Goal: Task Accomplishment & Management: Use online tool/utility

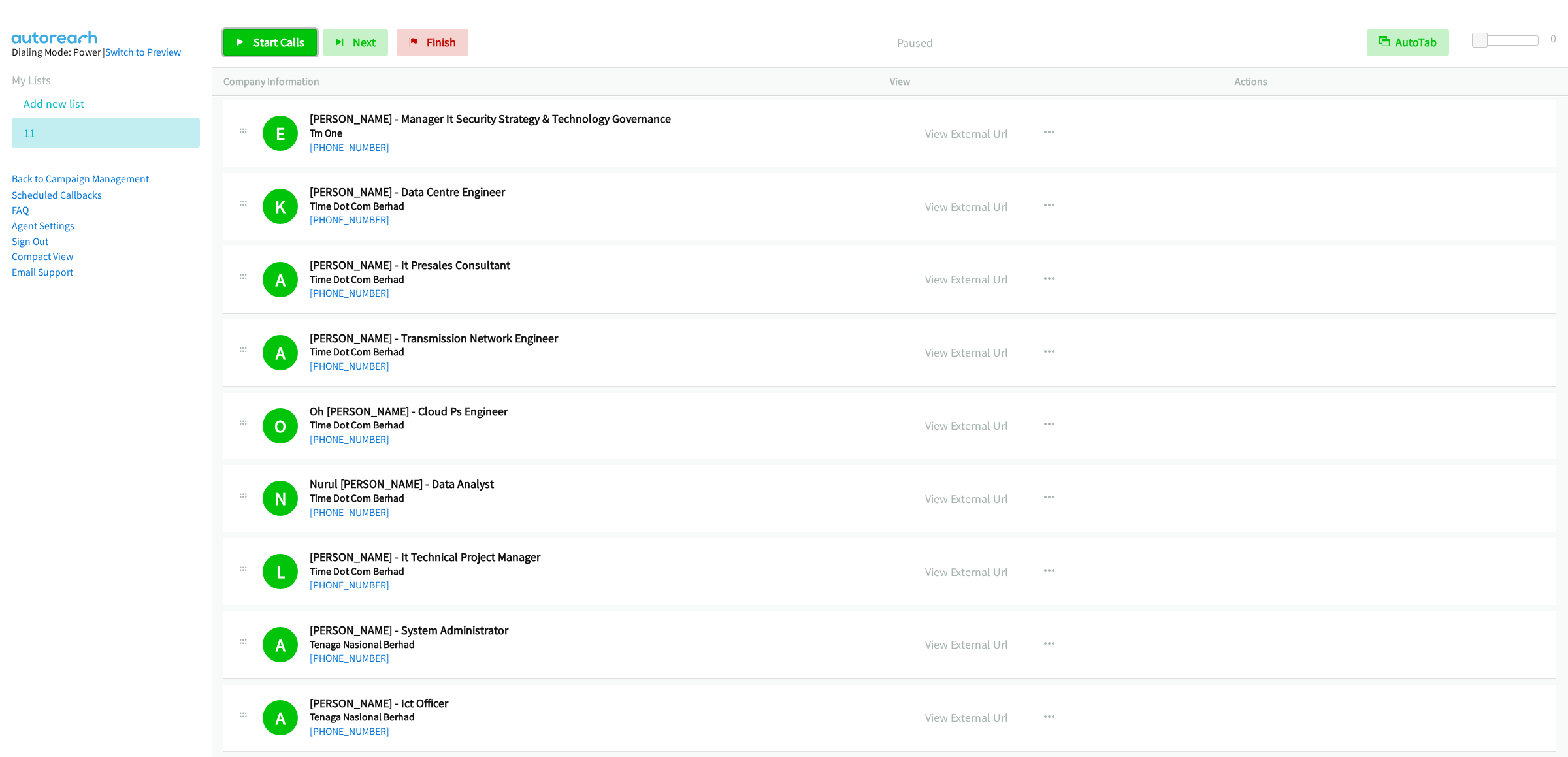
click at [247, 55] on link "Start Calls" at bounding box center [270, 42] width 94 height 26
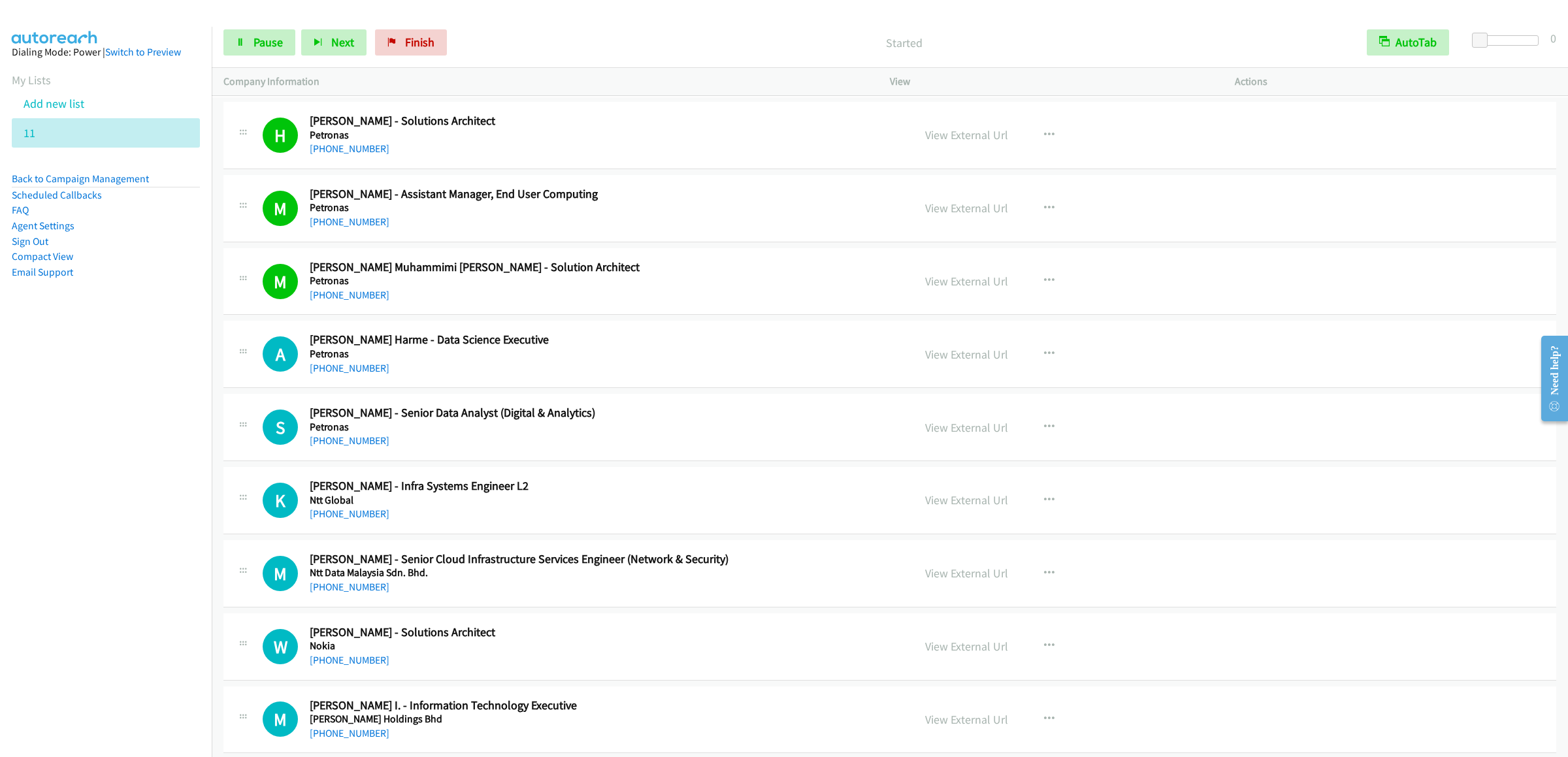
scroll to position [2613, 0]
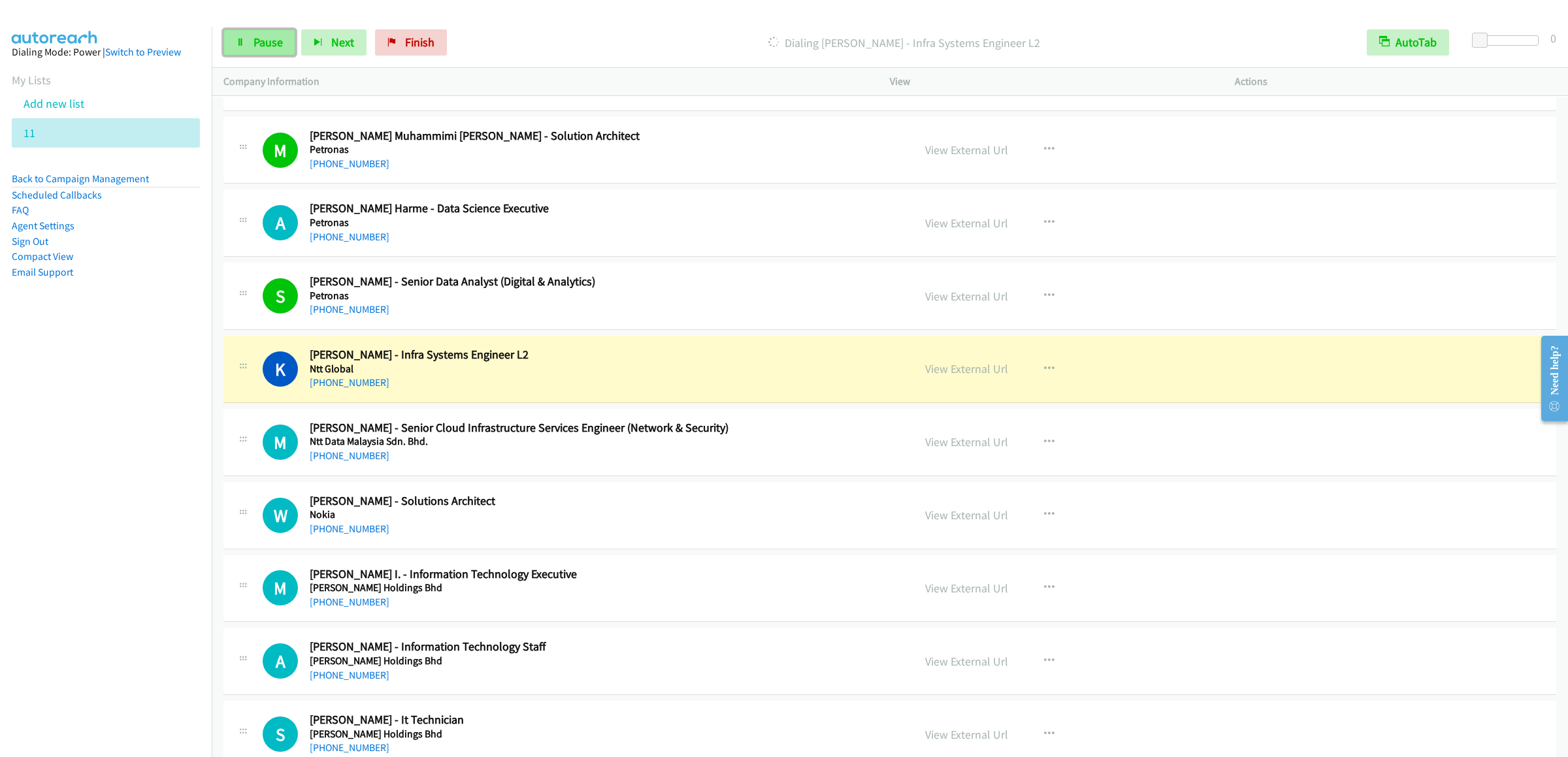
click at [285, 40] on link "Pause" at bounding box center [259, 42] width 72 height 26
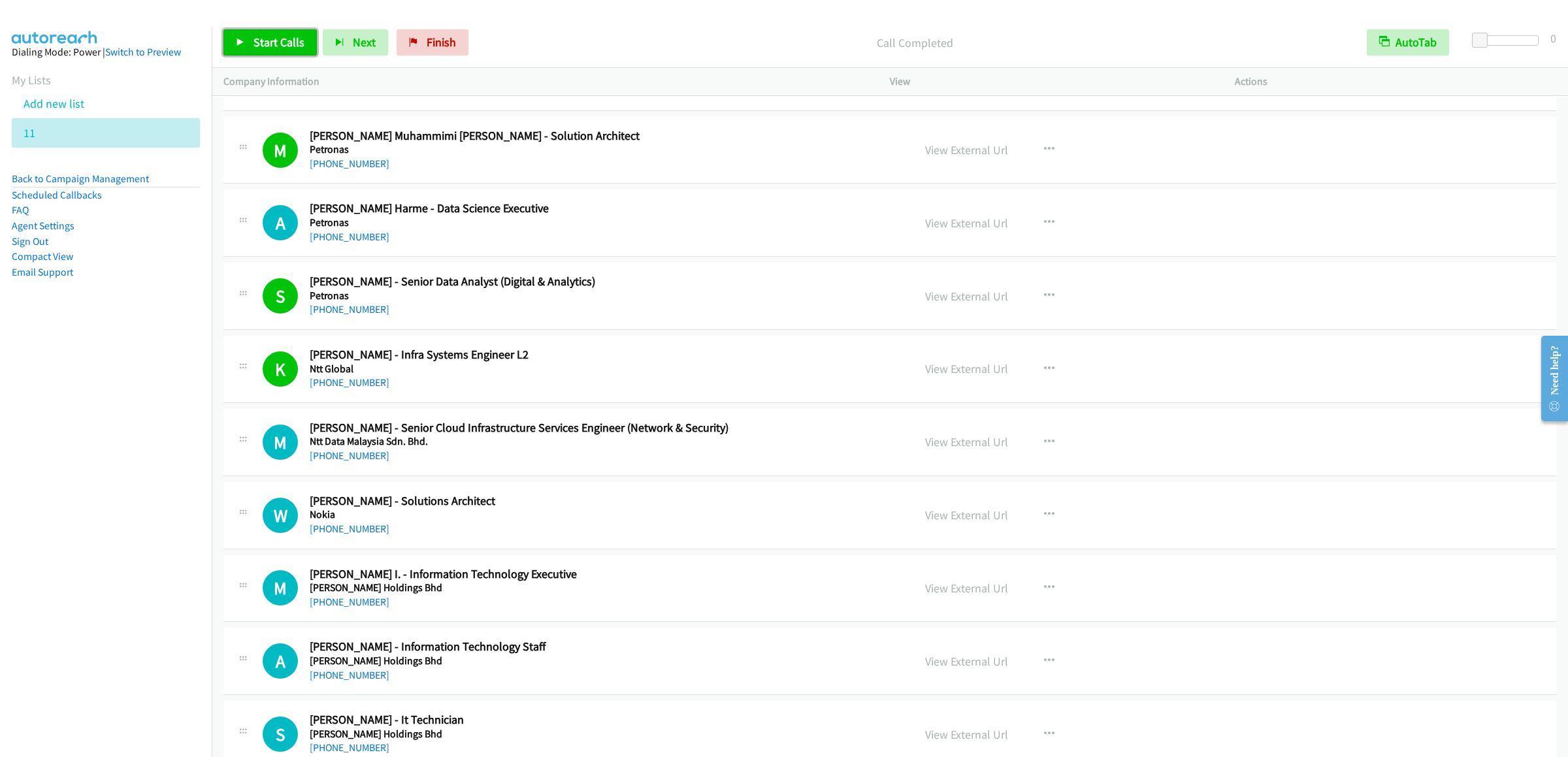
click at [278, 49] on span "Start Calls" at bounding box center [279, 42] width 51 height 15
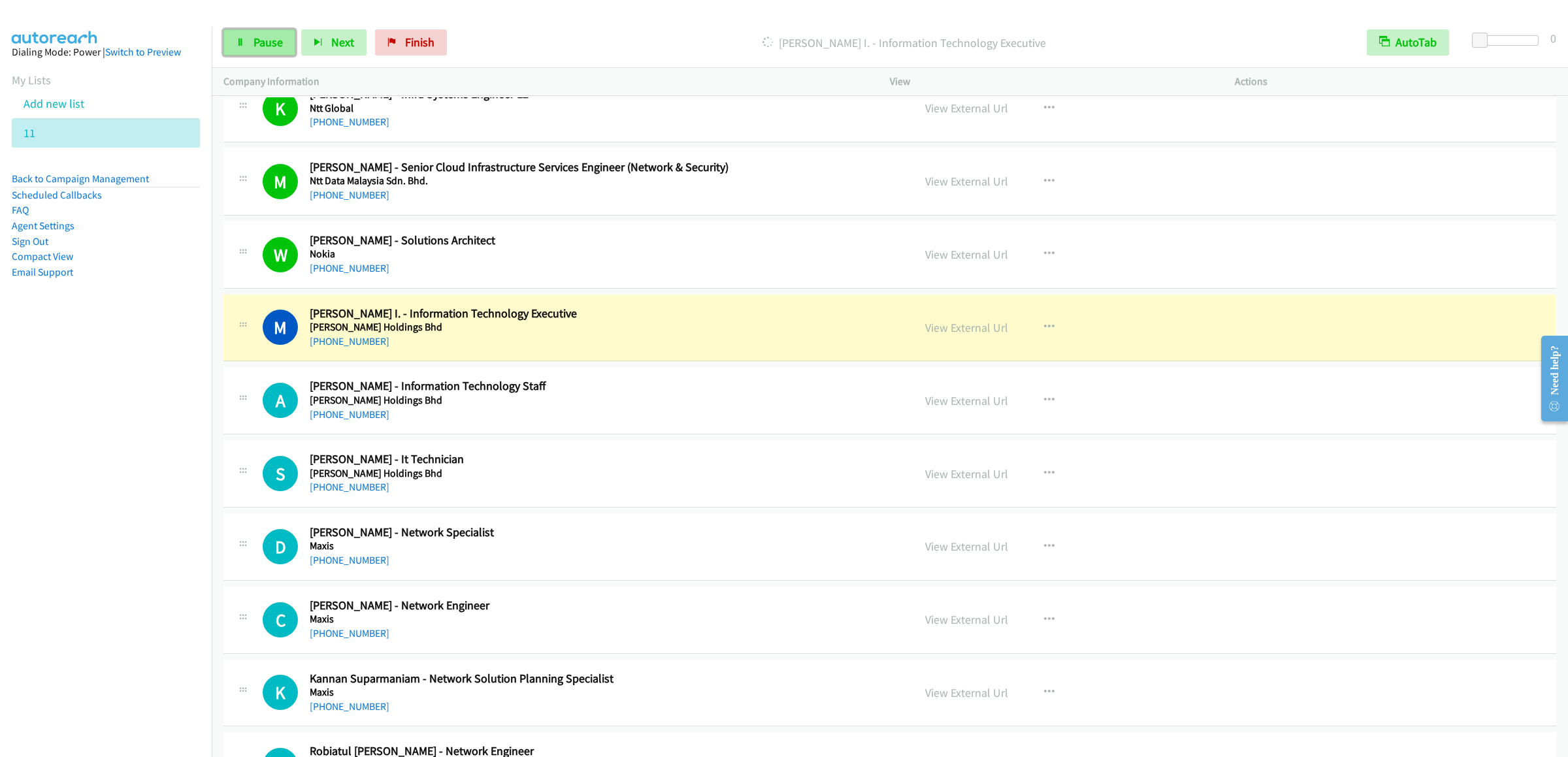
click at [259, 41] on span "Pause" at bounding box center [267, 42] width 29 height 15
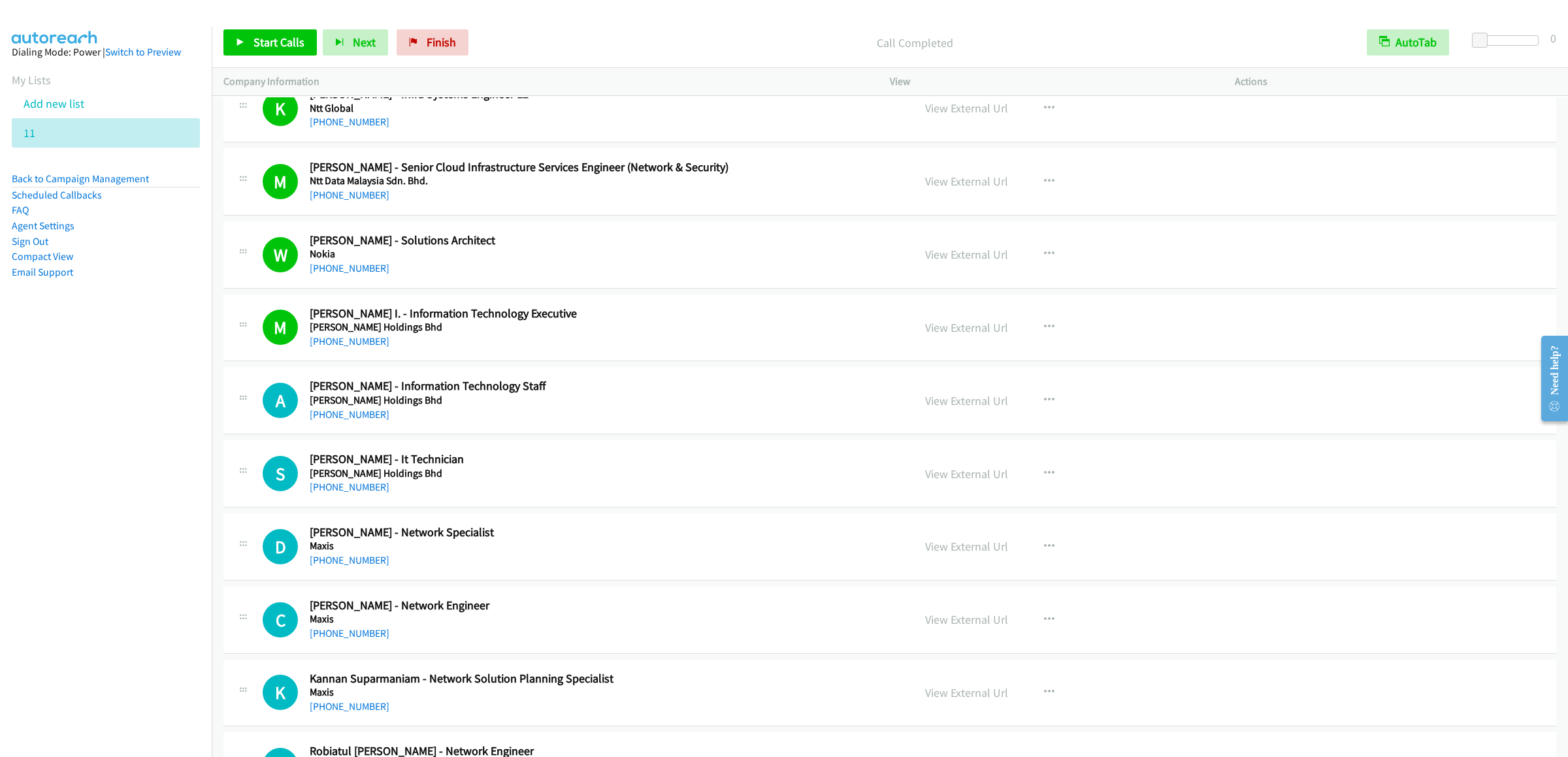
scroll to position [3005, 0]
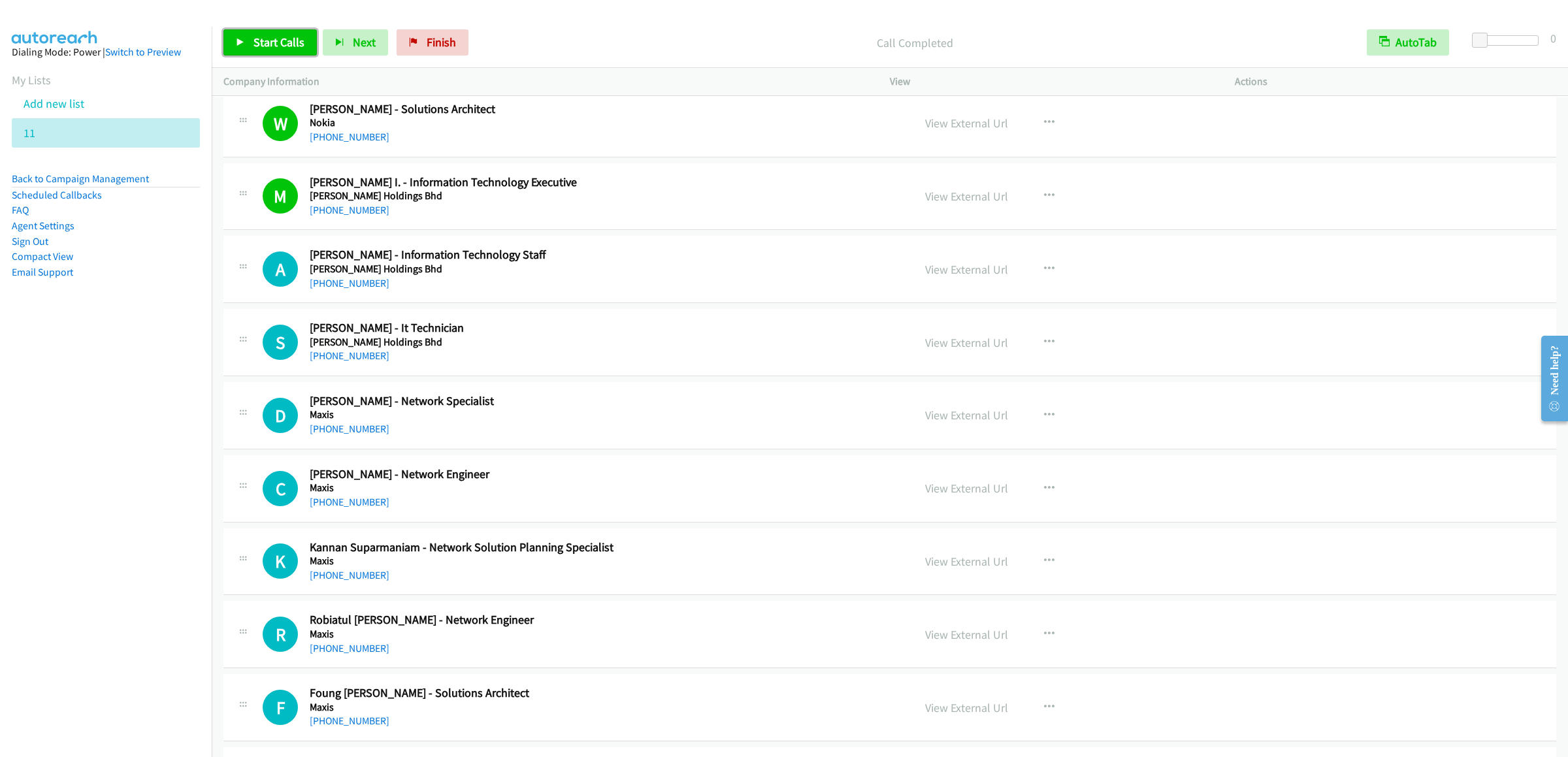
click at [258, 40] on span "Start Calls" at bounding box center [279, 42] width 51 height 15
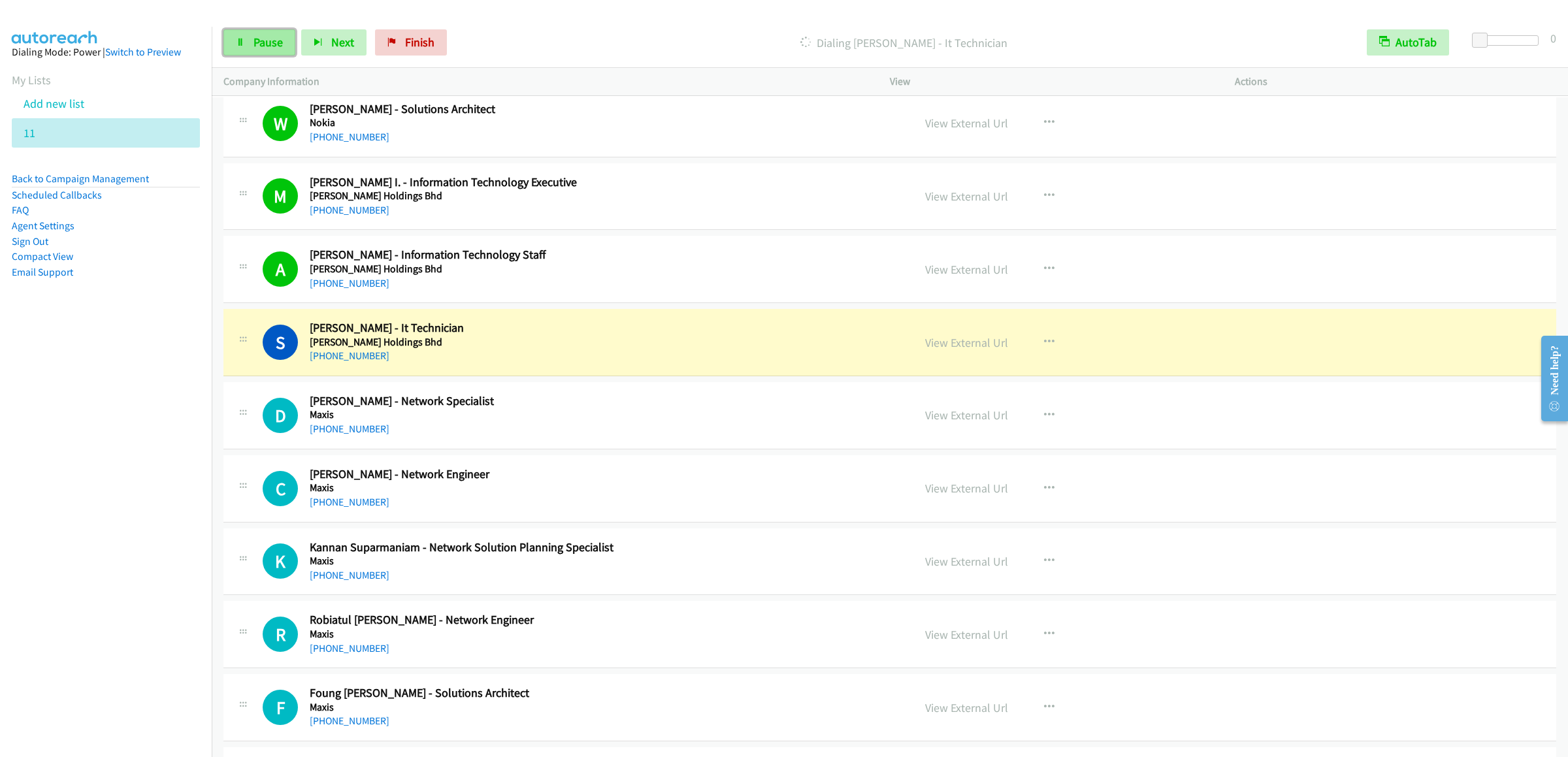
click at [245, 44] on link "Pause" at bounding box center [259, 42] width 72 height 26
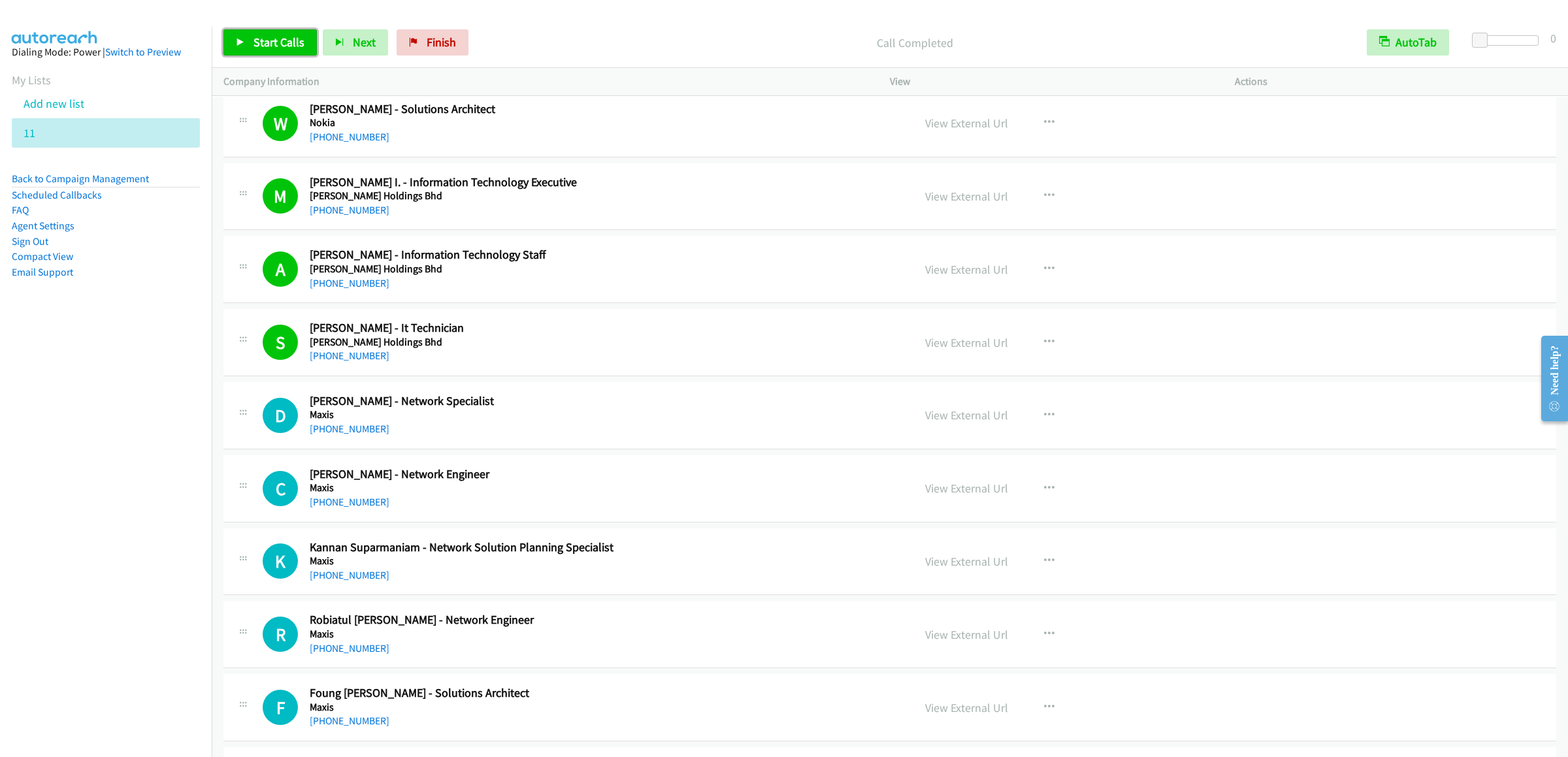
click at [245, 47] on link "Start Calls" at bounding box center [270, 42] width 94 height 26
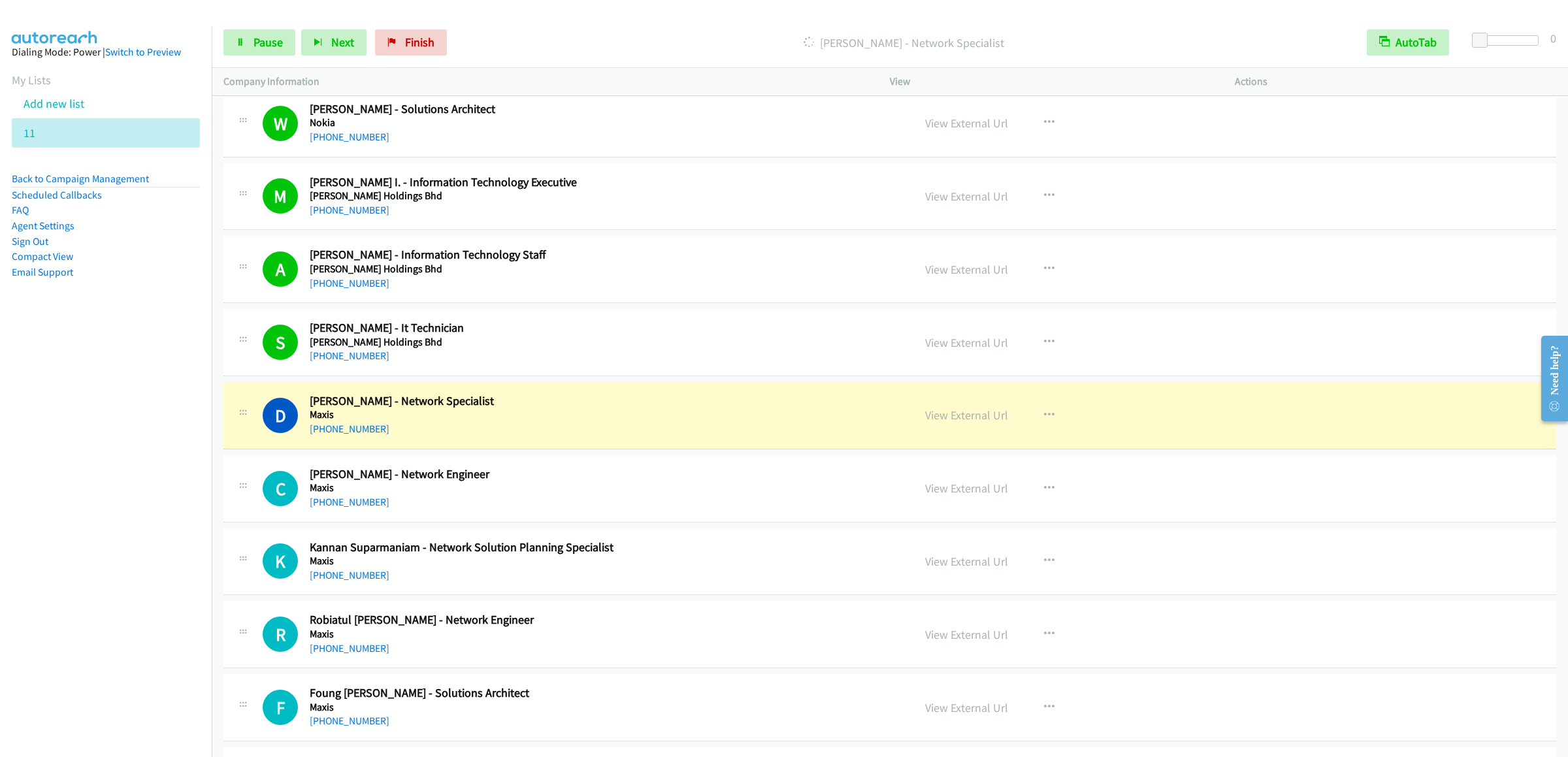
scroll to position [3266, 0]
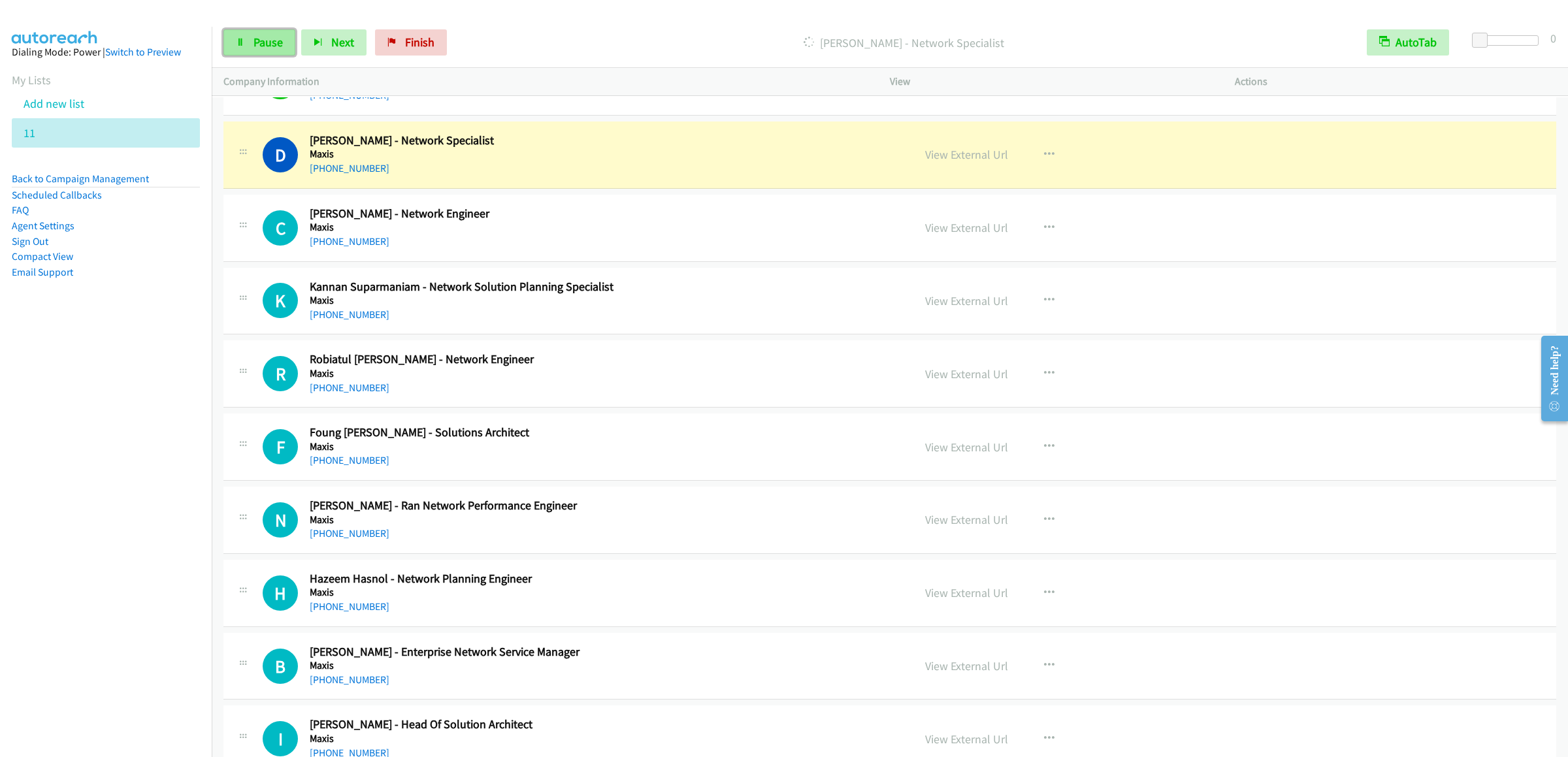
click at [267, 40] on span "Pause" at bounding box center [267, 42] width 29 height 15
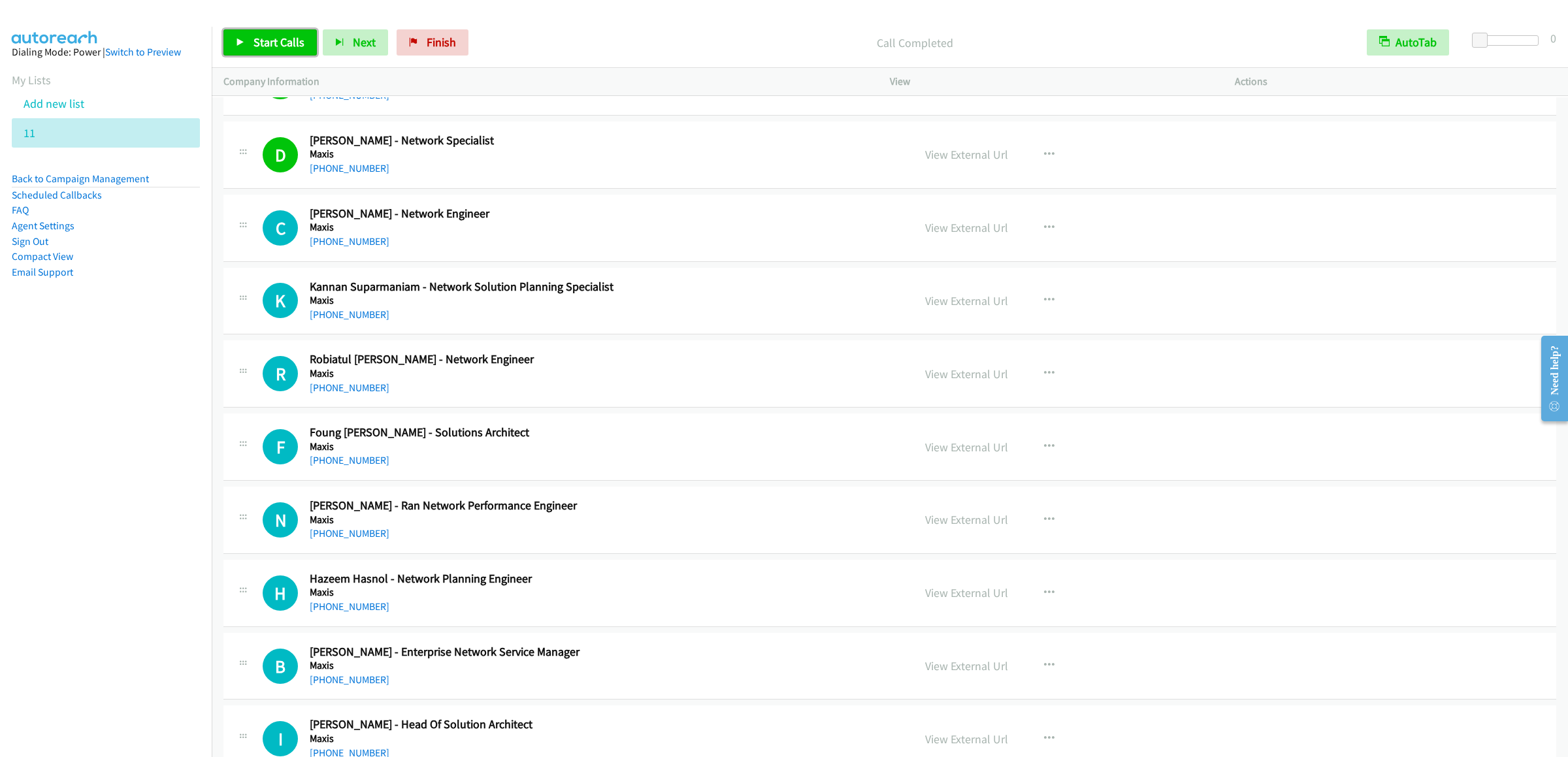
click at [268, 45] on span "Start Calls" at bounding box center [279, 42] width 51 height 15
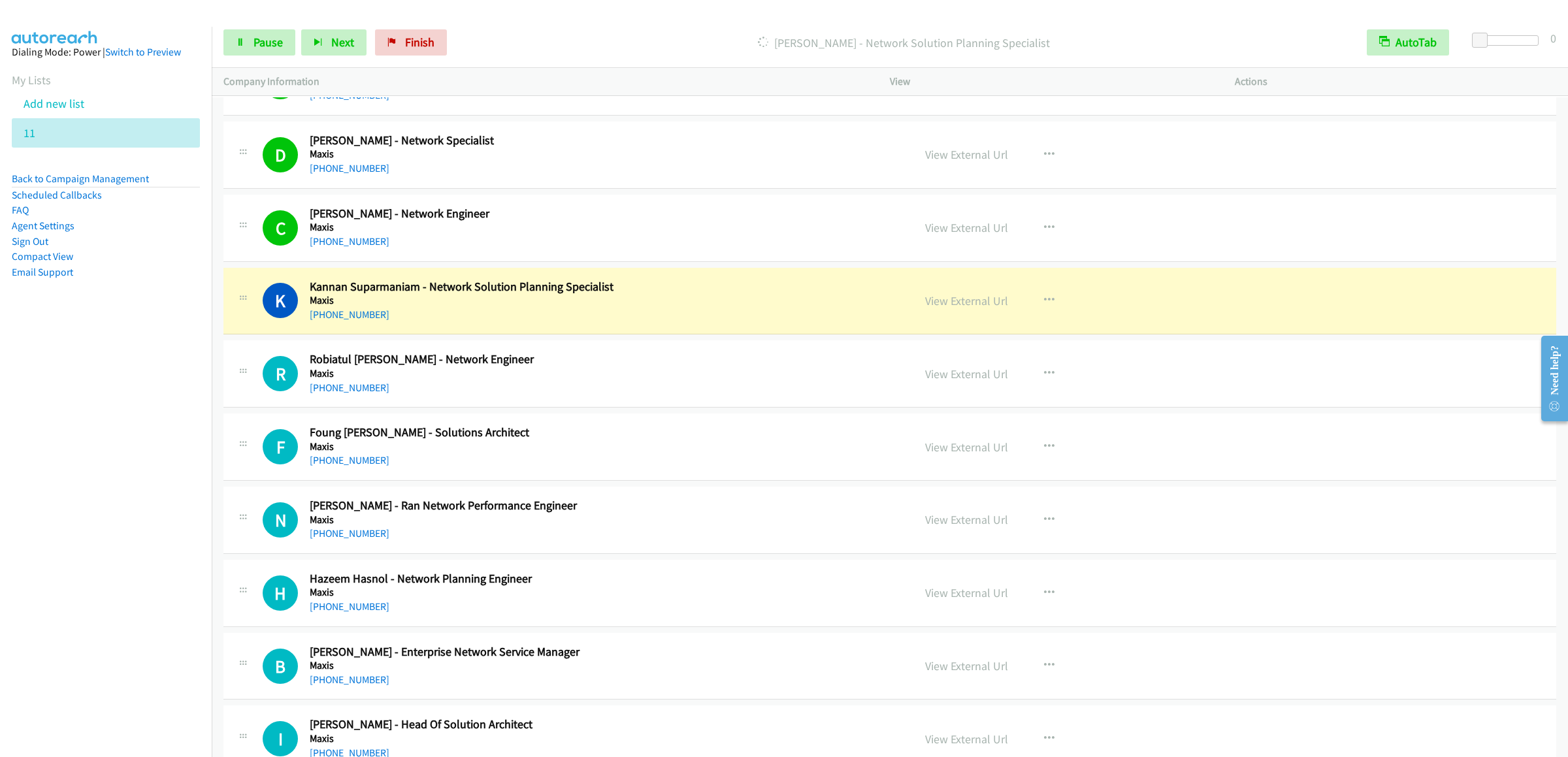
scroll to position [3397, 0]
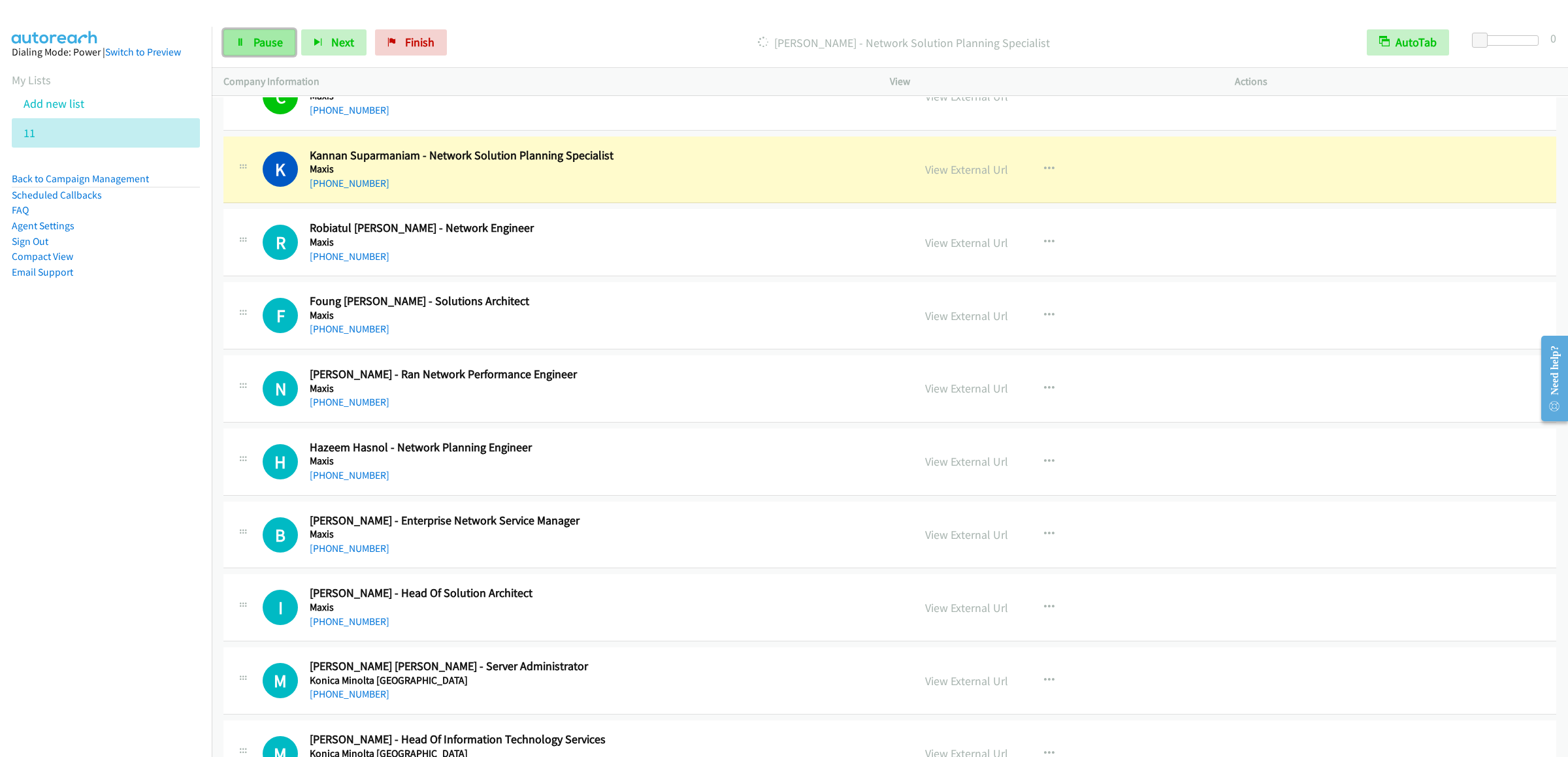
click at [253, 40] on span "Pause" at bounding box center [267, 42] width 29 height 15
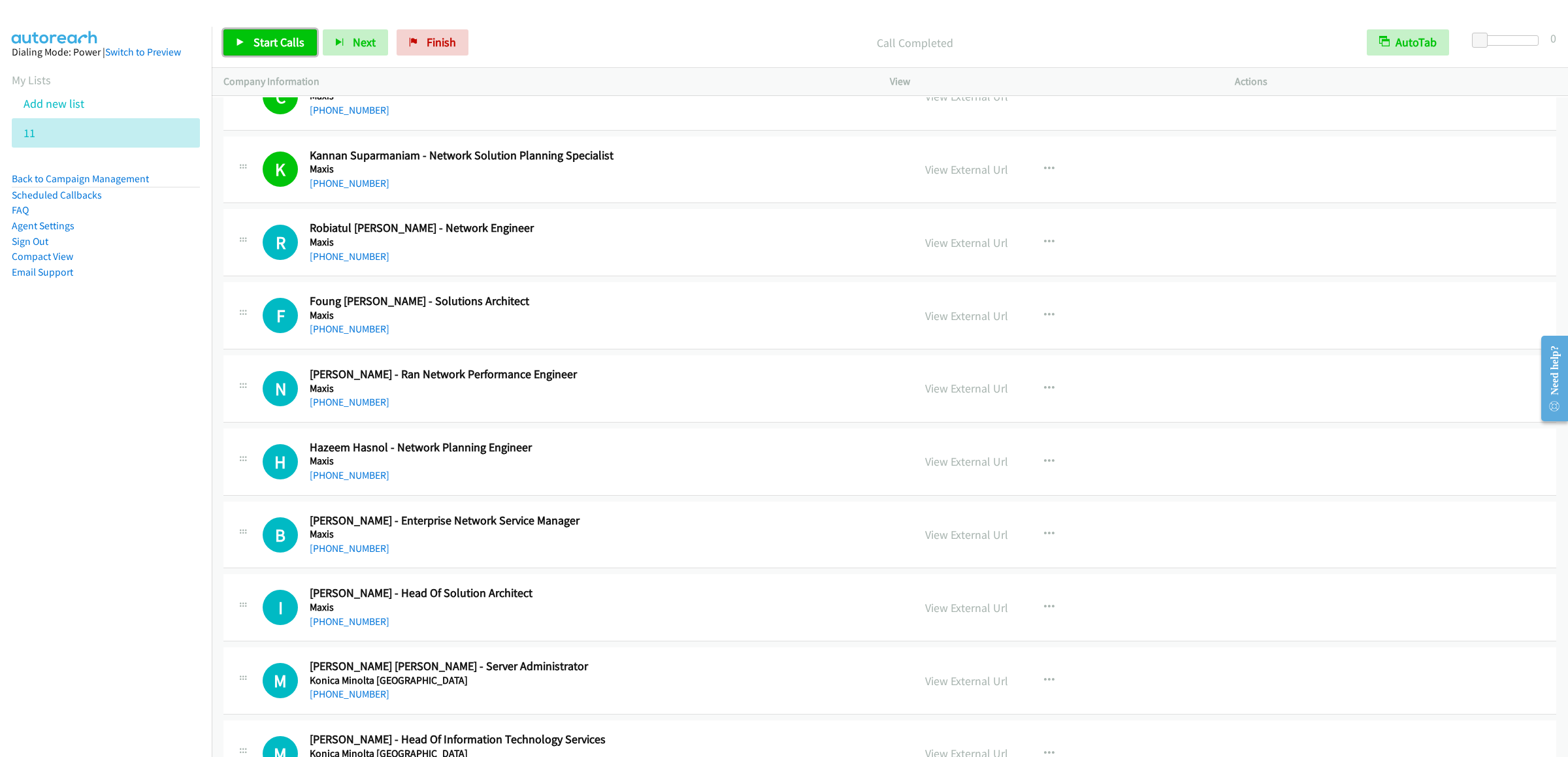
click at [299, 34] on link "Start Calls" at bounding box center [270, 42] width 94 height 26
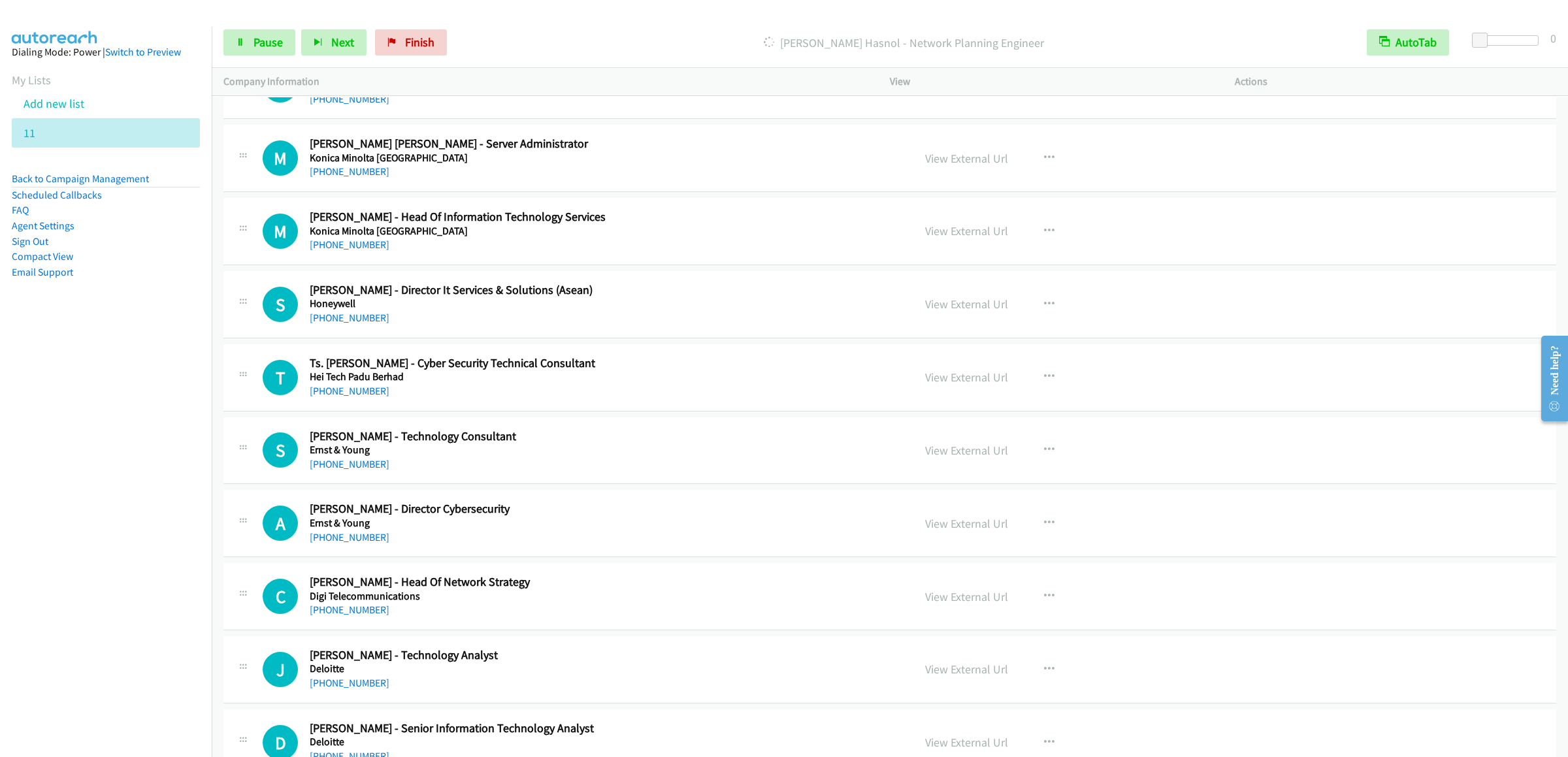
scroll to position [3658, 0]
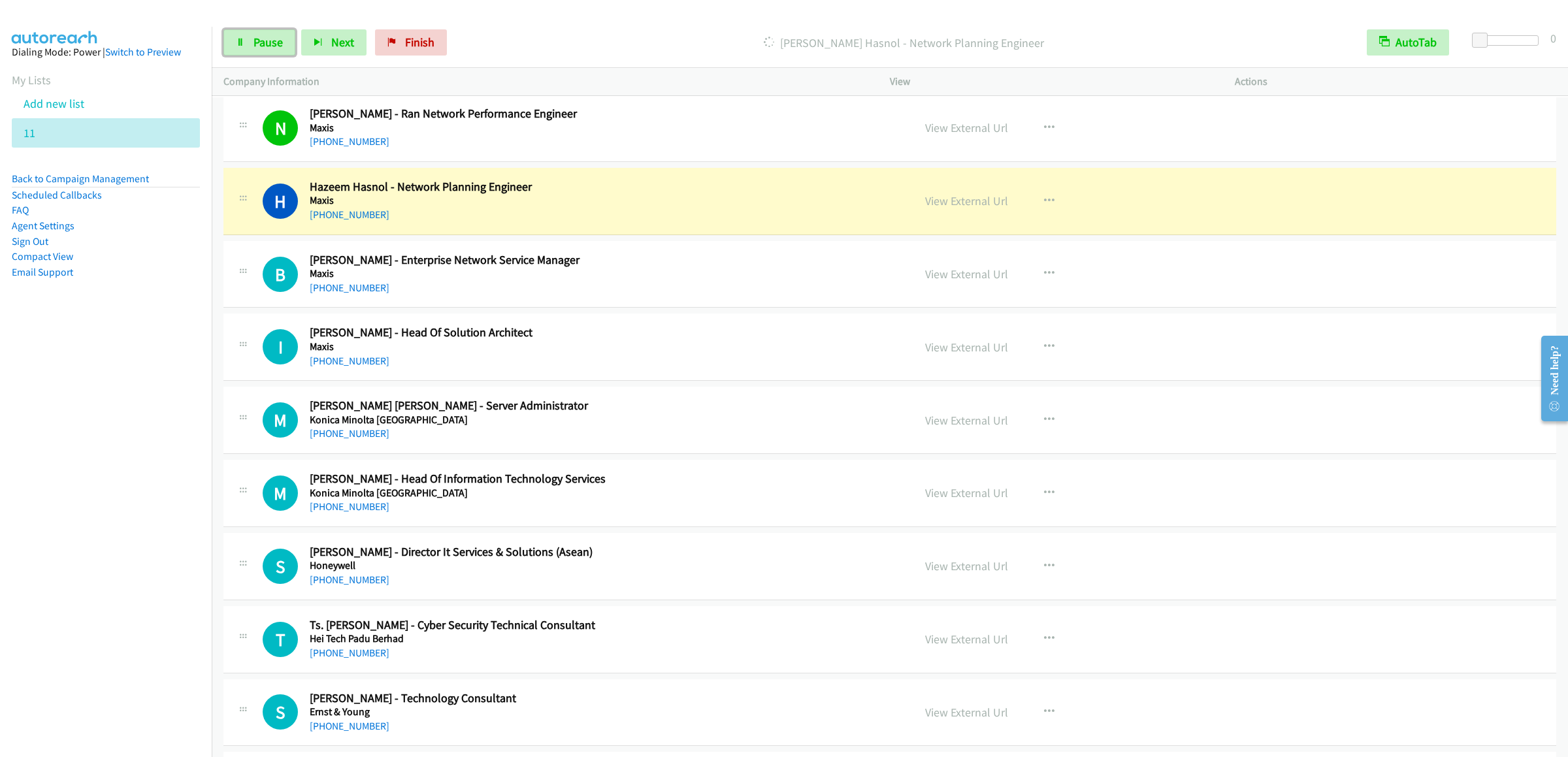
drag, startPoint x: 277, startPoint y: 49, endPoint x: 318, endPoint y: 26, distance: 47.0
click at [277, 49] on span "Pause" at bounding box center [267, 42] width 29 height 15
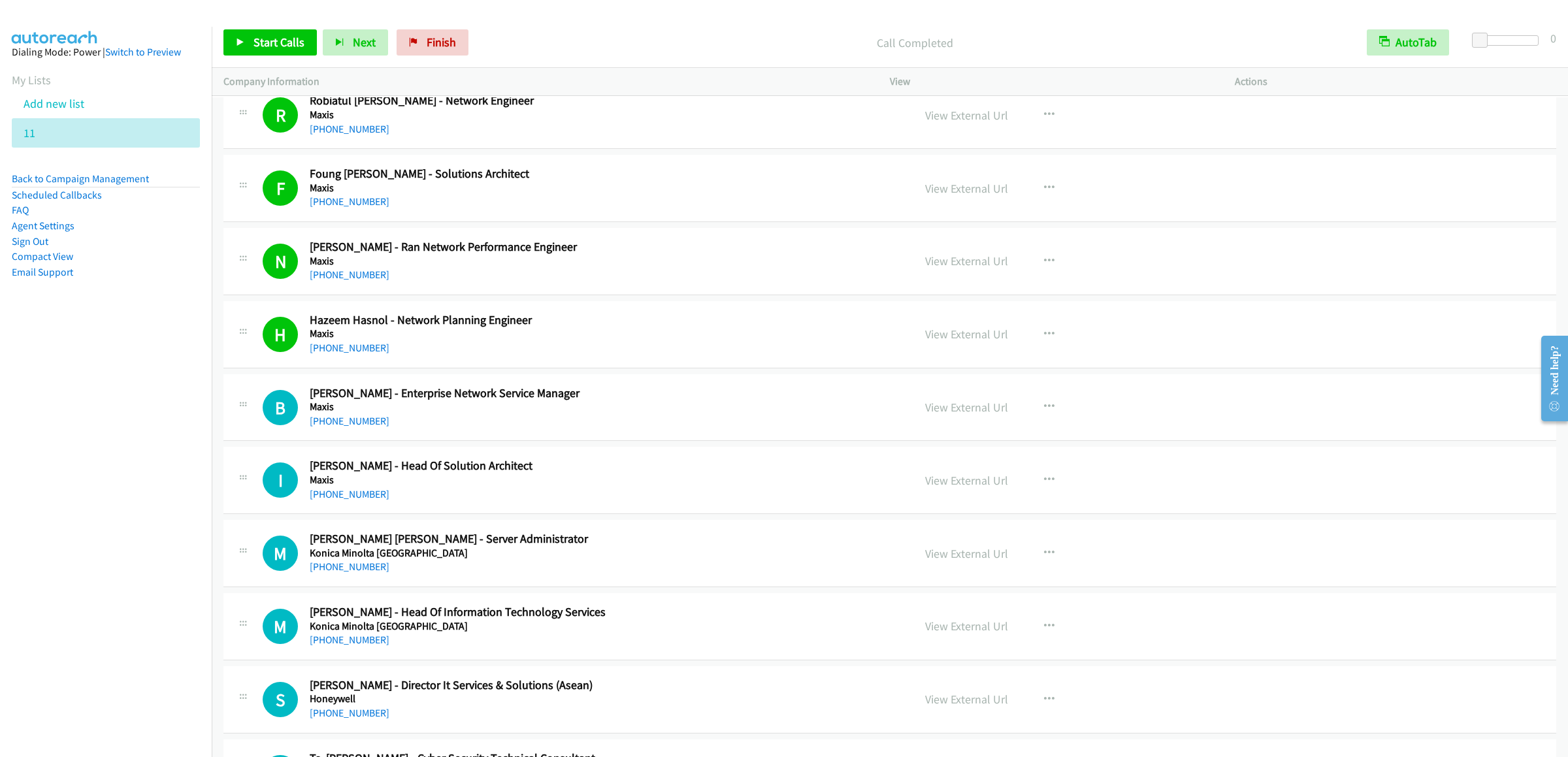
scroll to position [3656, 0]
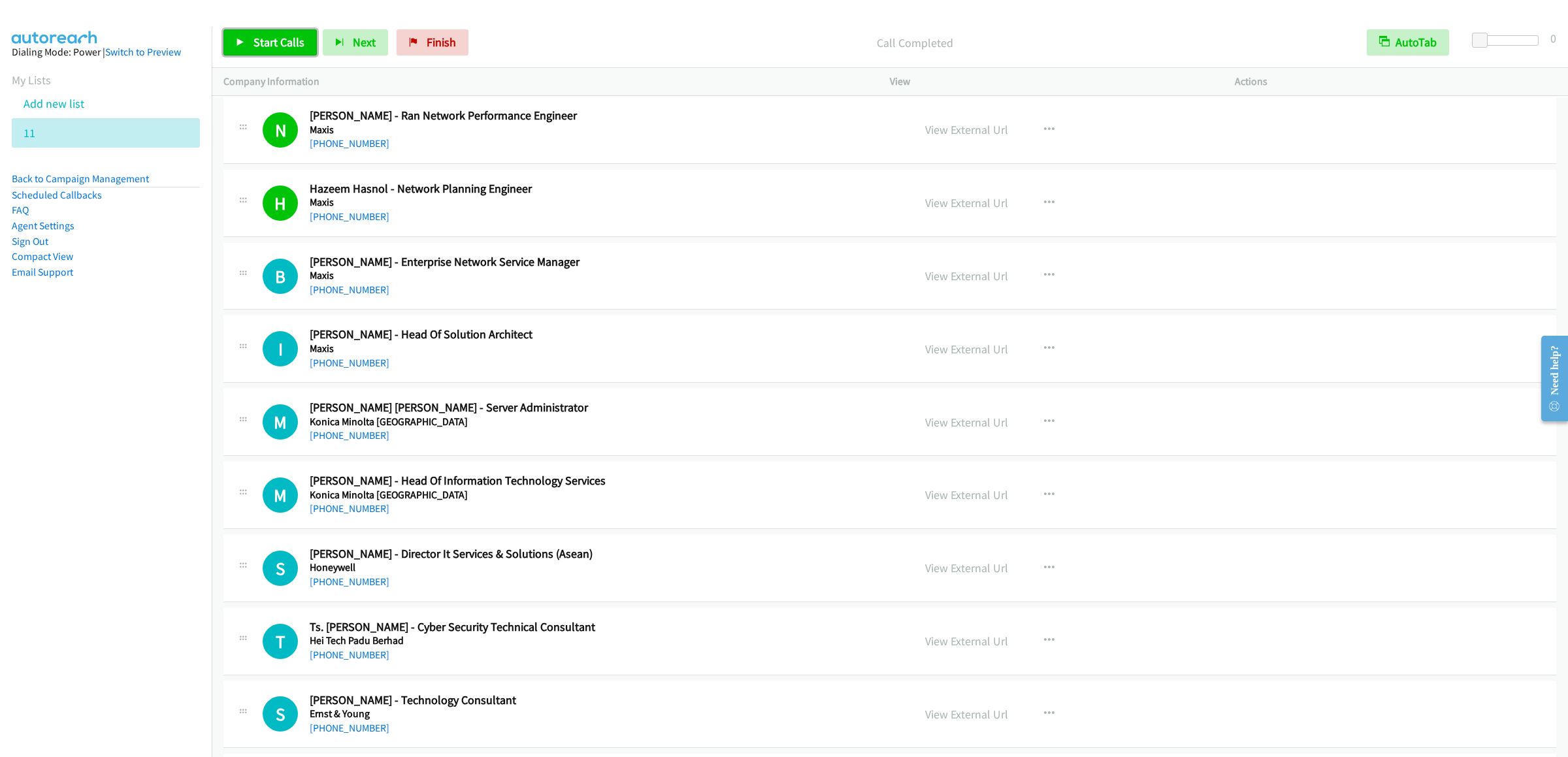
click at [252, 35] on link "Start Calls" at bounding box center [270, 42] width 94 height 26
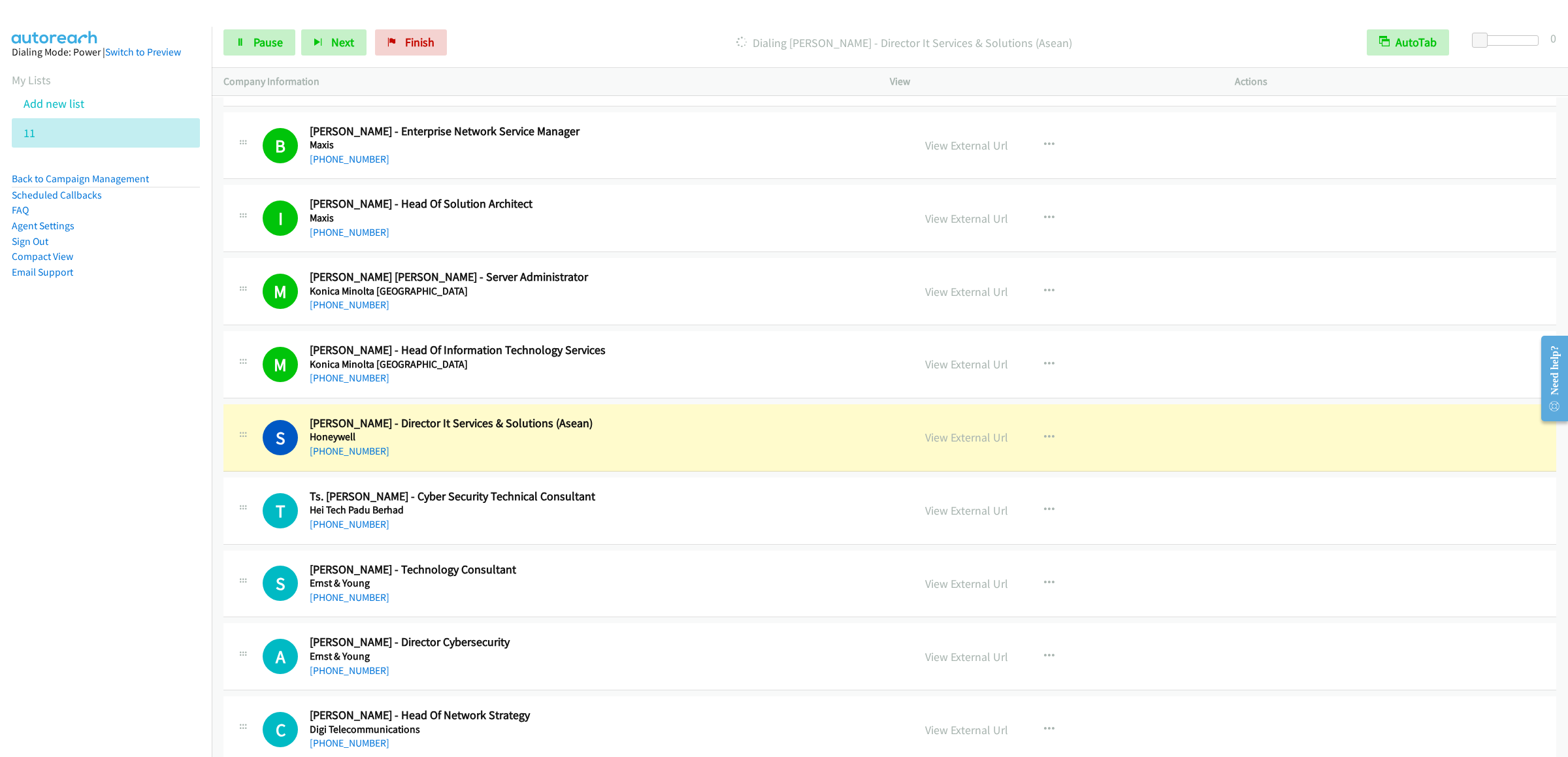
scroll to position [4048, 0]
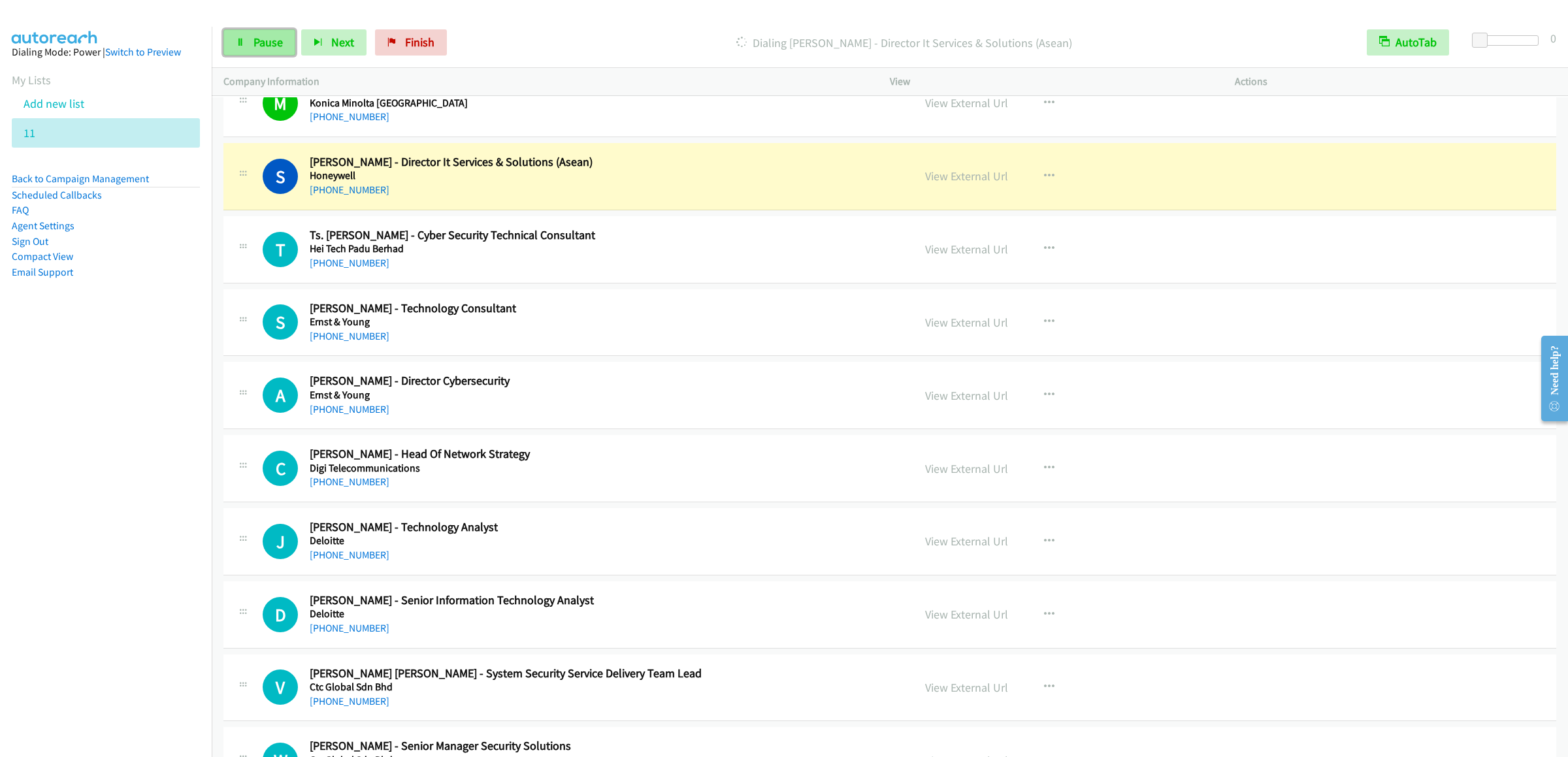
click at [252, 38] on link "Pause" at bounding box center [259, 42] width 72 height 26
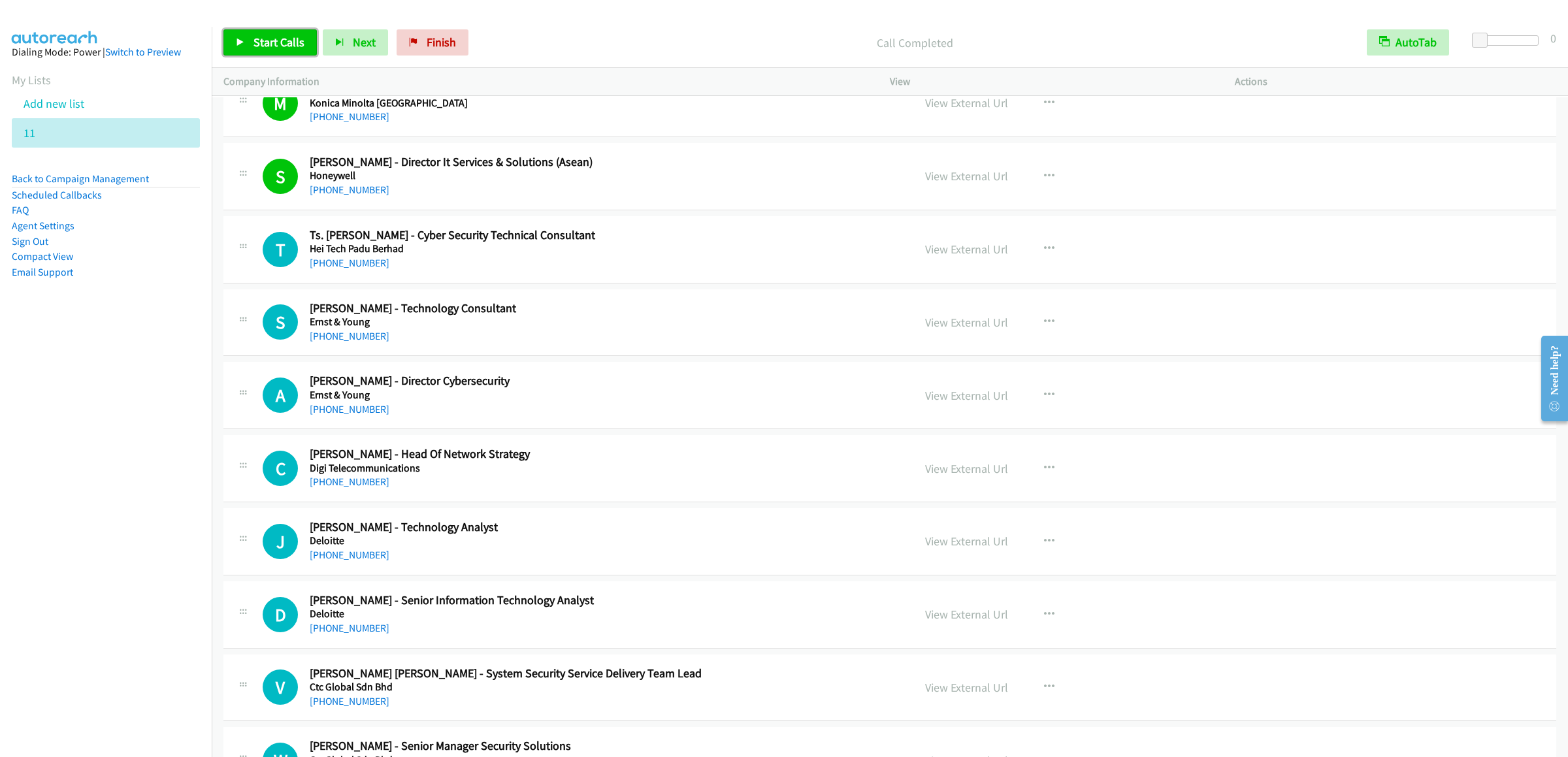
click at [258, 31] on link "Start Calls" at bounding box center [270, 42] width 94 height 26
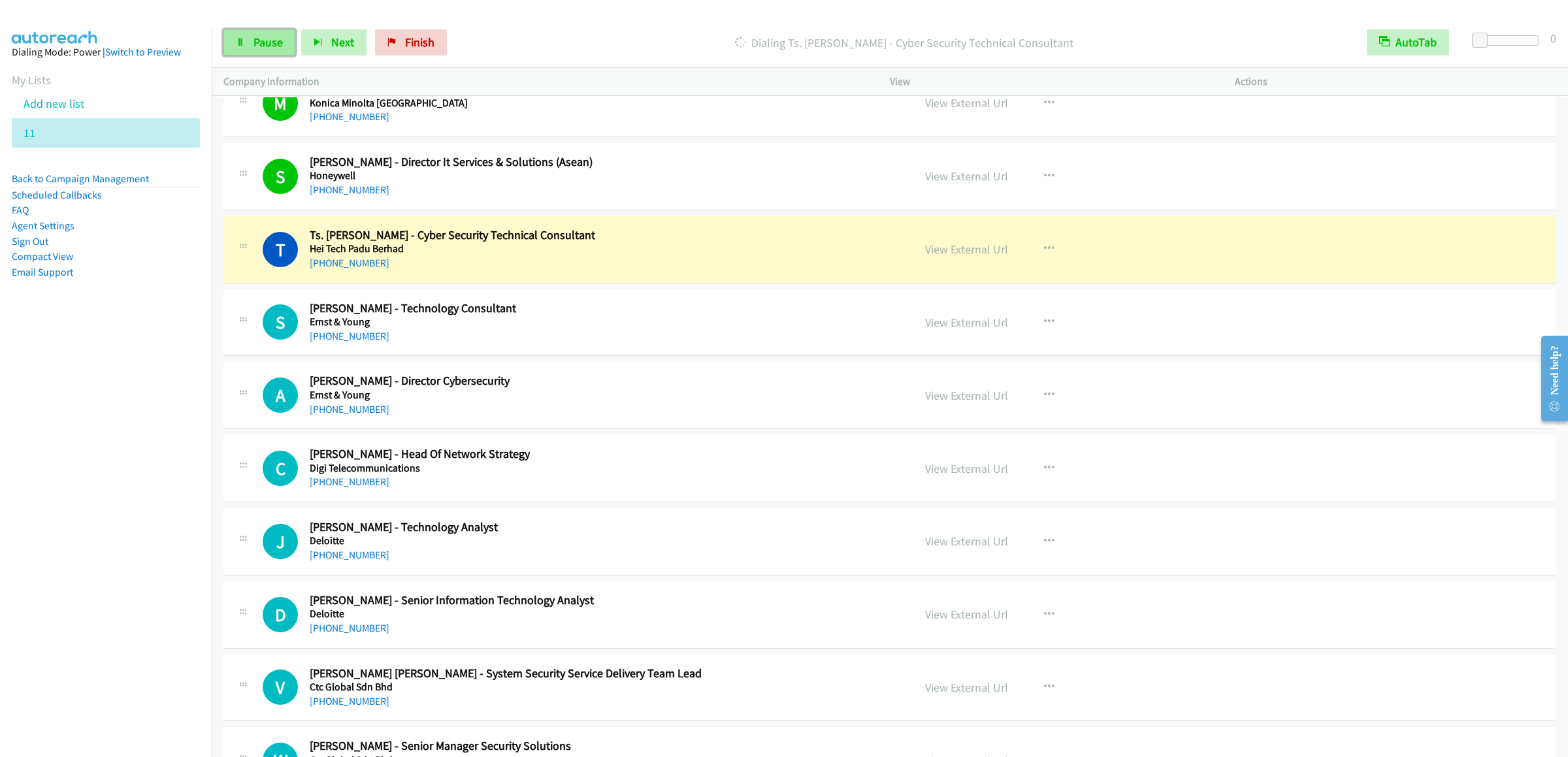
click at [253, 45] on span "Pause" at bounding box center [267, 42] width 29 height 15
click at [265, 28] on div "Start Calls Pause Next Finish Paused AutoTab AutoTab 0" at bounding box center [890, 43] width 1357 height 50
click at [265, 30] on link "Start Calls" at bounding box center [270, 42] width 94 height 26
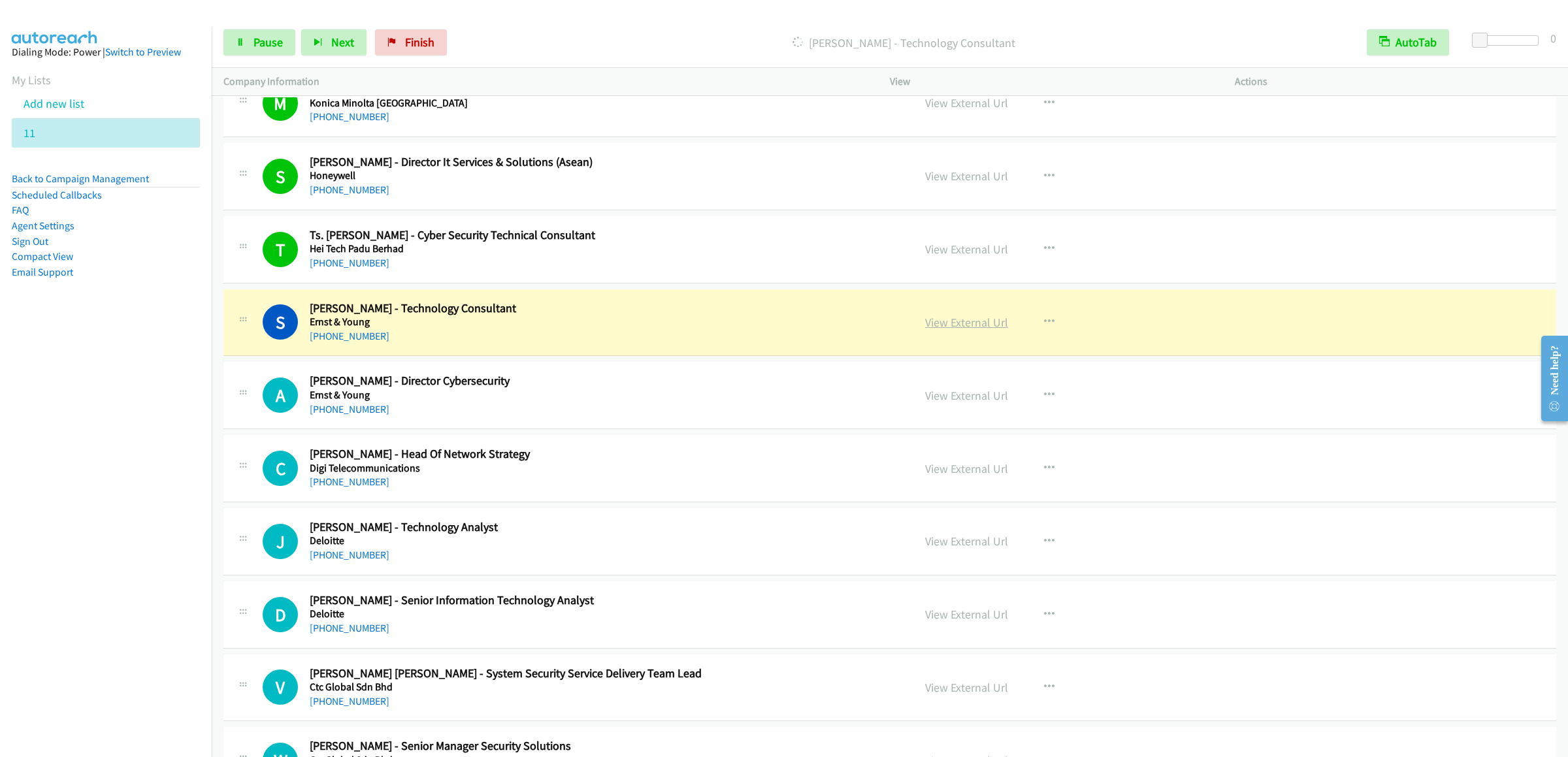
scroll to position [4179, 0]
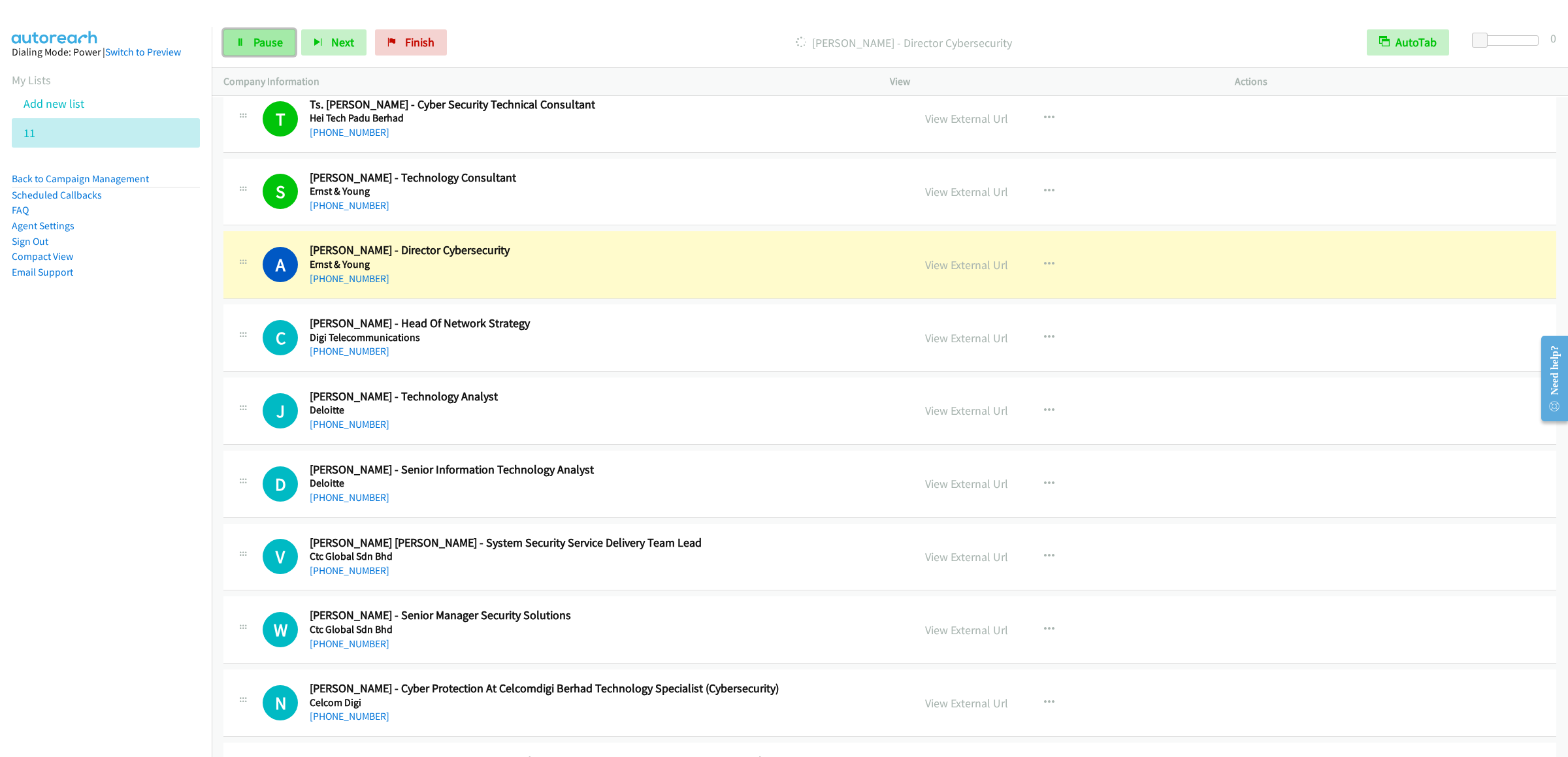
click at [267, 31] on link "Pause" at bounding box center [259, 42] width 72 height 26
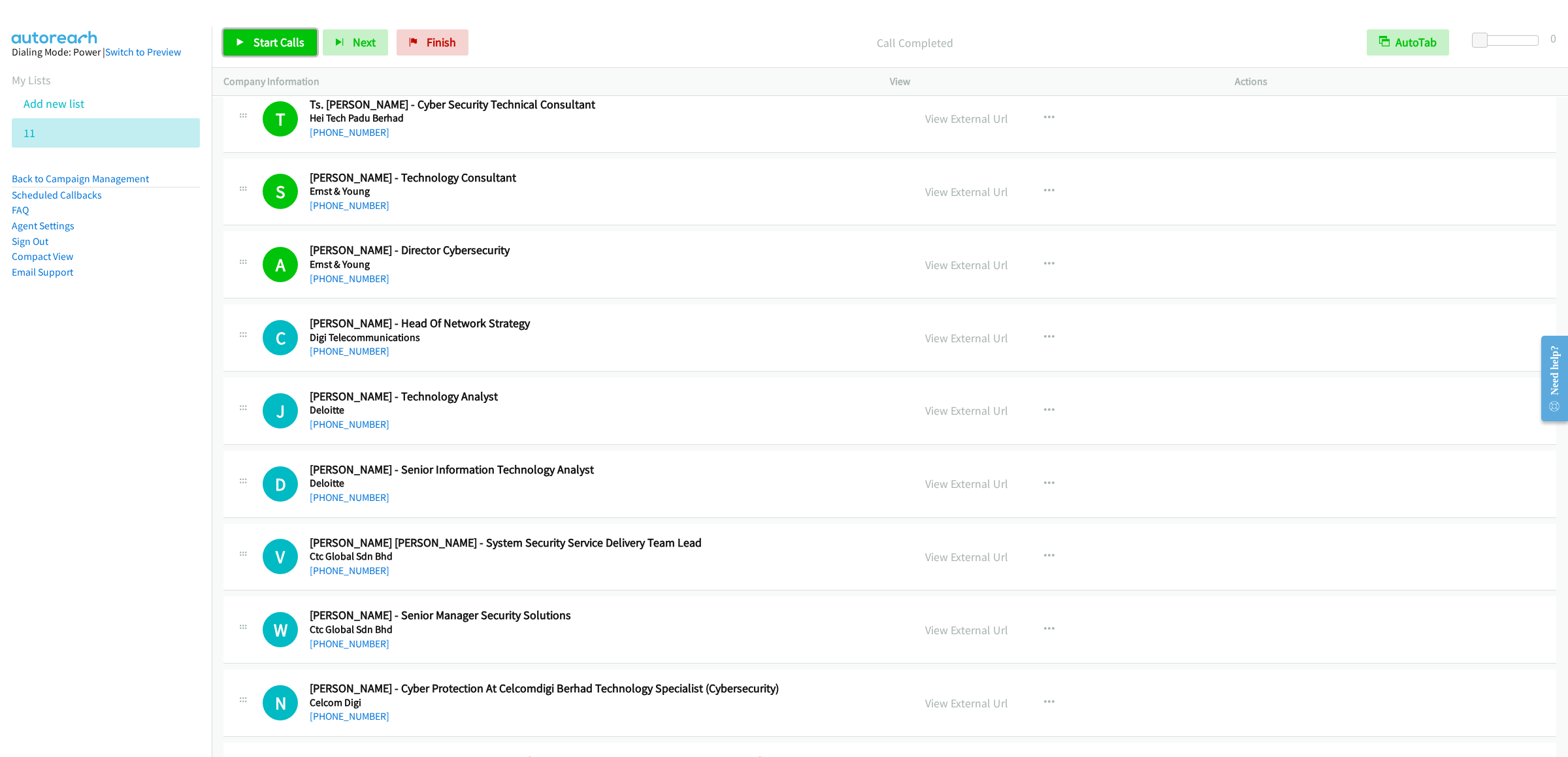
click at [277, 41] on span "Start Calls" at bounding box center [279, 42] width 51 height 15
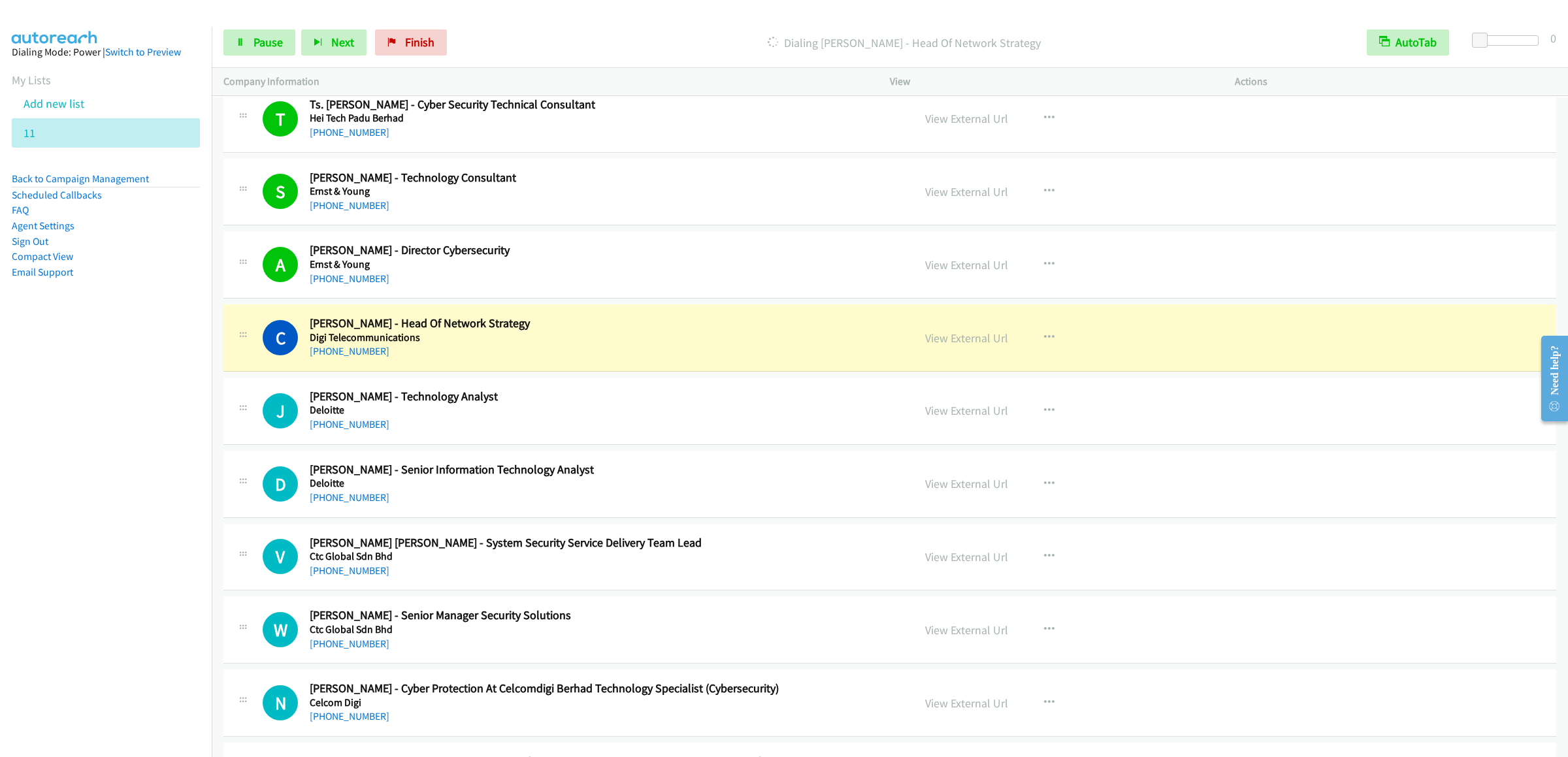
scroll to position [4440, 0]
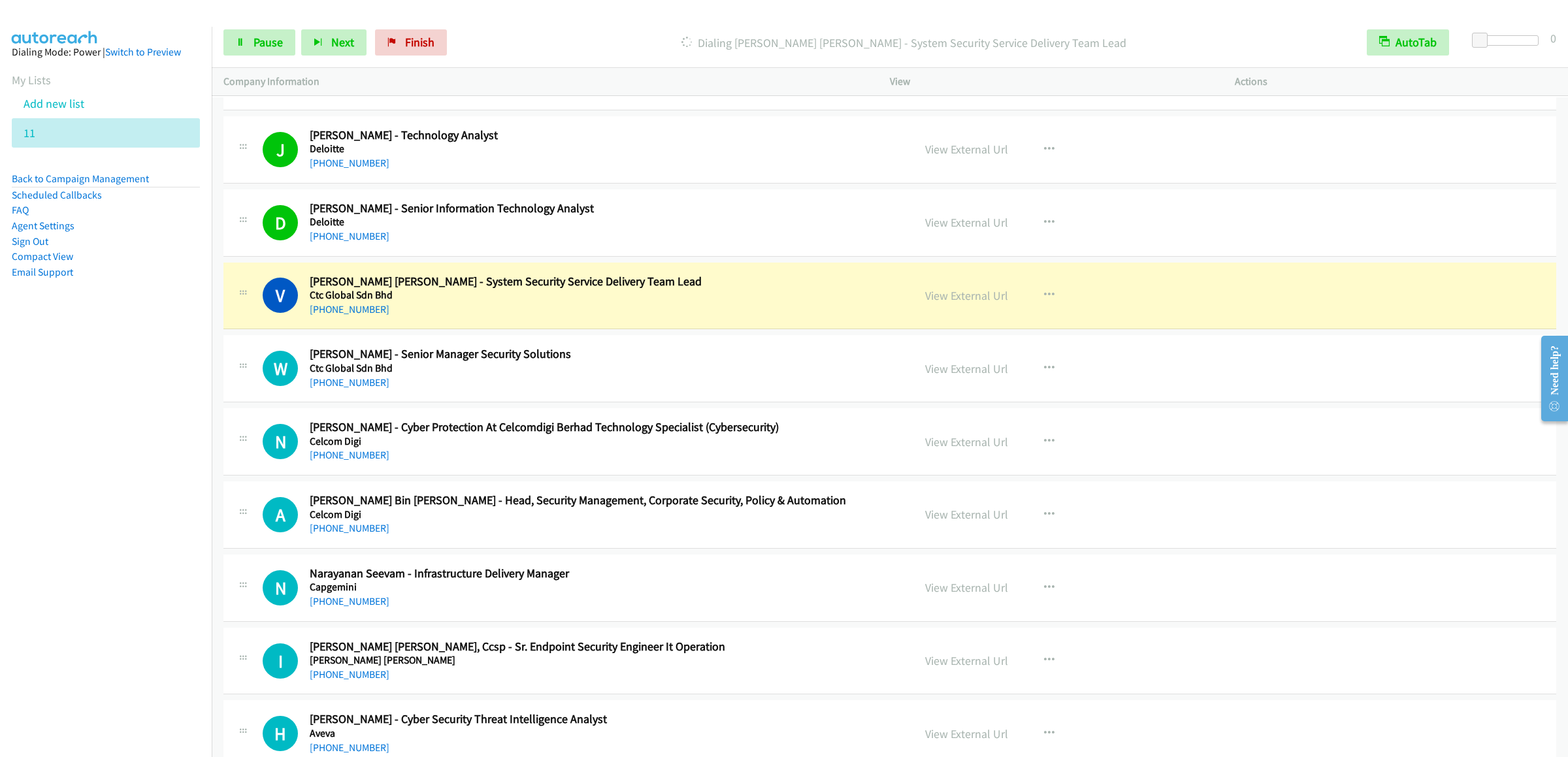
click at [257, 61] on div "Start Calls Pause Next Finish Dialing Vui Han Lim - System Security Service Del…" at bounding box center [890, 43] width 1357 height 50
click at [255, 49] on span "Pause" at bounding box center [267, 42] width 29 height 15
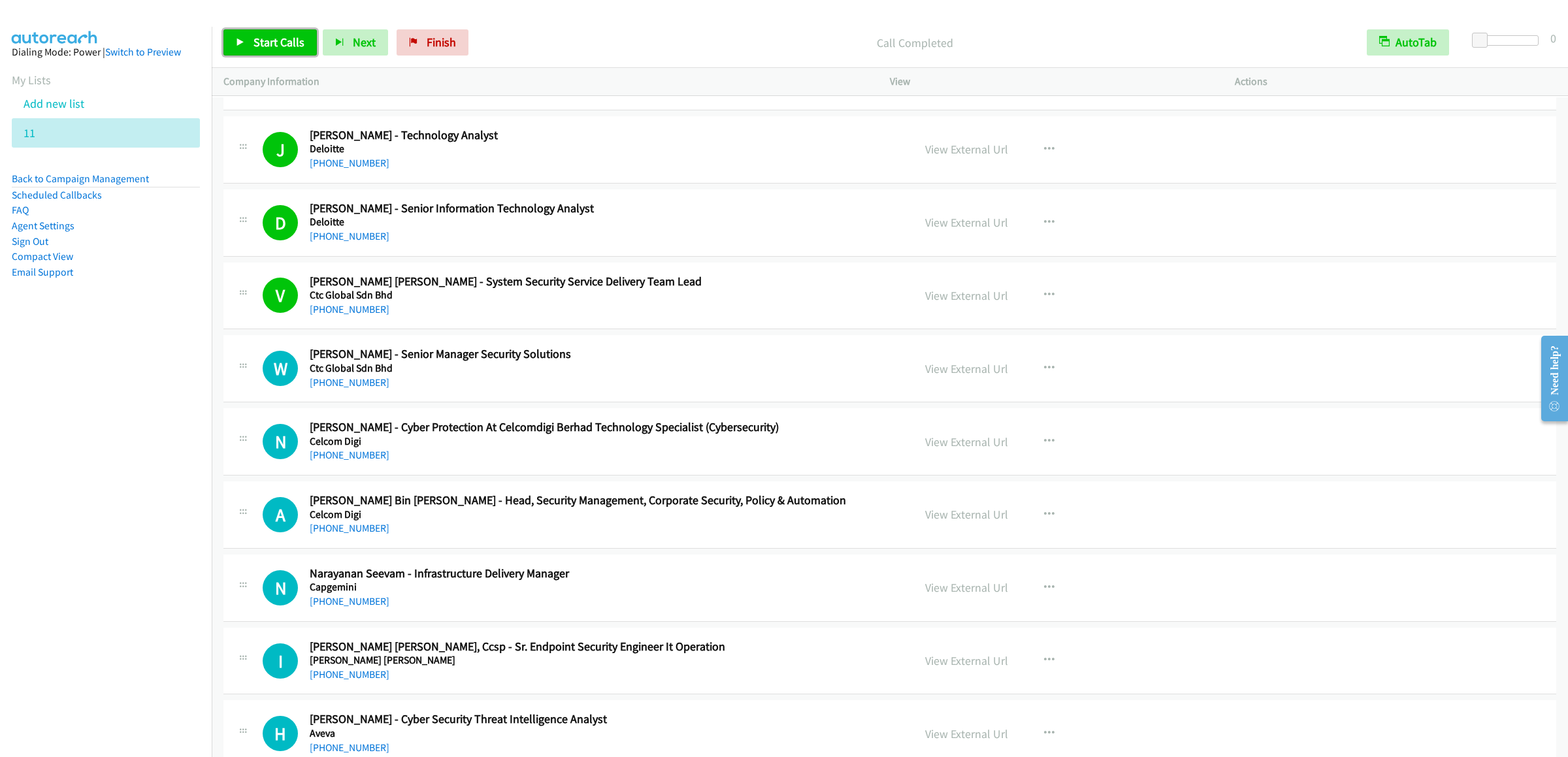
click at [250, 41] on link "Start Calls" at bounding box center [270, 42] width 94 height 26
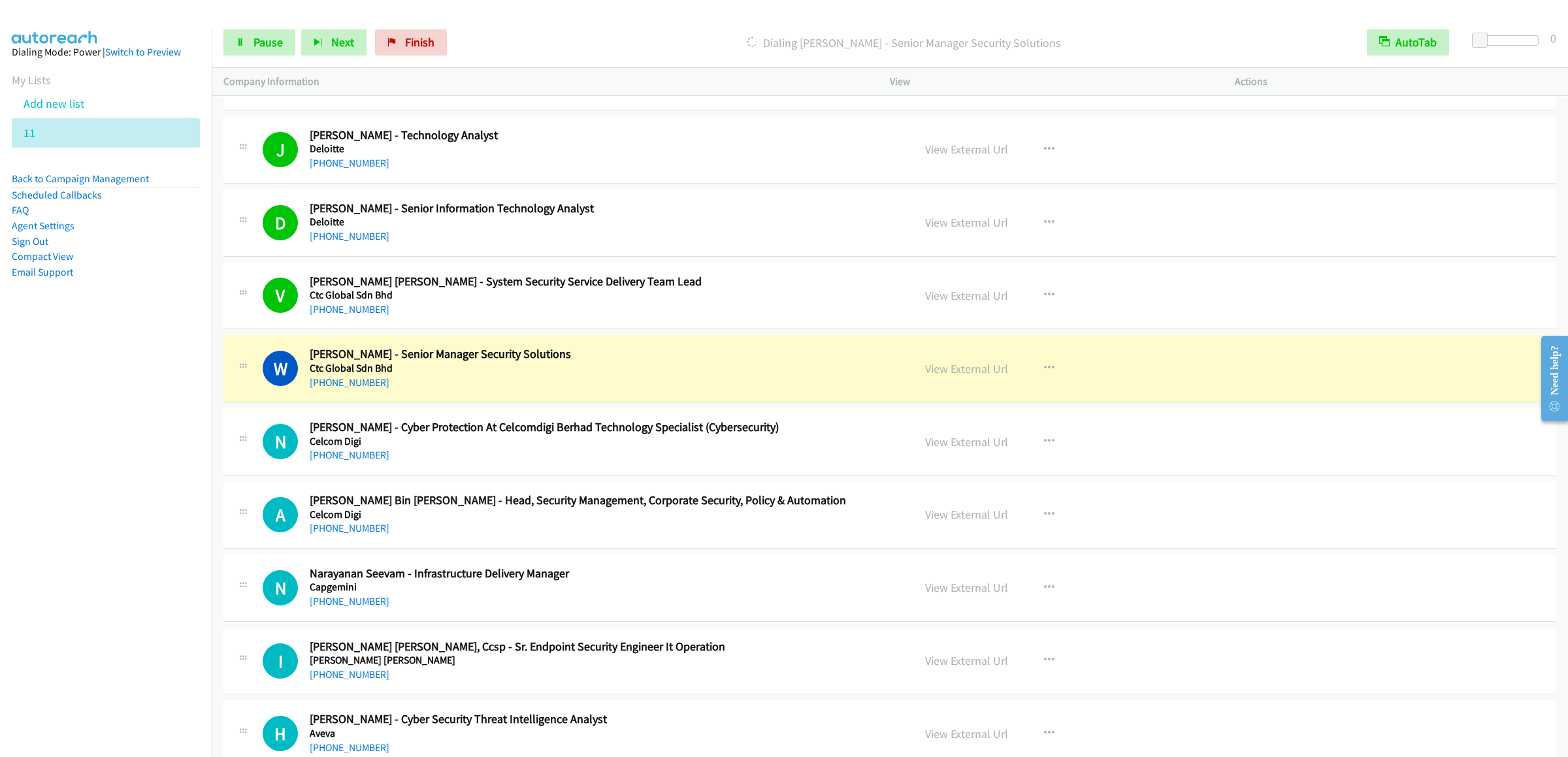
scroll to position [4570, 0]
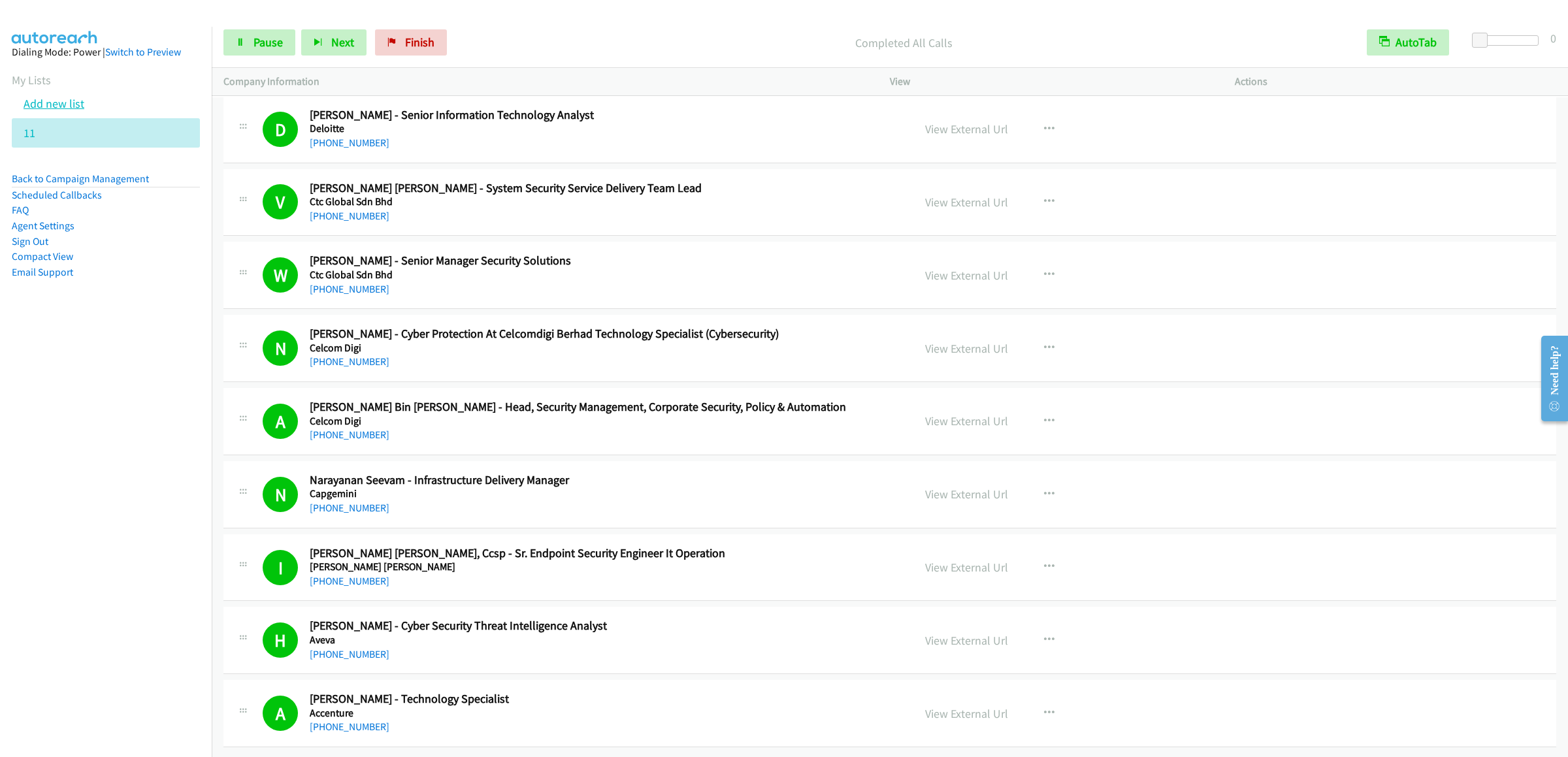
click at [41, 111] on link "Add new list" at bounding box center [54, 103] width 61 height 15
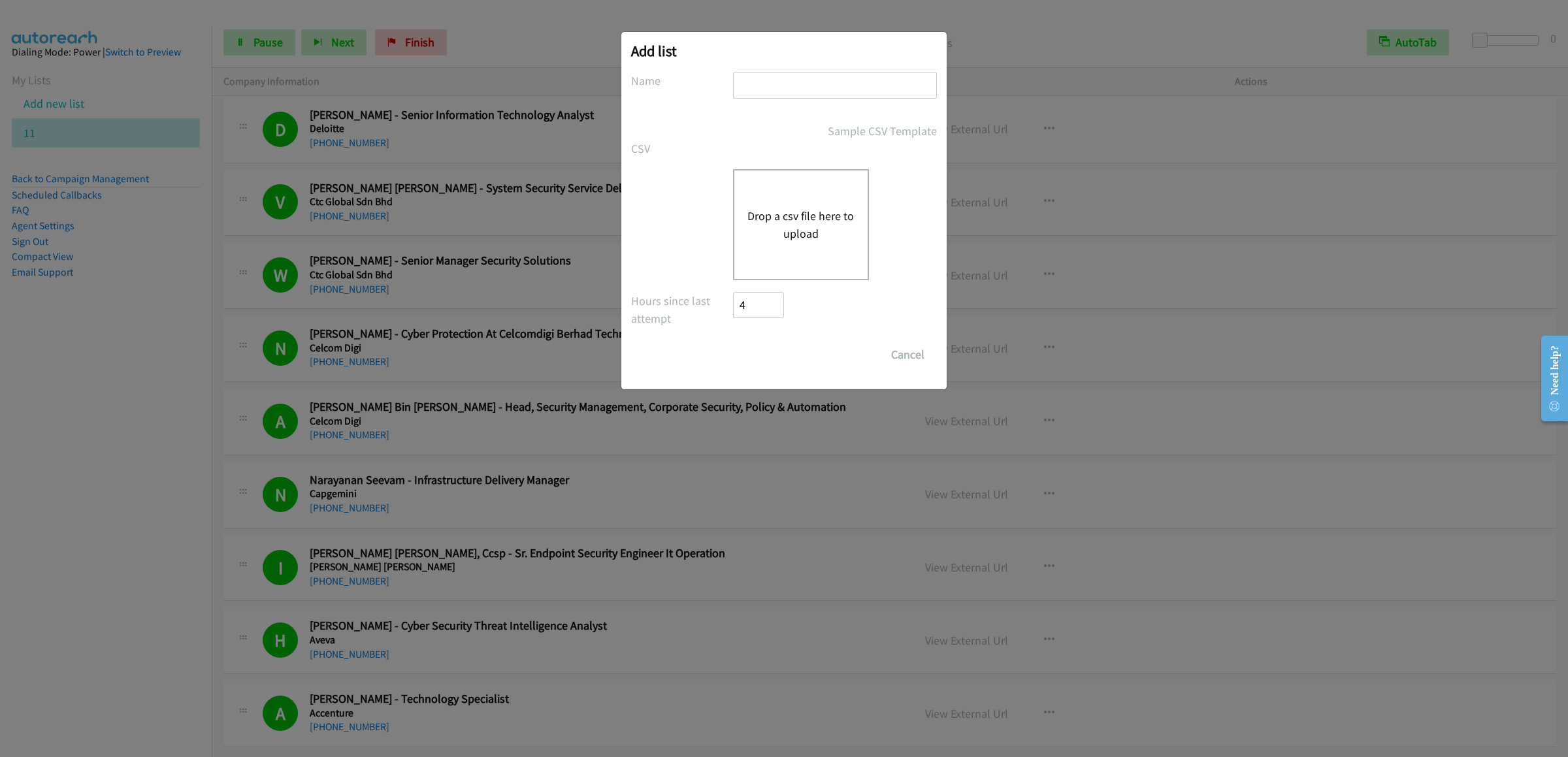
click at [788, 92] on input "text" at bounding box center [834, 85] width 204 height 27
type input "dddd"
click at [794, 222] on button "Drop a csv file here to upload" at bounding box center [800, 225] width 107 height 35
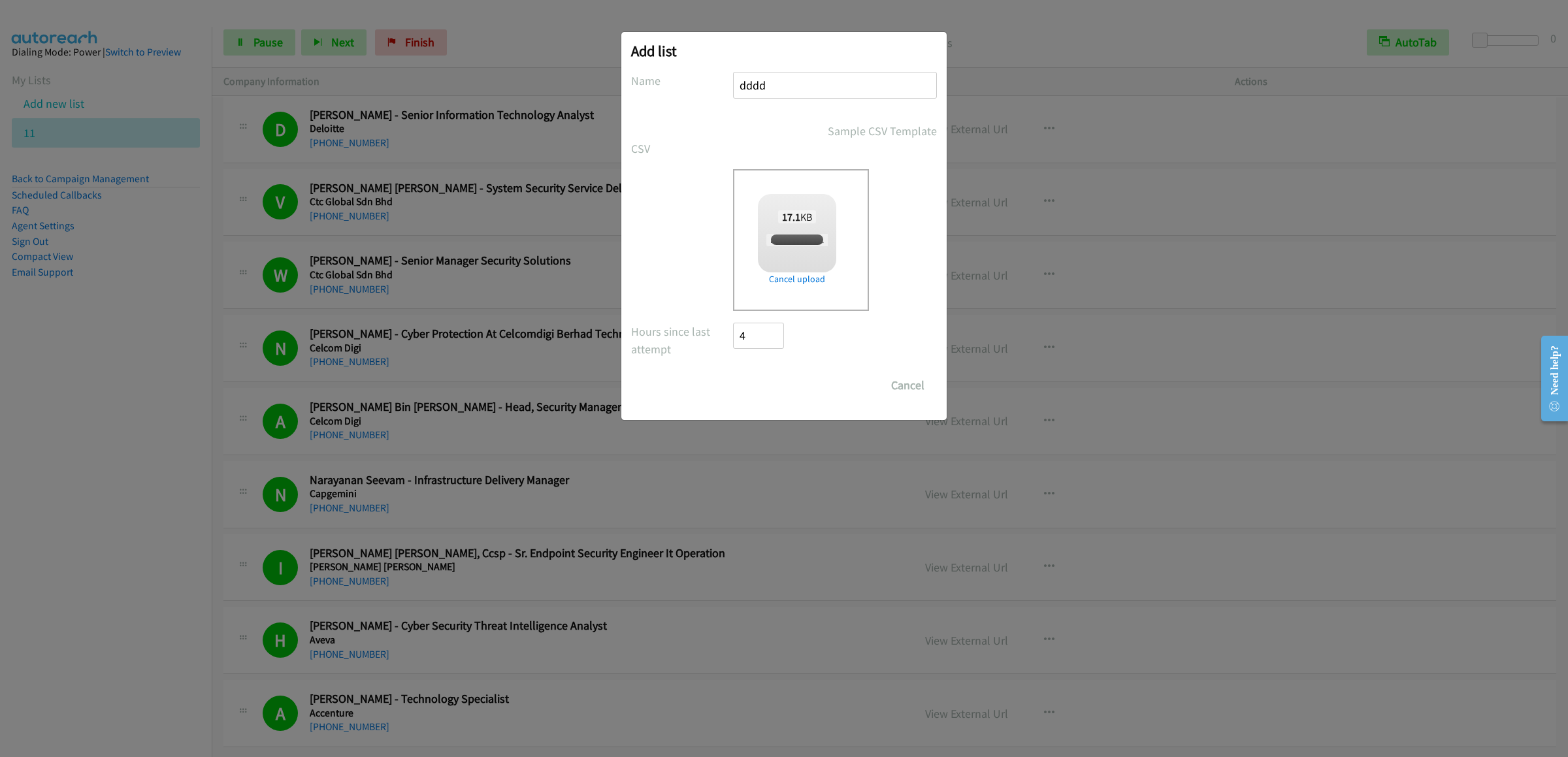
checkbox input "true"
click at [758, 383] on input "Save List" at bounding box center [767, 385] width 69 height 26
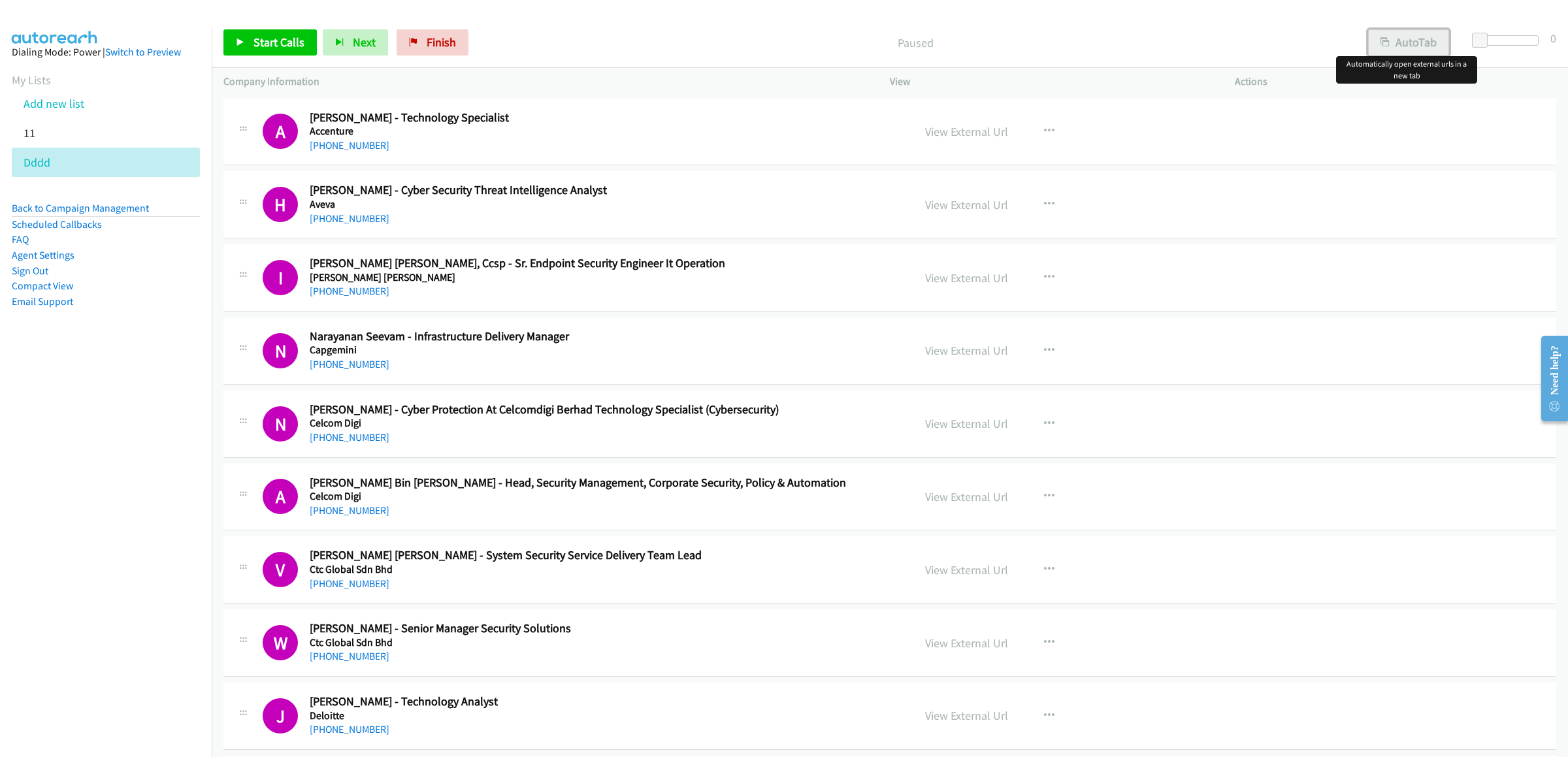
click at [1419, 38] on button "AutoTab" at bounding box center [1408, 42] width 81 height 26
click at [16, 148] on li "11" at bounding box center [118, 133] width 211 height 29
click at [22, 148] on li "11" at bounding box center [118, 133] width 211 height 29
click at [26, 140] on link "11" at bounding box center [29, 133] width 12 height 15
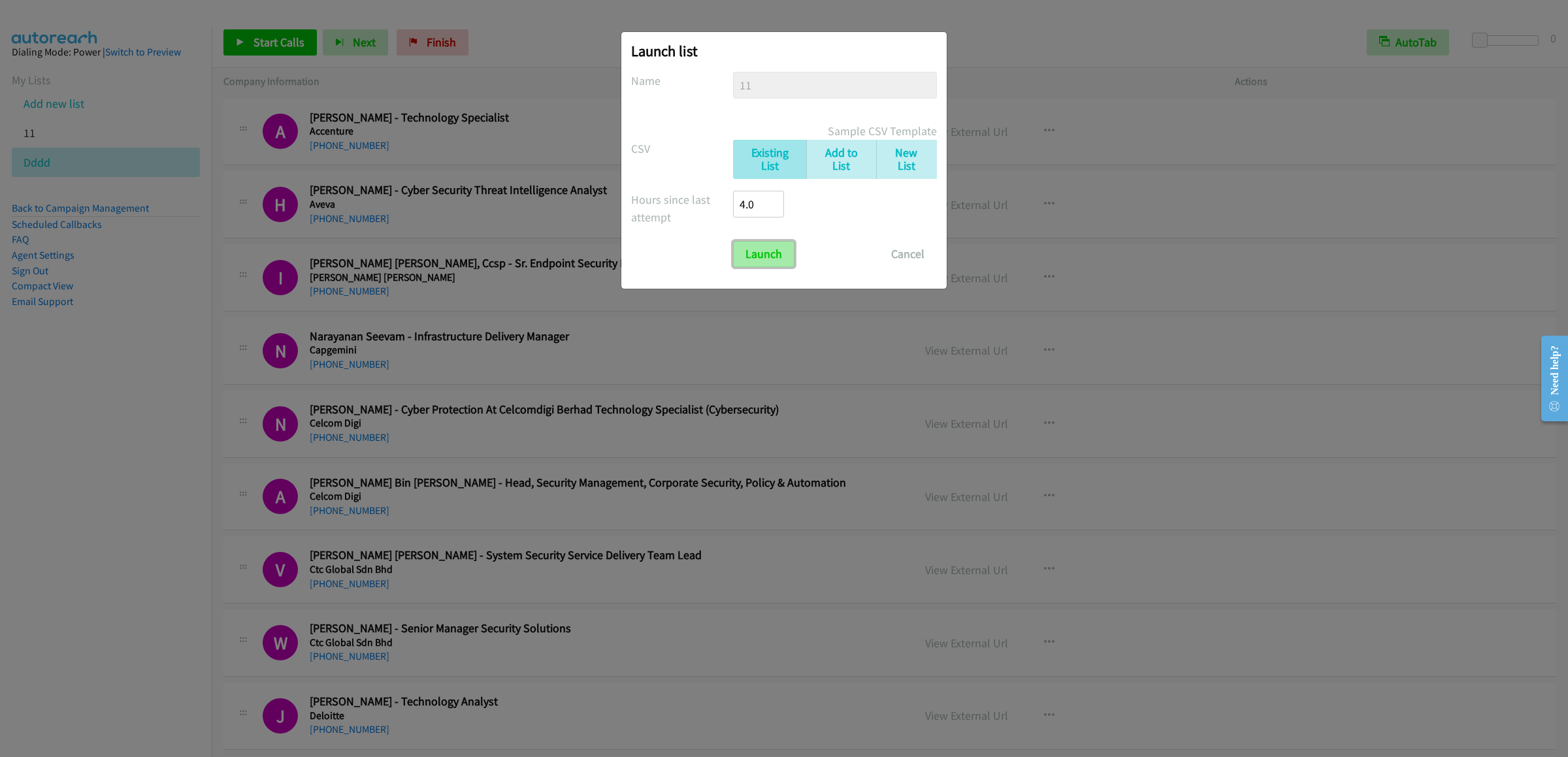
click at [756, 253] on input "Launch" at bounding box center [763, 254] width 62 height 26
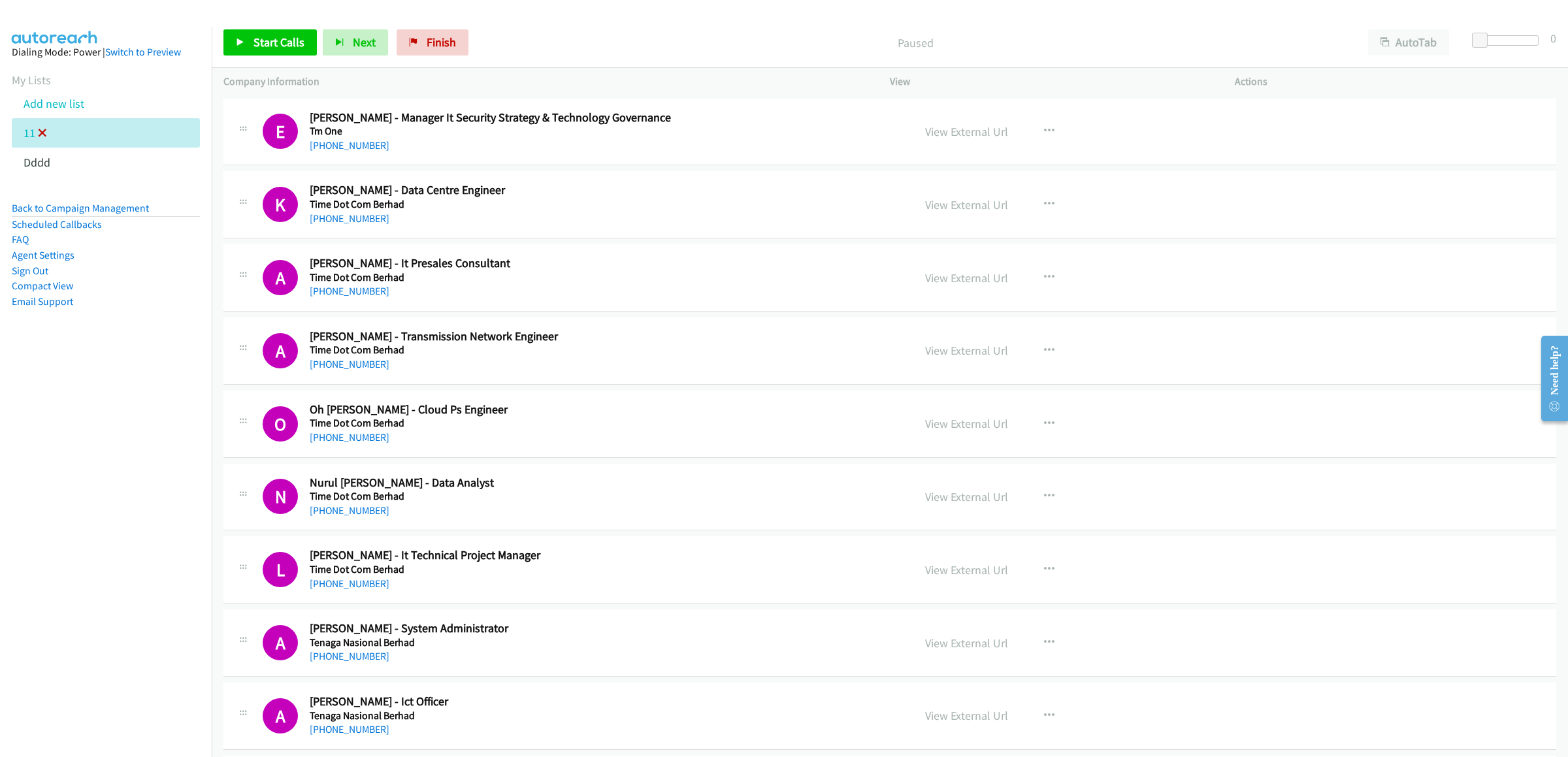
click at [39, 138] on icon at bounding box center [42, 133] width 9 height 9
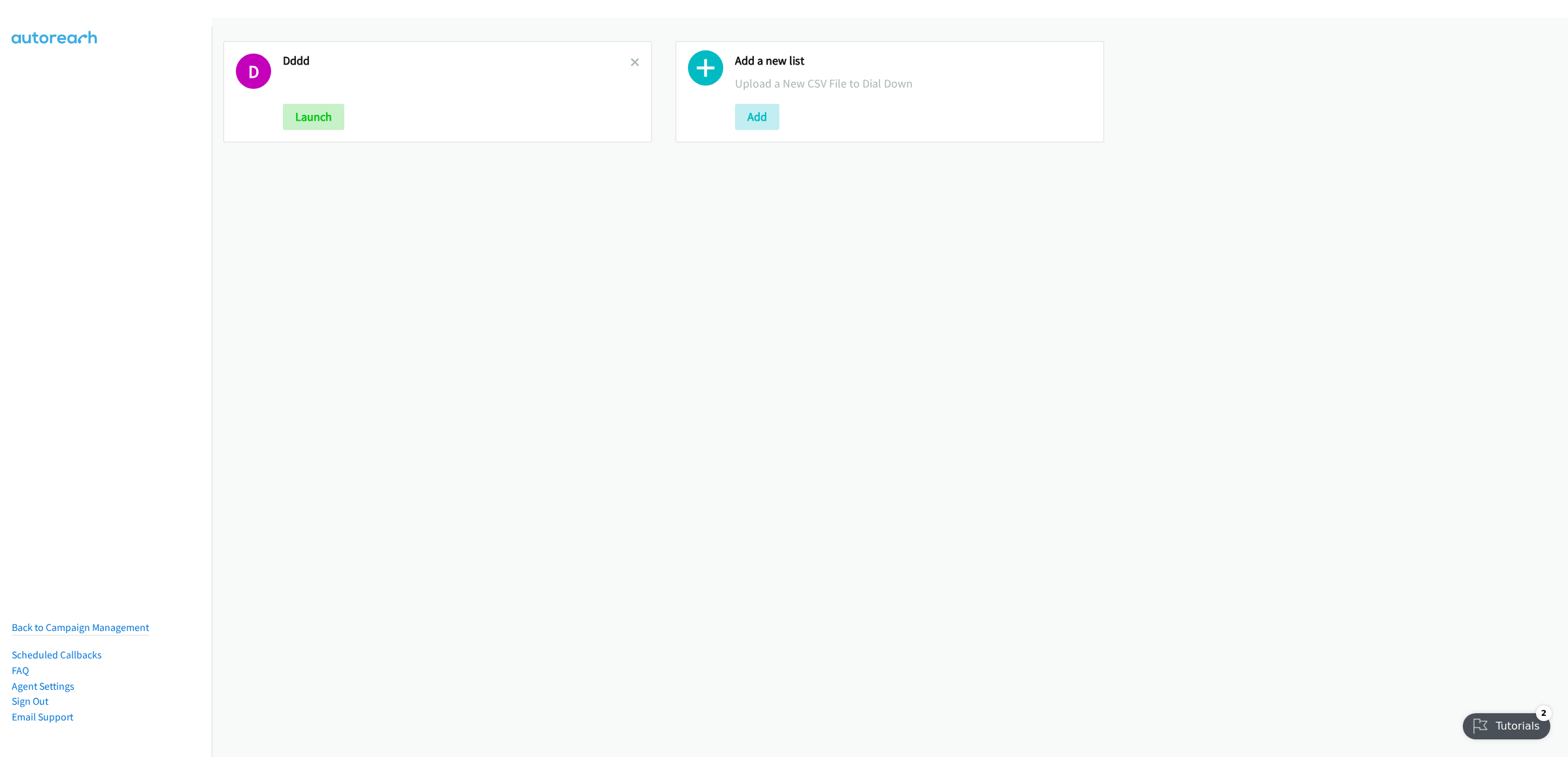
click at [623, 62] on h2 "Dddd" at bounding box center [457, 61] width 348 height 15
click at [631, 62] on icon at bounding box center [635, 63] width 9 height 9
click at [302, 116] on button "Add" at bounding box center [305, 116] width 45 height 26
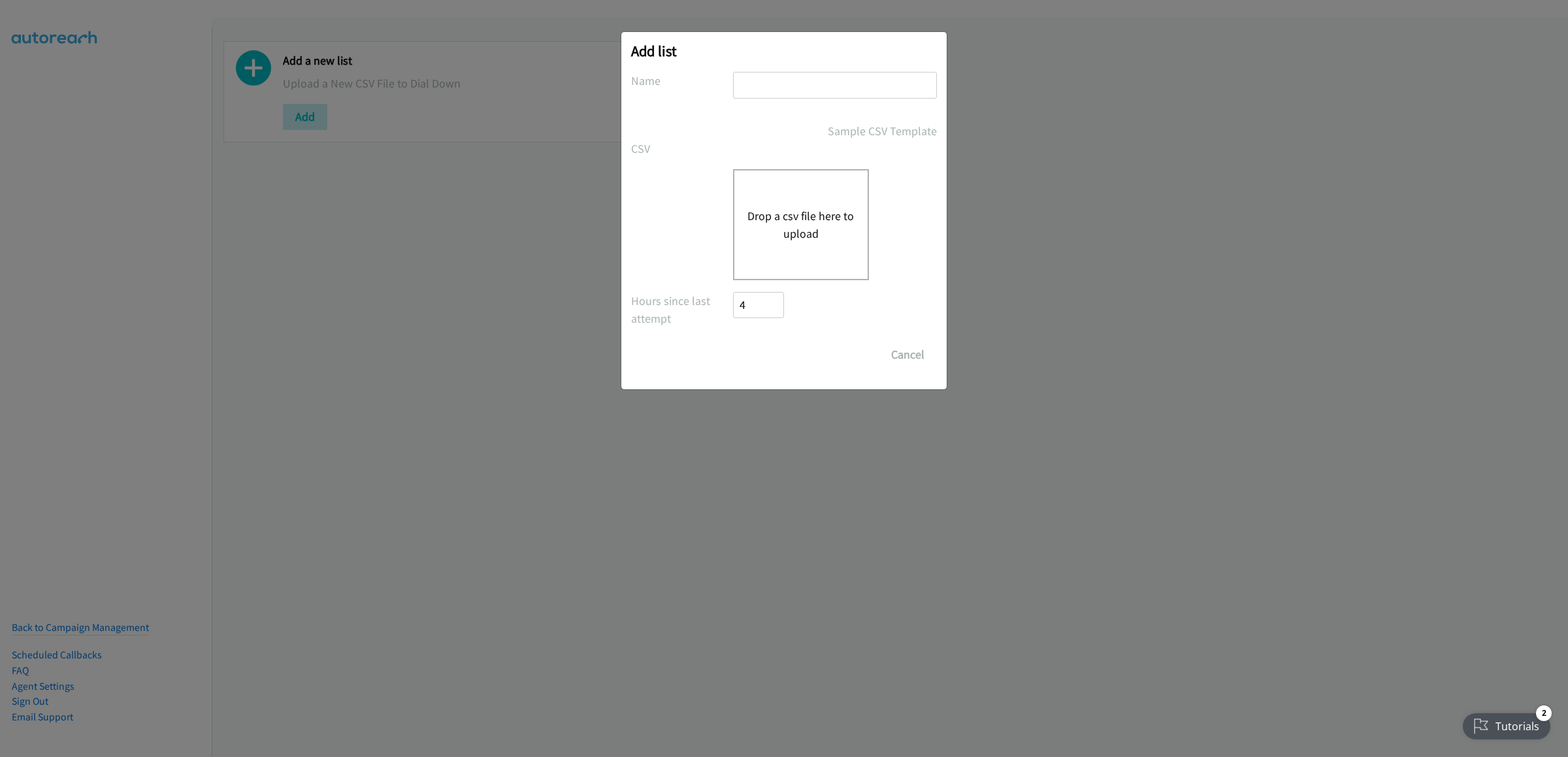
click at [843, 78] on input "text" at bounding box center [834, 85] width 204 height 27
type input "er"
click at [758, 211] on button "Drop a csv file here to upload" at bounding box center [800, 225] width 107 height 35
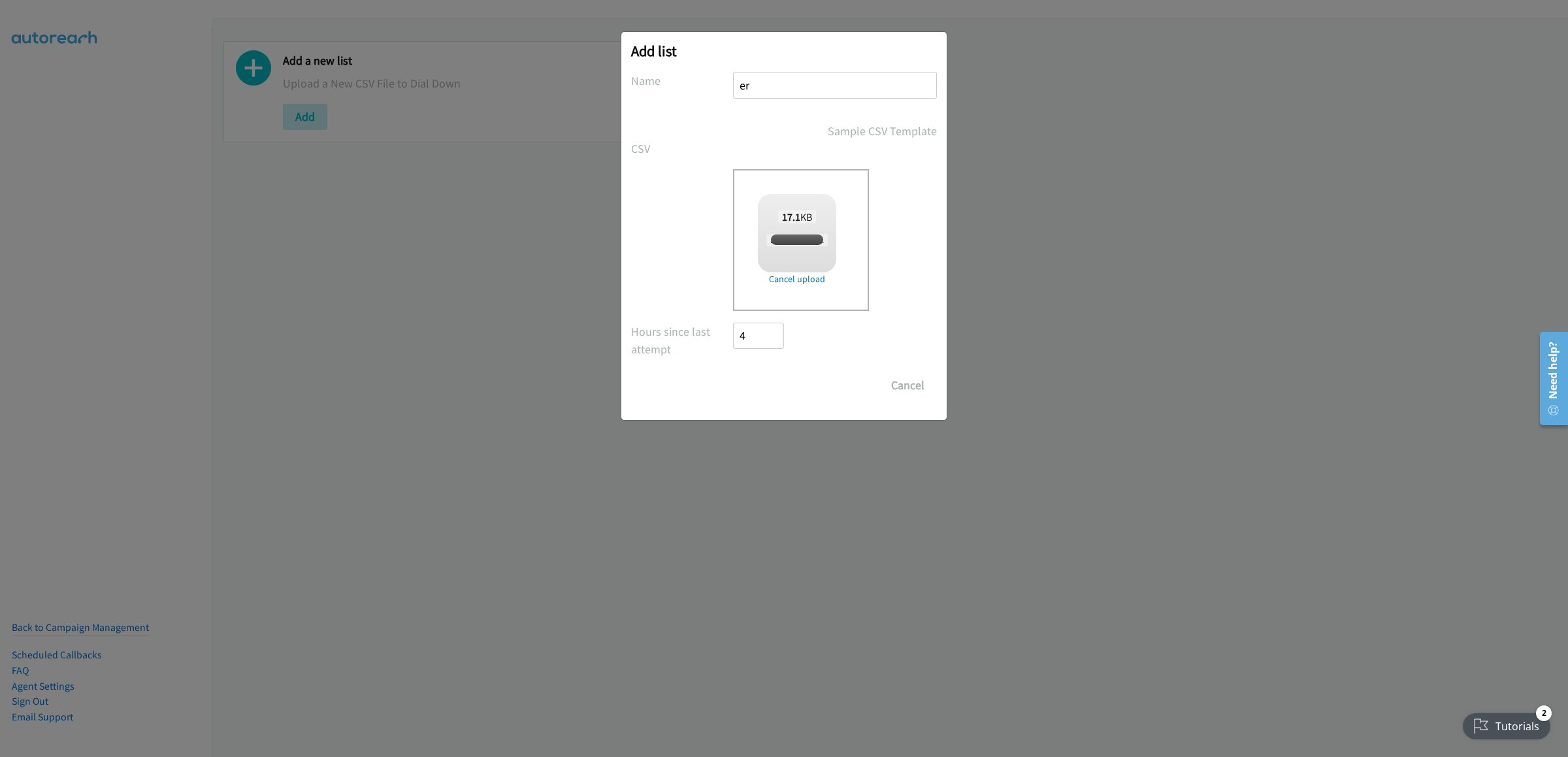
checkbox input "true"
click at [782, 385] on input "Save List" at bounding box center [767, 385] width 69 height 26
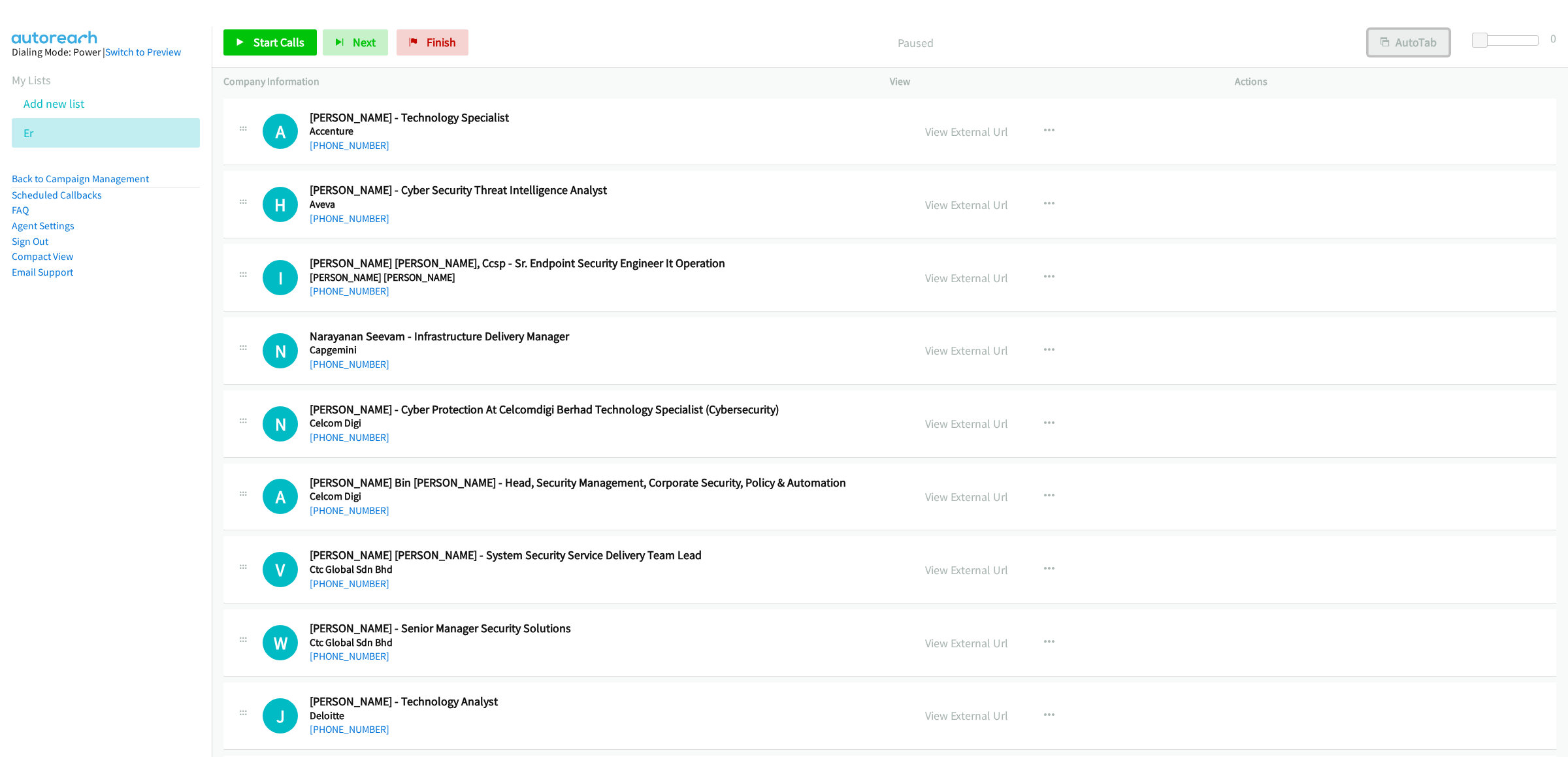
click at [1412, 45] on button "AutoTab" at bounding box center [1408, 42] width 81 height 26
click at [255, 52] on link "Start Calls" at bounding box center [270, 42] width 94 height 26
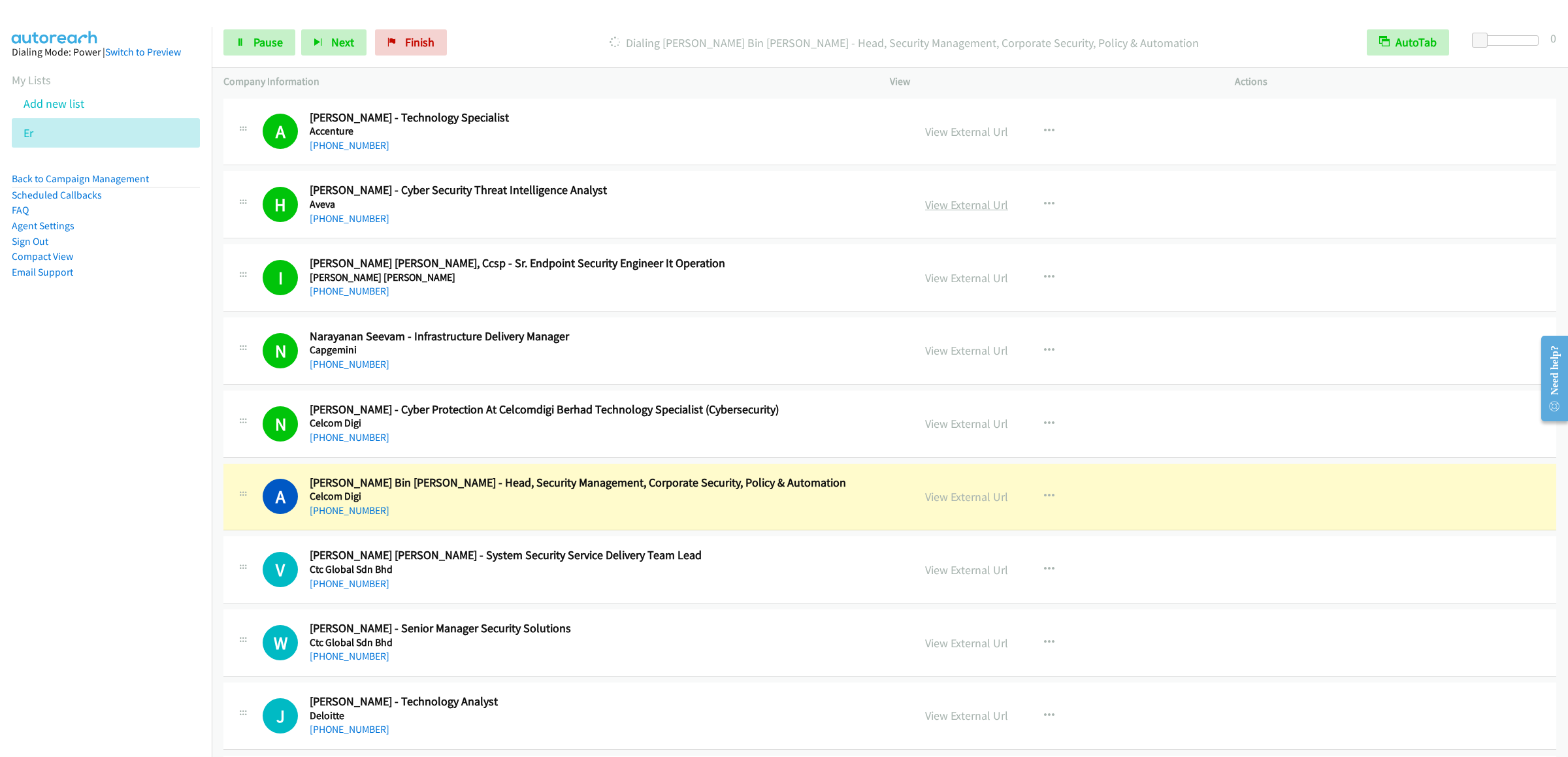
scroll to position [261, 0]
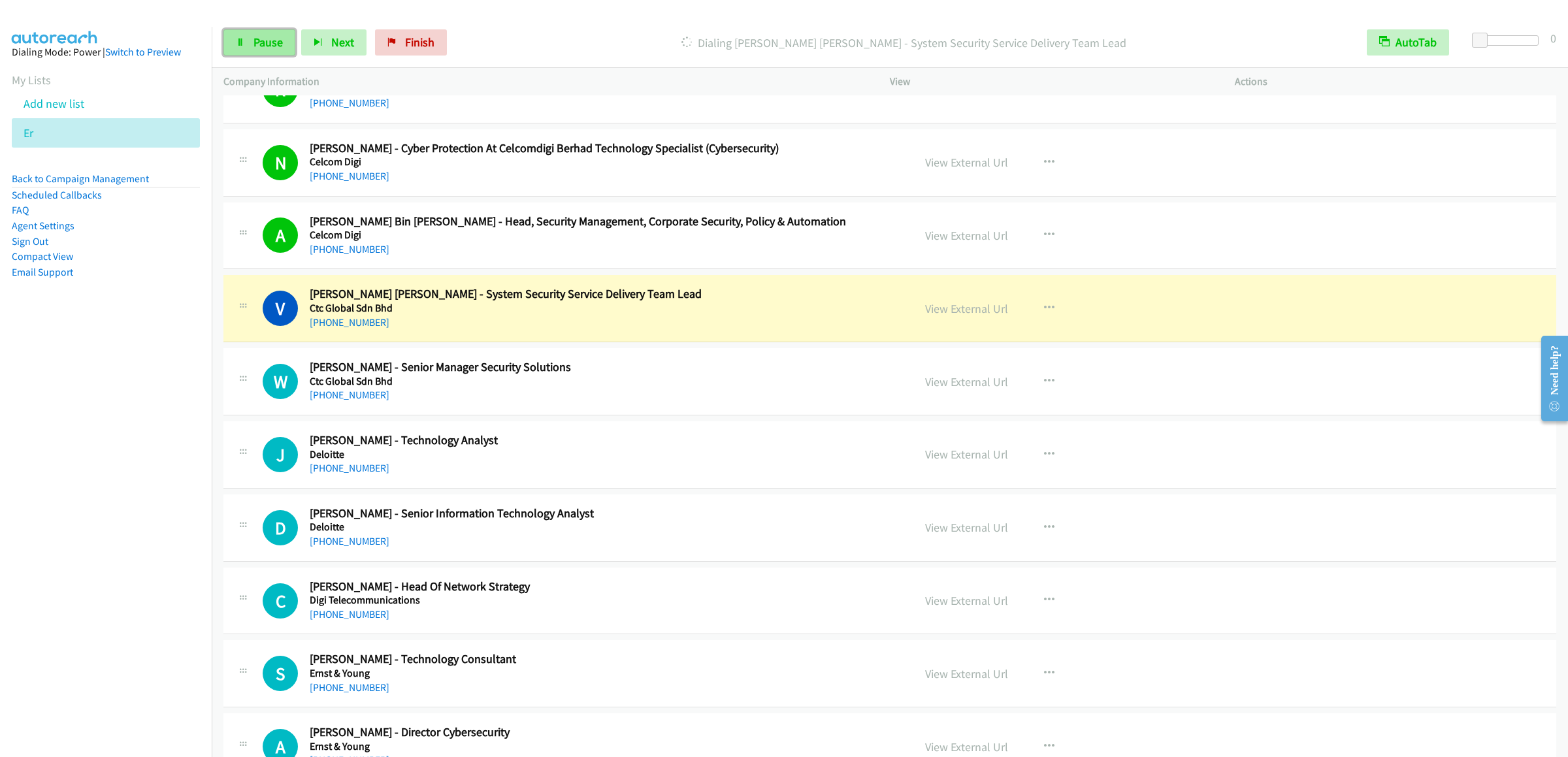
click at [258, 38] on span "Pause" at bounding box center [267, 42] width 29 height 15
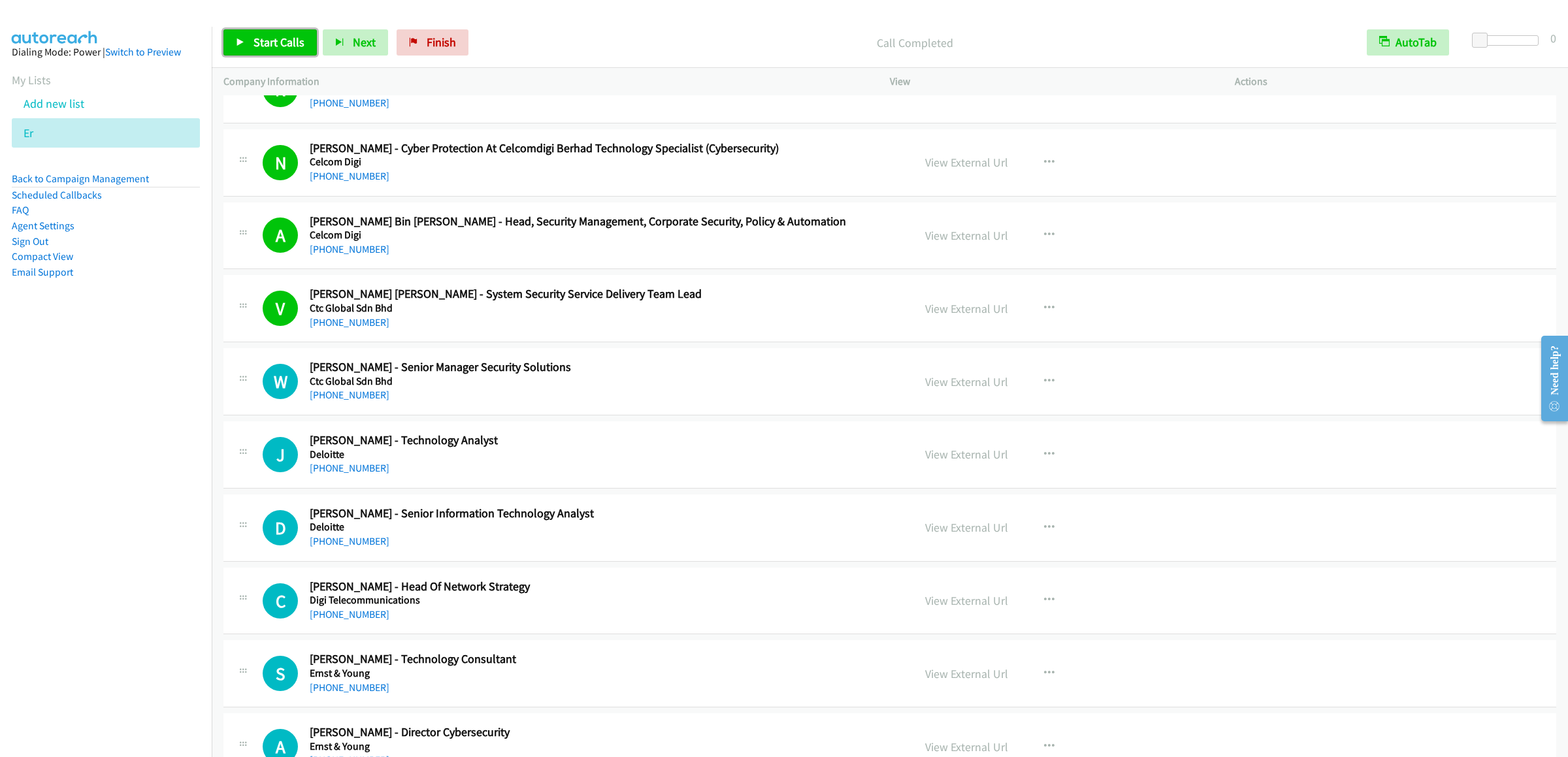
click at [253, 36] on span "Start Calls" at bounding box center [279, 42] width 51 height 15
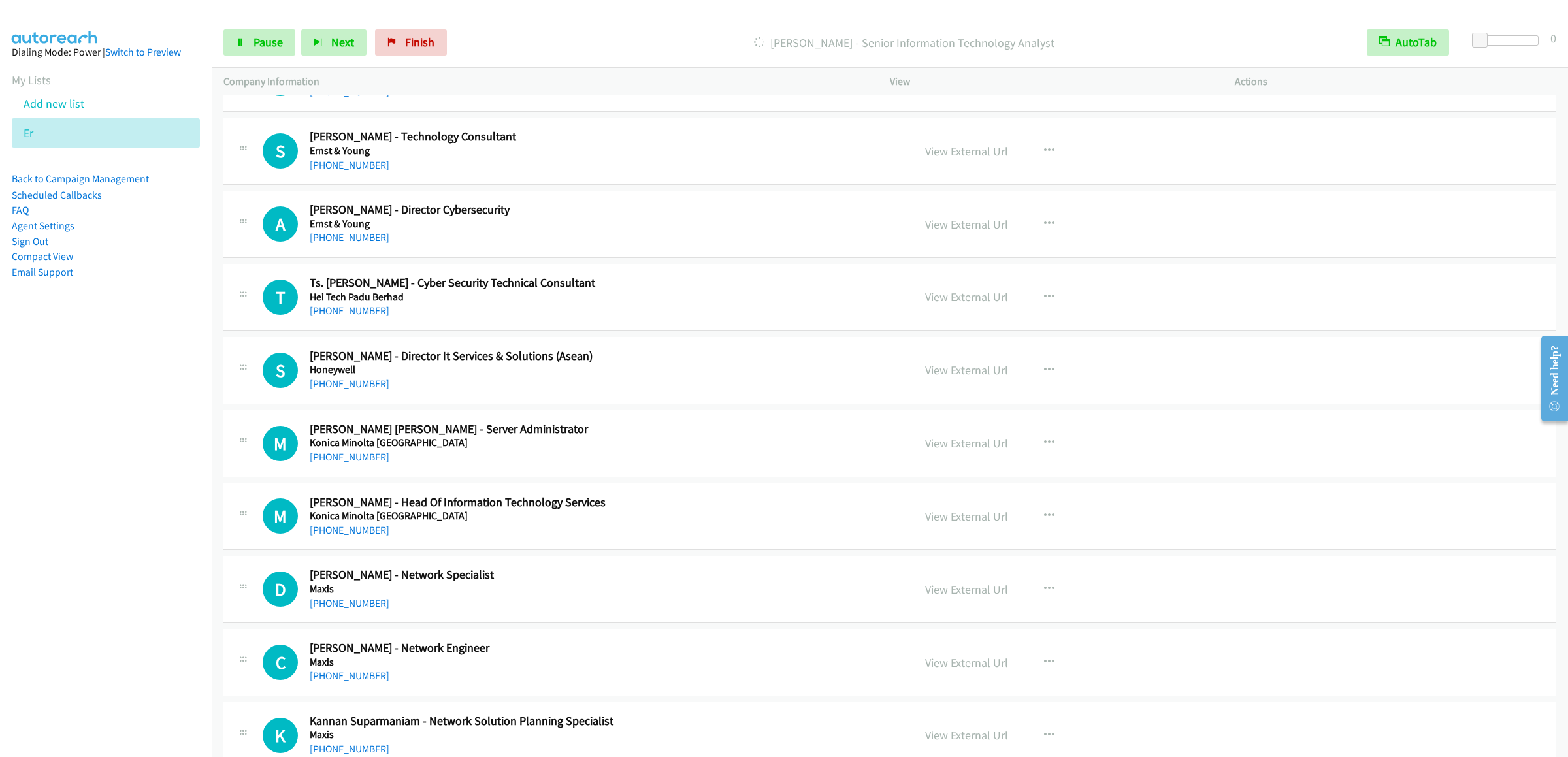
scroll to position [653, 0]
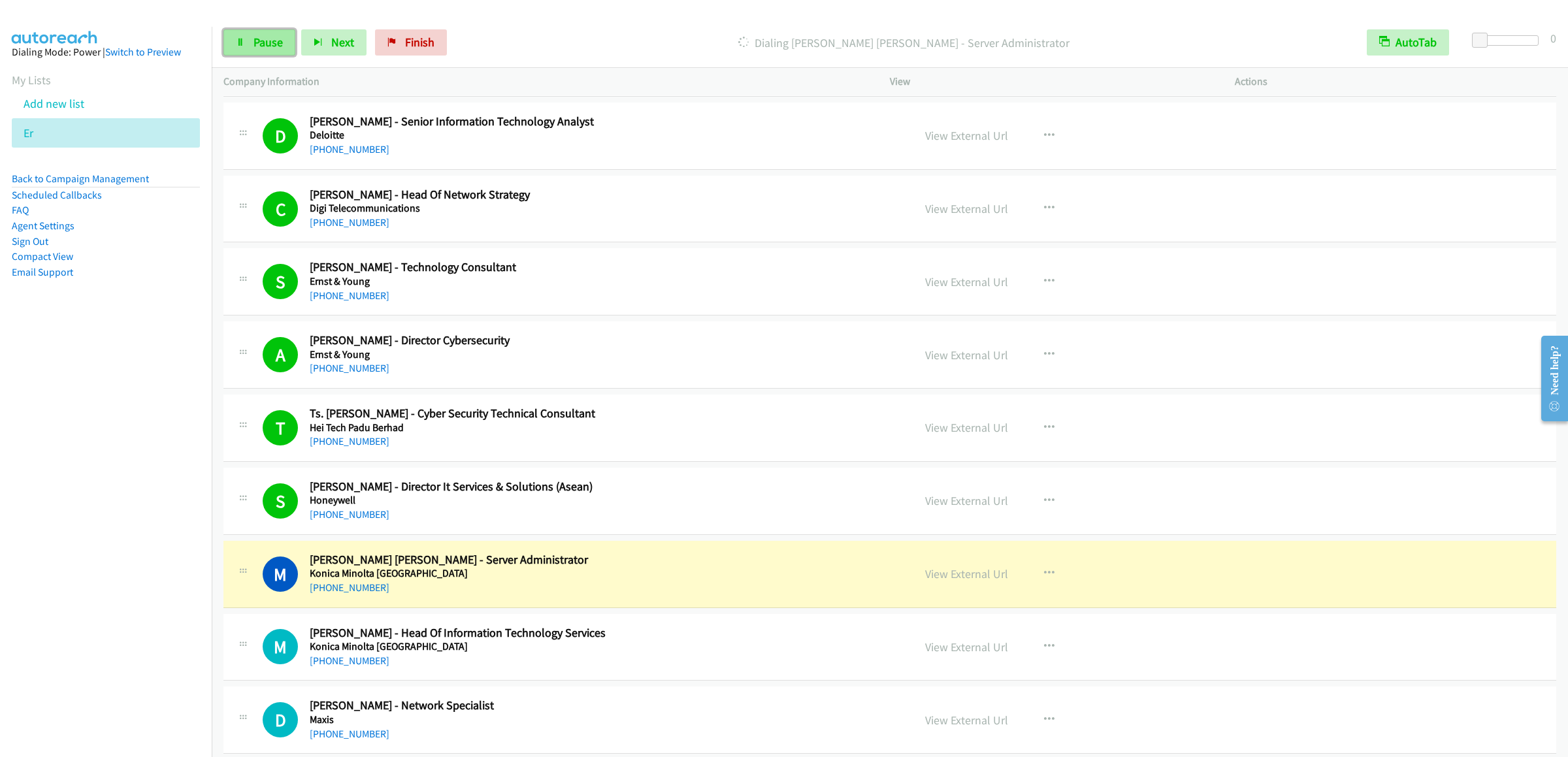
click at [268, 50] on link "Pause" at bounding box center [259, 42] width 72 height 26
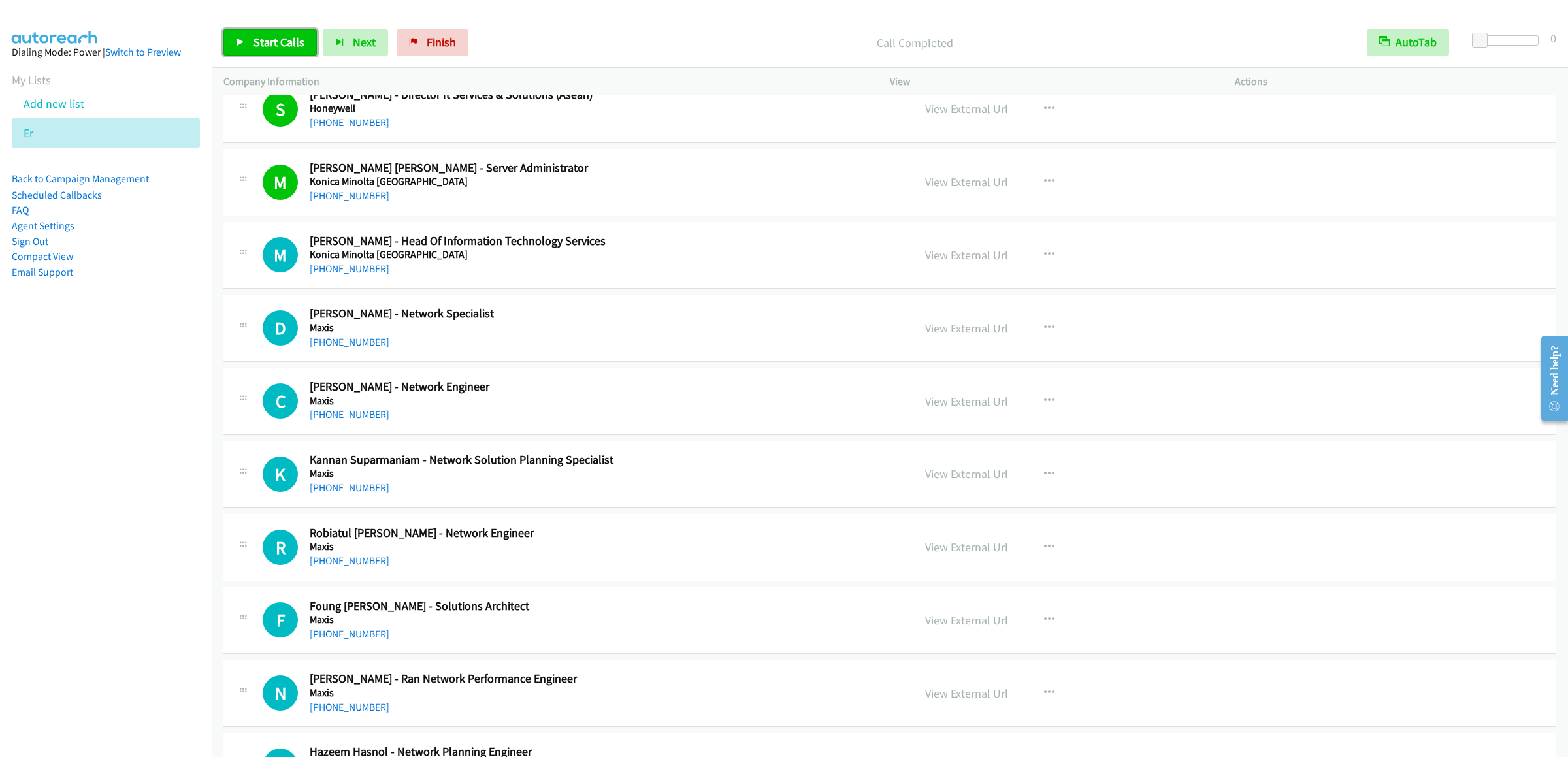
click at [289, 31] on link "Start Calls" at bounding box center [270, 42] width 94 height 26
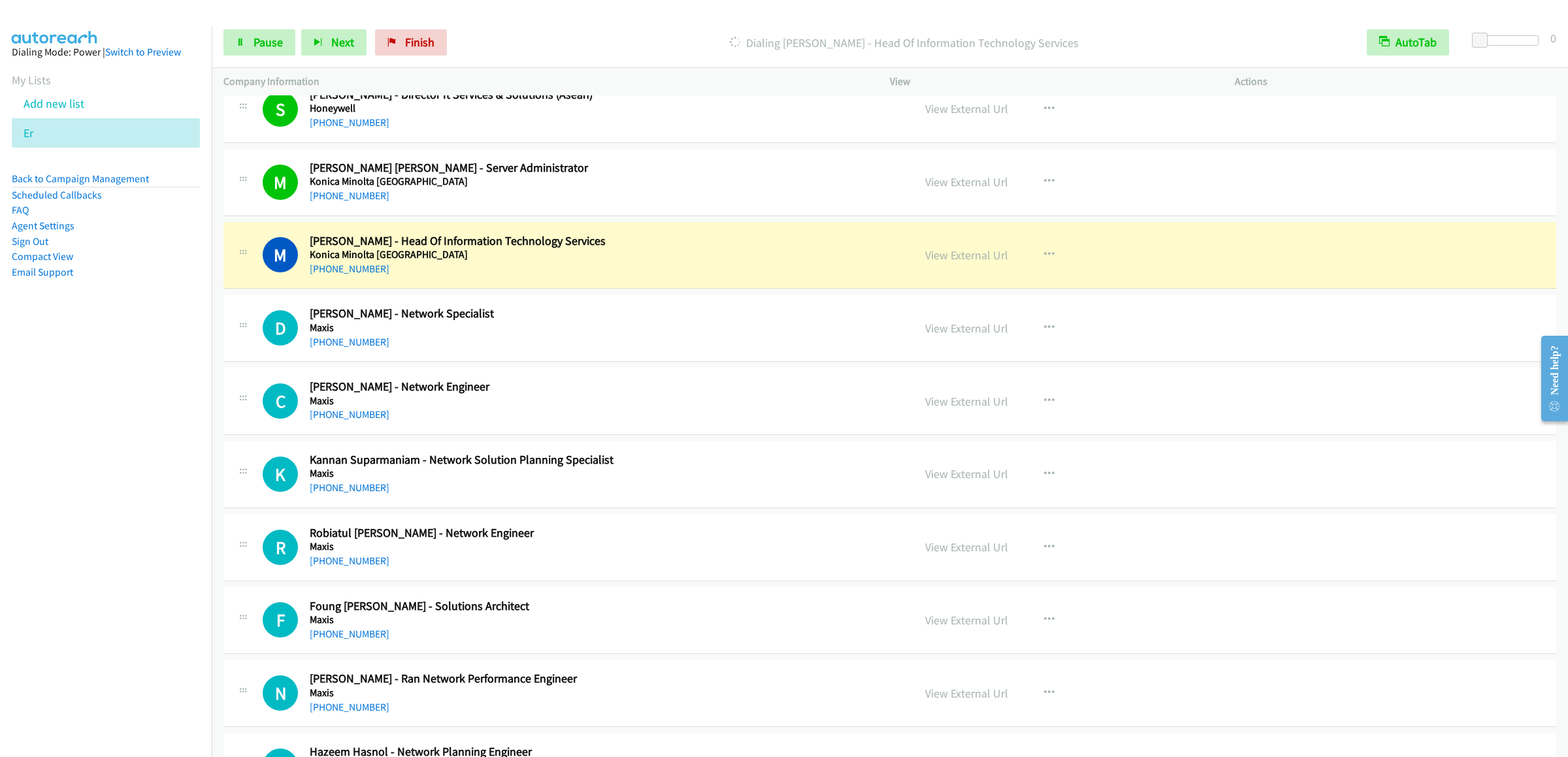
scroll to position [1176, 0]
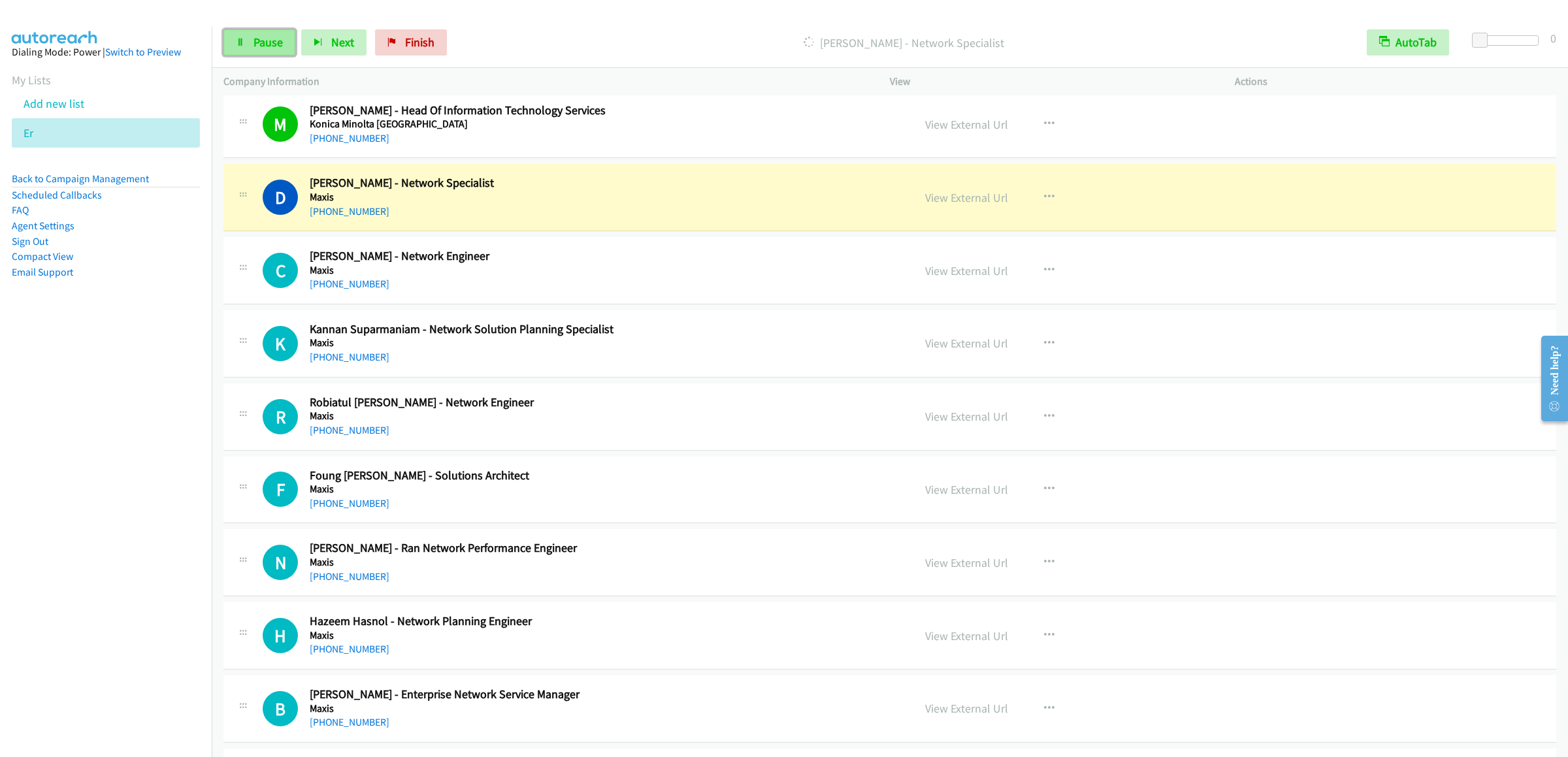
click at [235, 30] on link "Pause" at bounding box center [259, 42] width 72 height 26
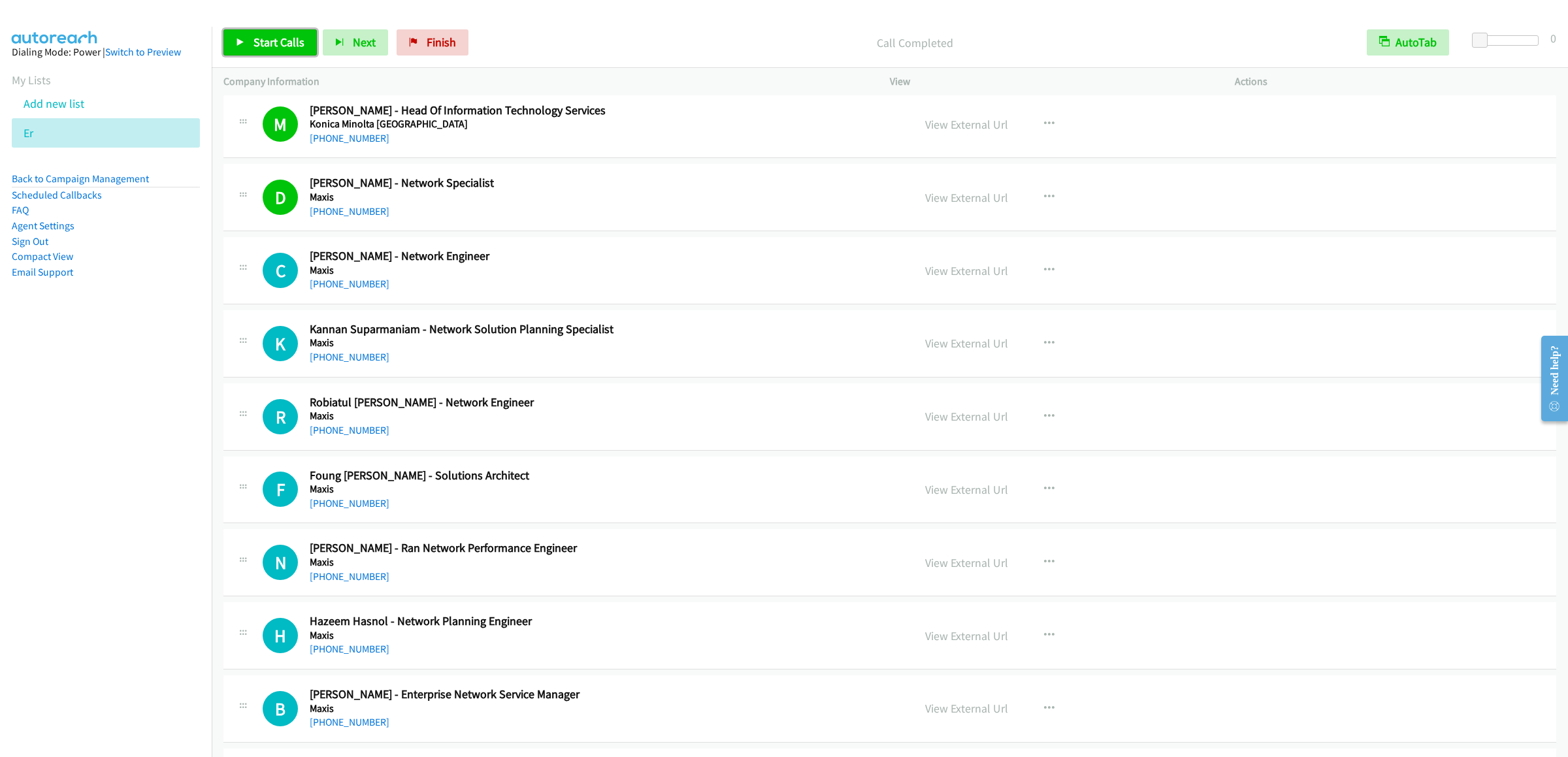
click at [257, 40] on span "Start Calls" at bounding box center [279, 42] width 51 height 15
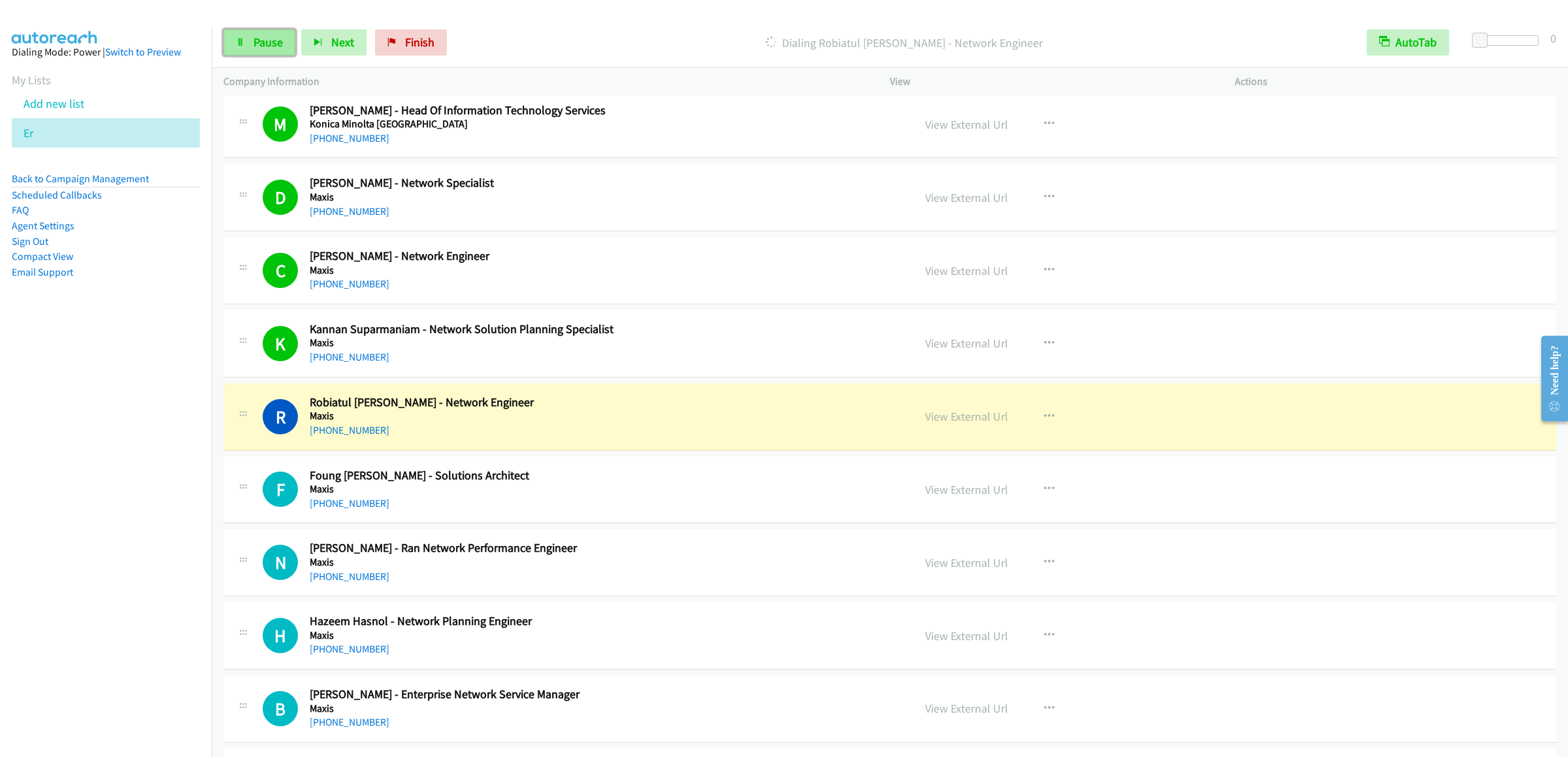
click at [269, 39] on span "Pause" at bounding box center [267, 42] width 29 height 15
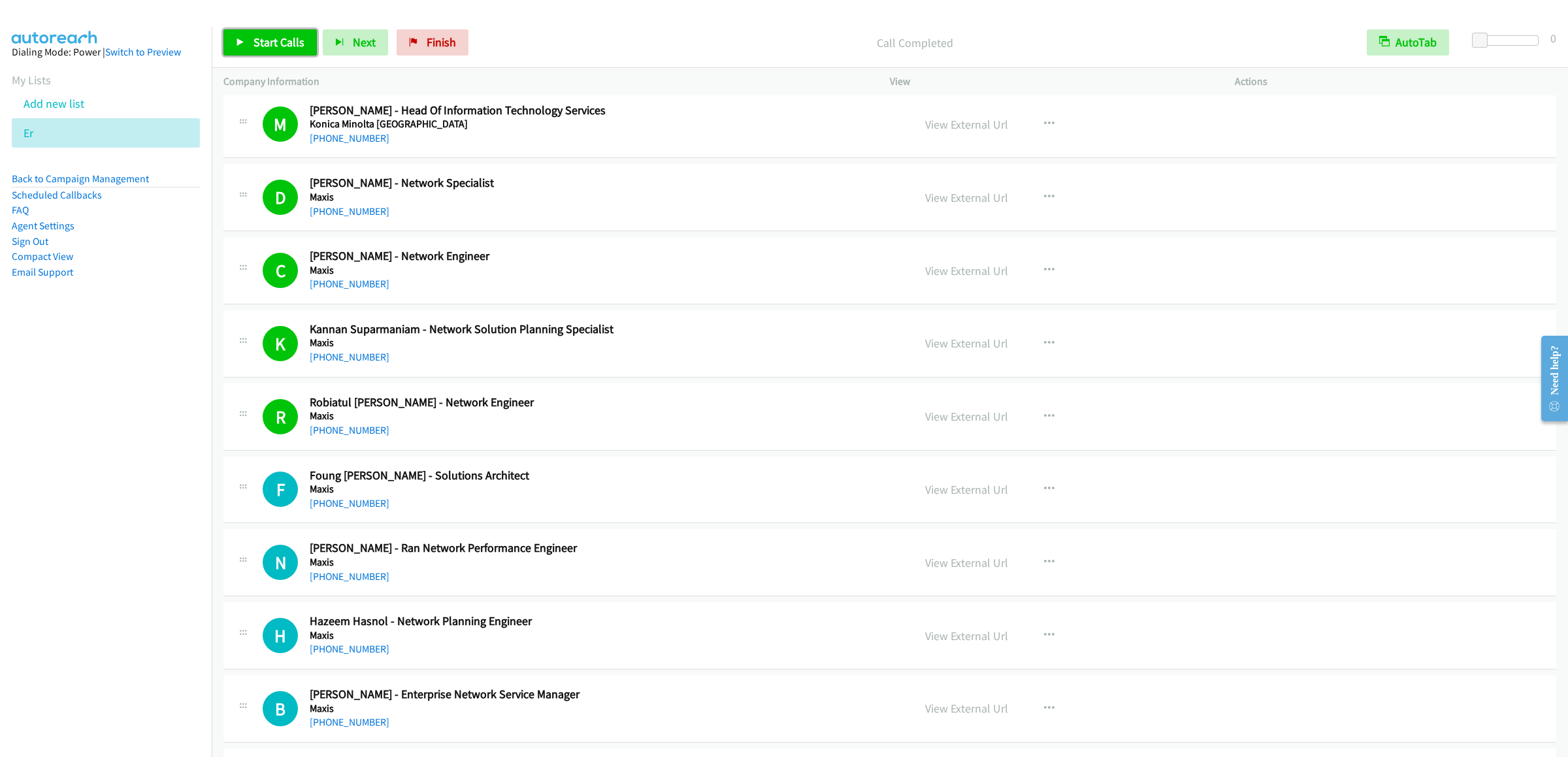
click at [279, 45] on span "Start Calls" at bounding box center [279, 42] width 51 height 15
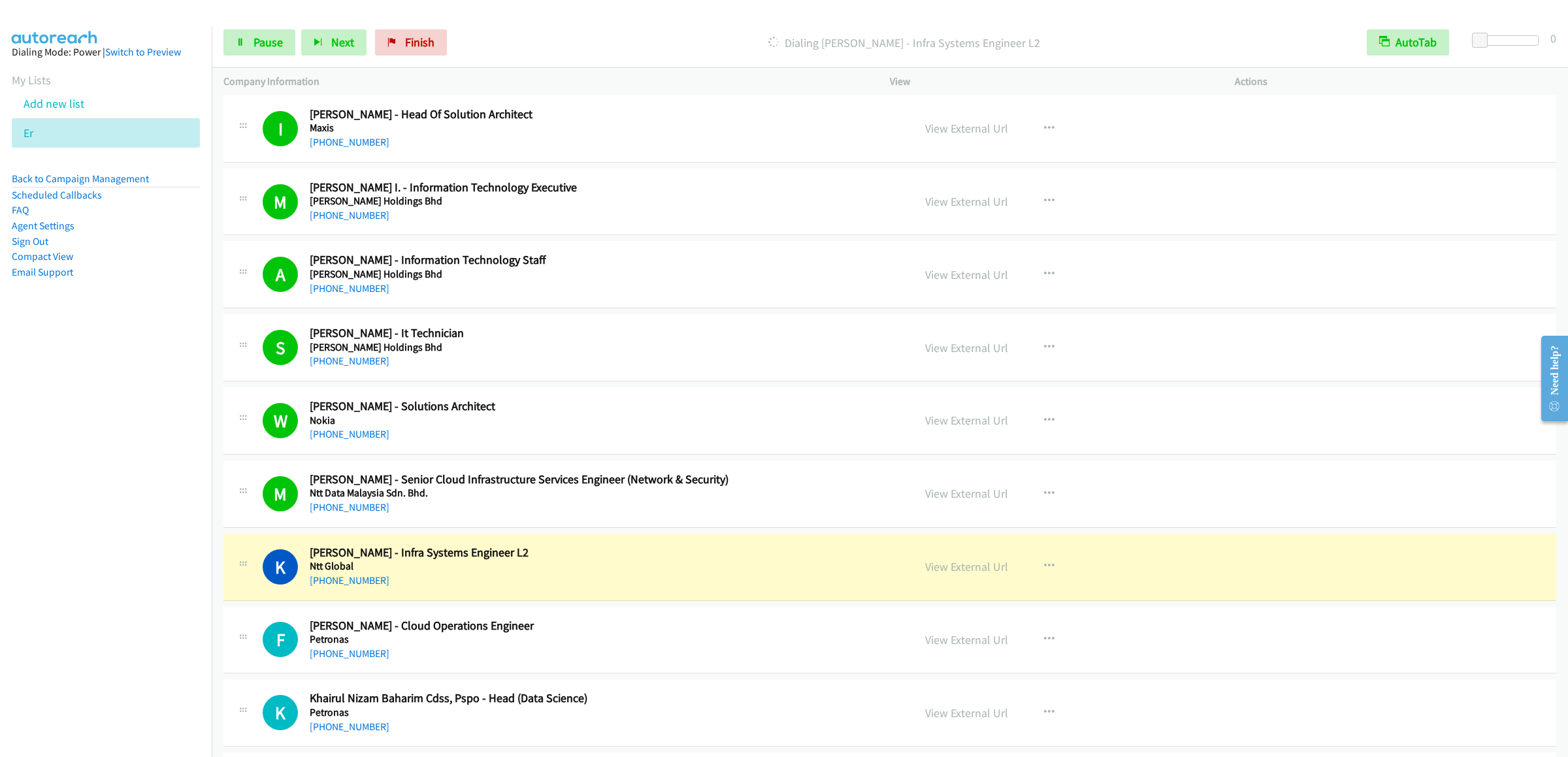
scroll to position [2090, 0]
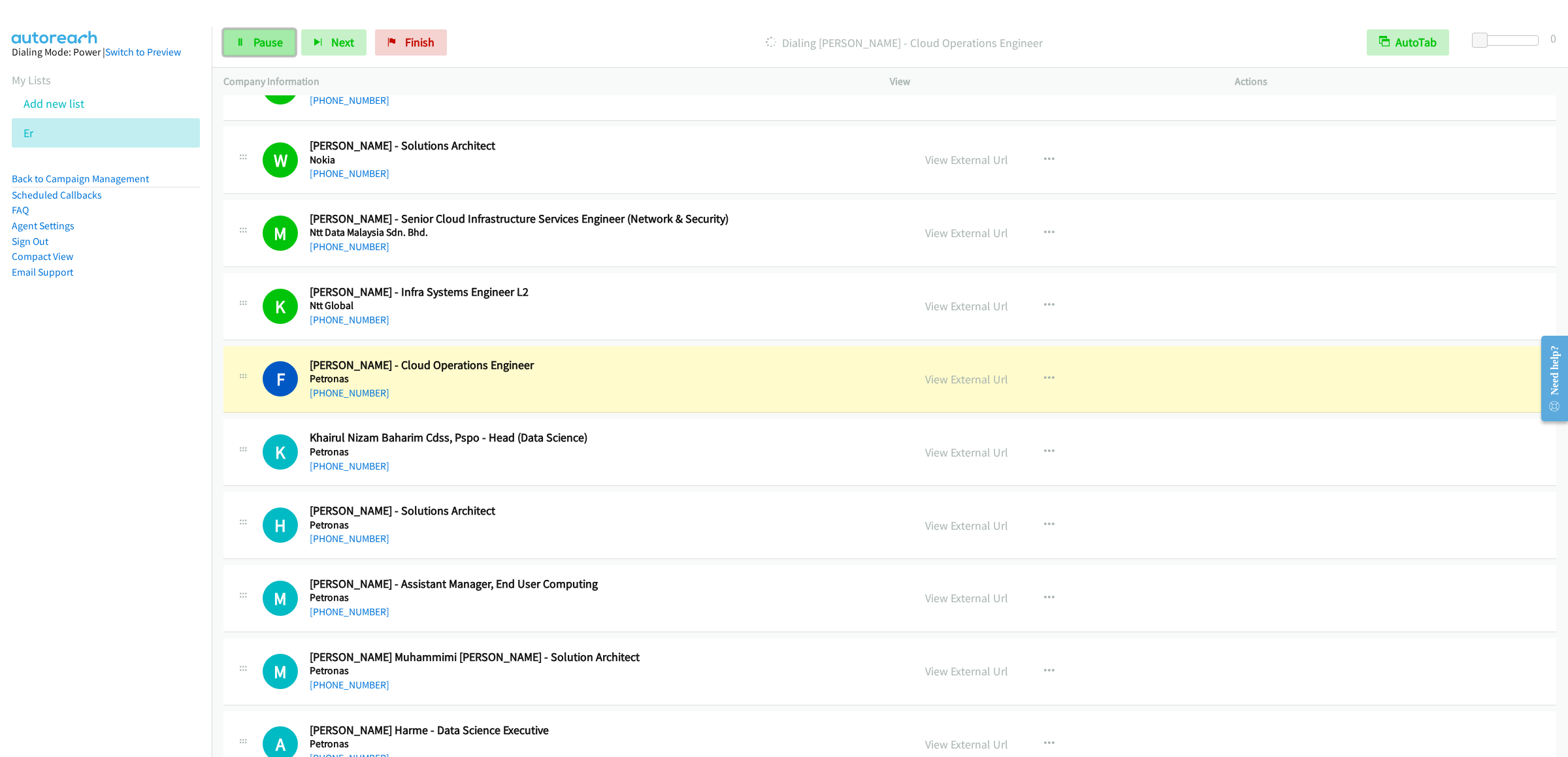
click at [230, 42] on link "Pause" at bounding box center [259, 42] width 72 height 26
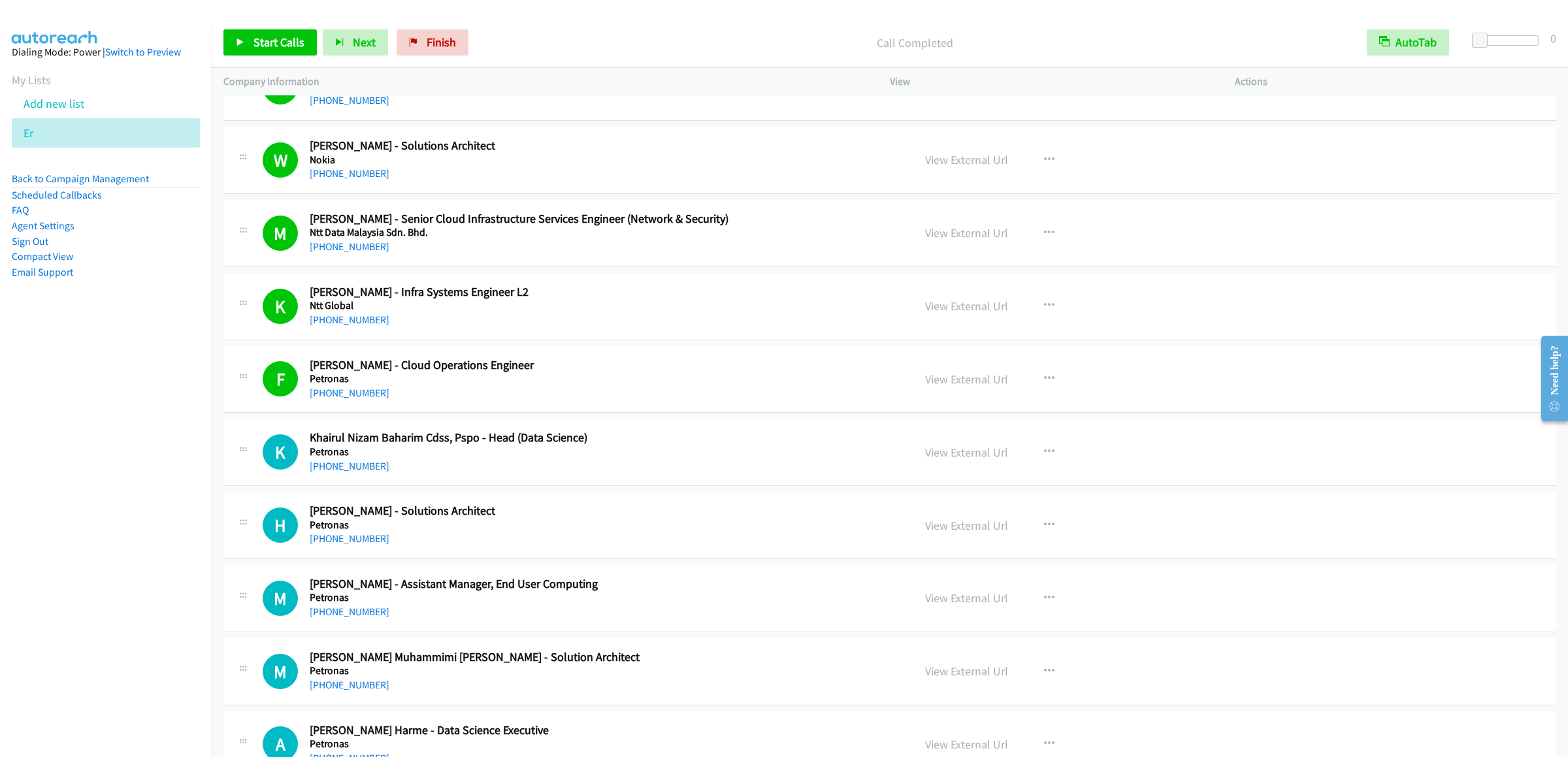
scroll to position [2221, 0]
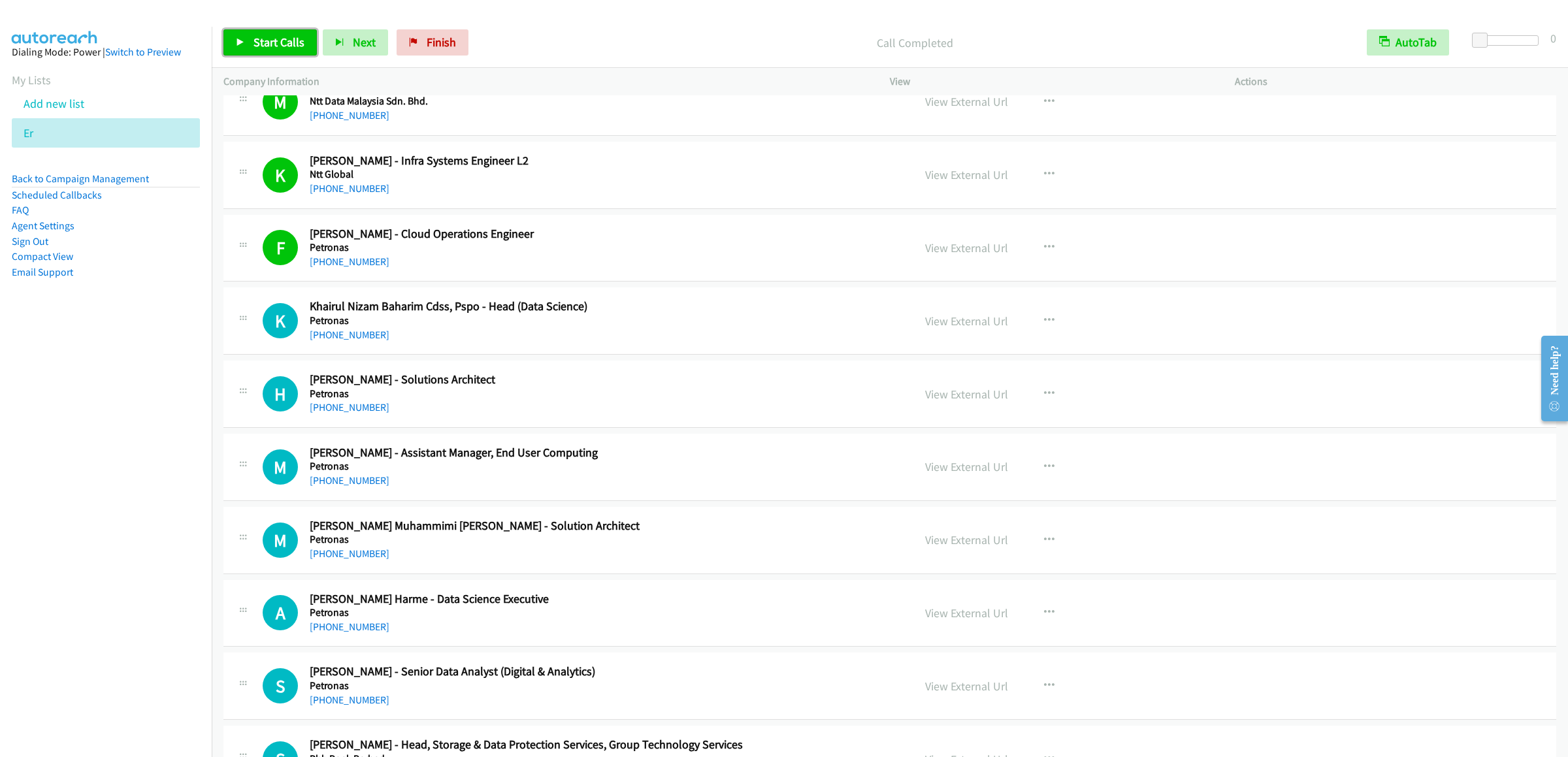
click at [263, 49] on span "Start Calls" at bounding box center [279, 42] width 51 height 15
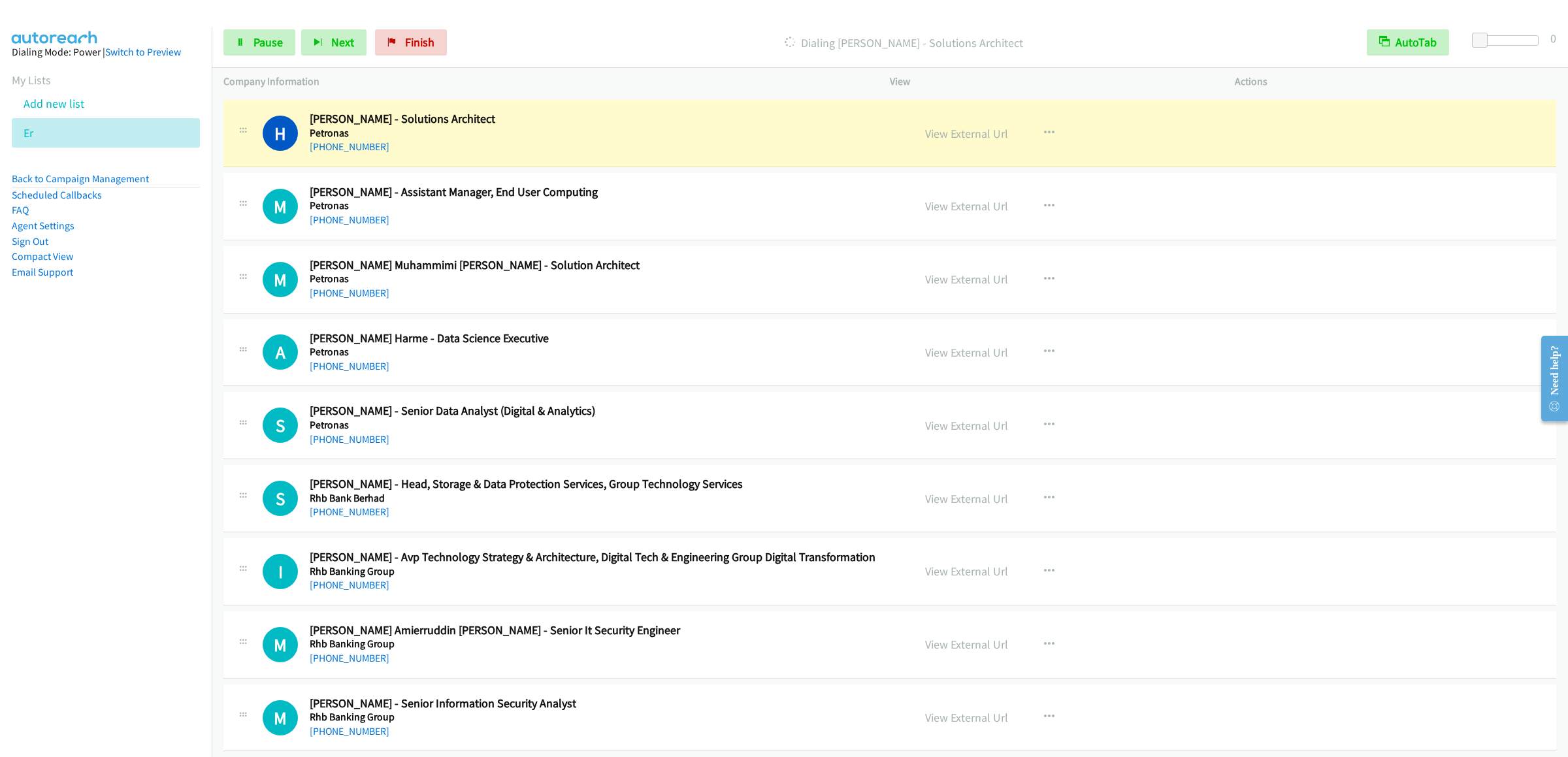
scroll to position [2352, 0]
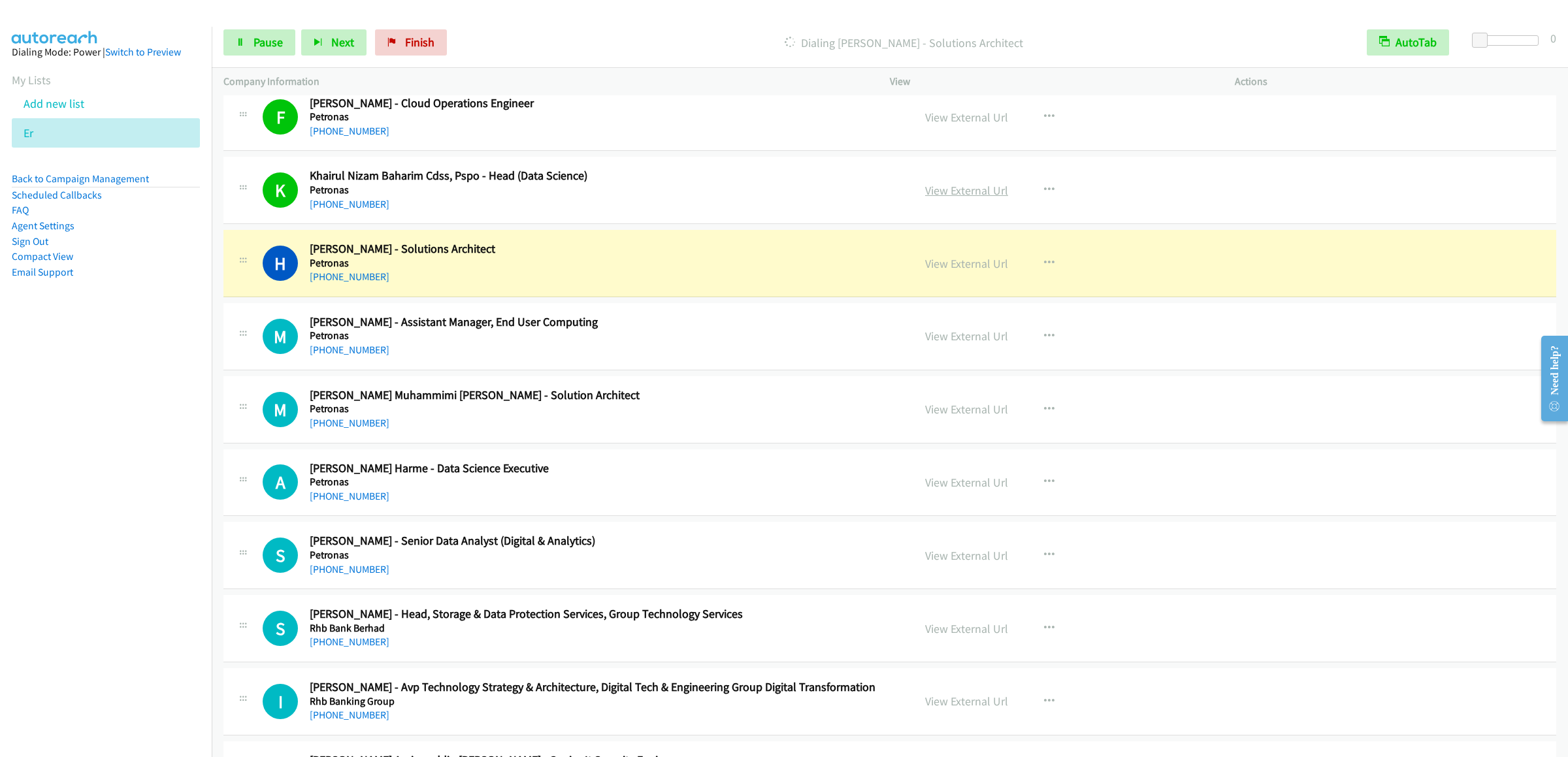
click at [949, 197] on link "View External Url" at bounding box center [966, 190] width 83 height 15
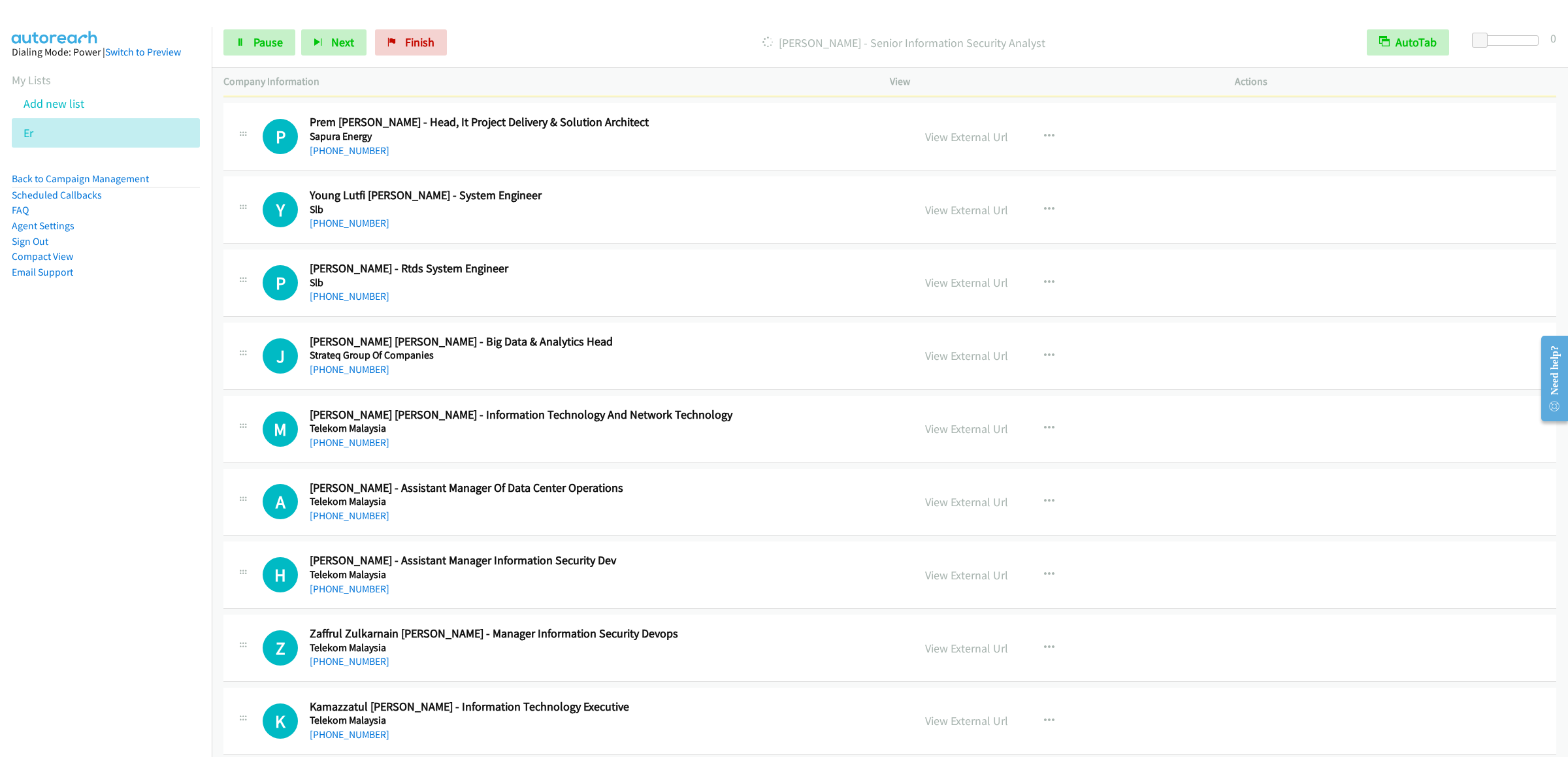
scroll to position [3005, 0]
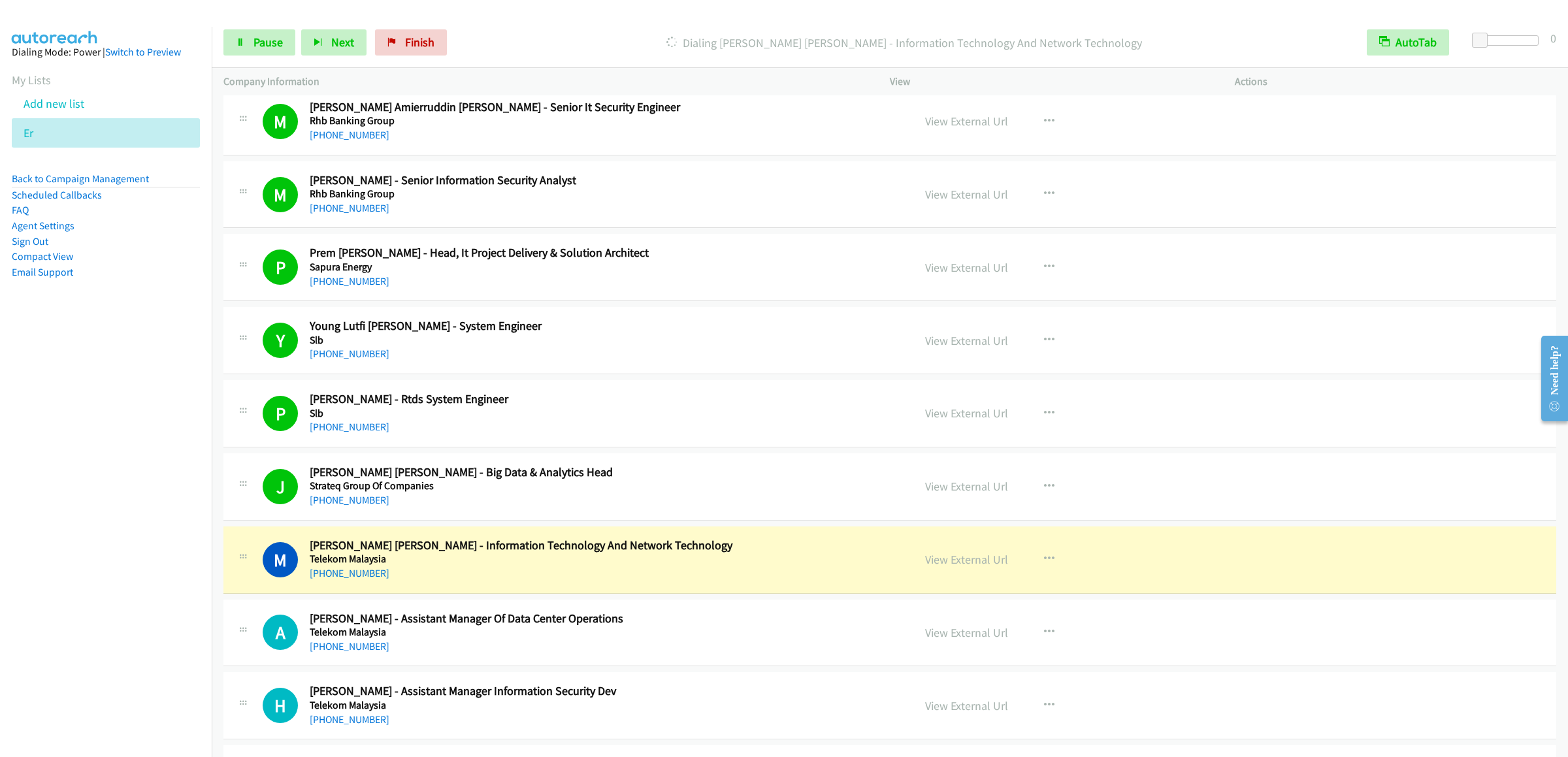
click at [270, 57] on div "Start Calls Pause Next Finish Dialing [PERSON_NAME] [PERSON_NAME] - Information…" at bounding box center [890, 43] width 1357 height 50
click at [268, 50] on link "Pause" at bounding box center [259, 42] width 72 height 26
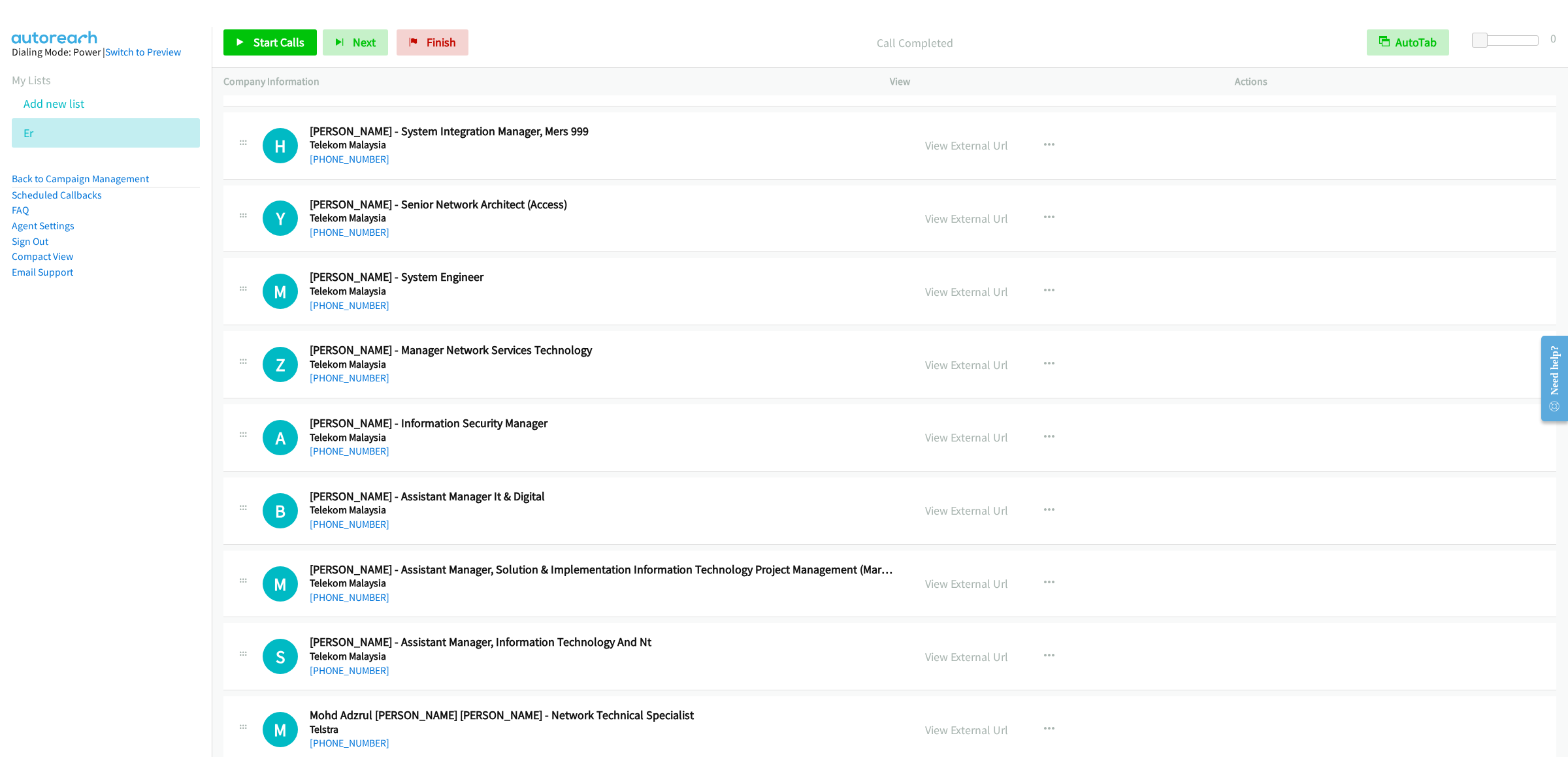
scroll to position [3393, 0]
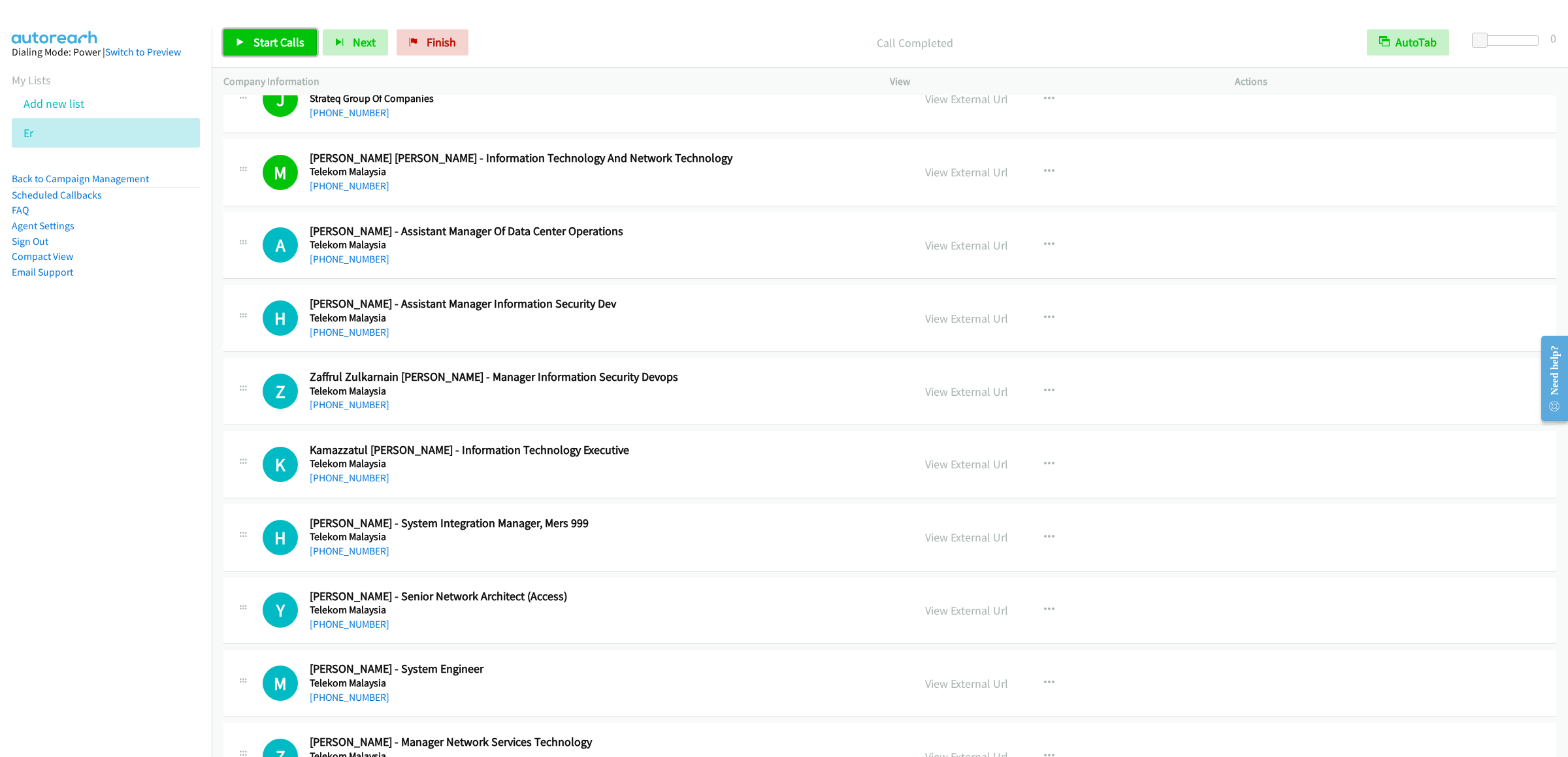
click at [269, 38] on span "Start Calls" at bounding box center [279, 42] width 51 height 15
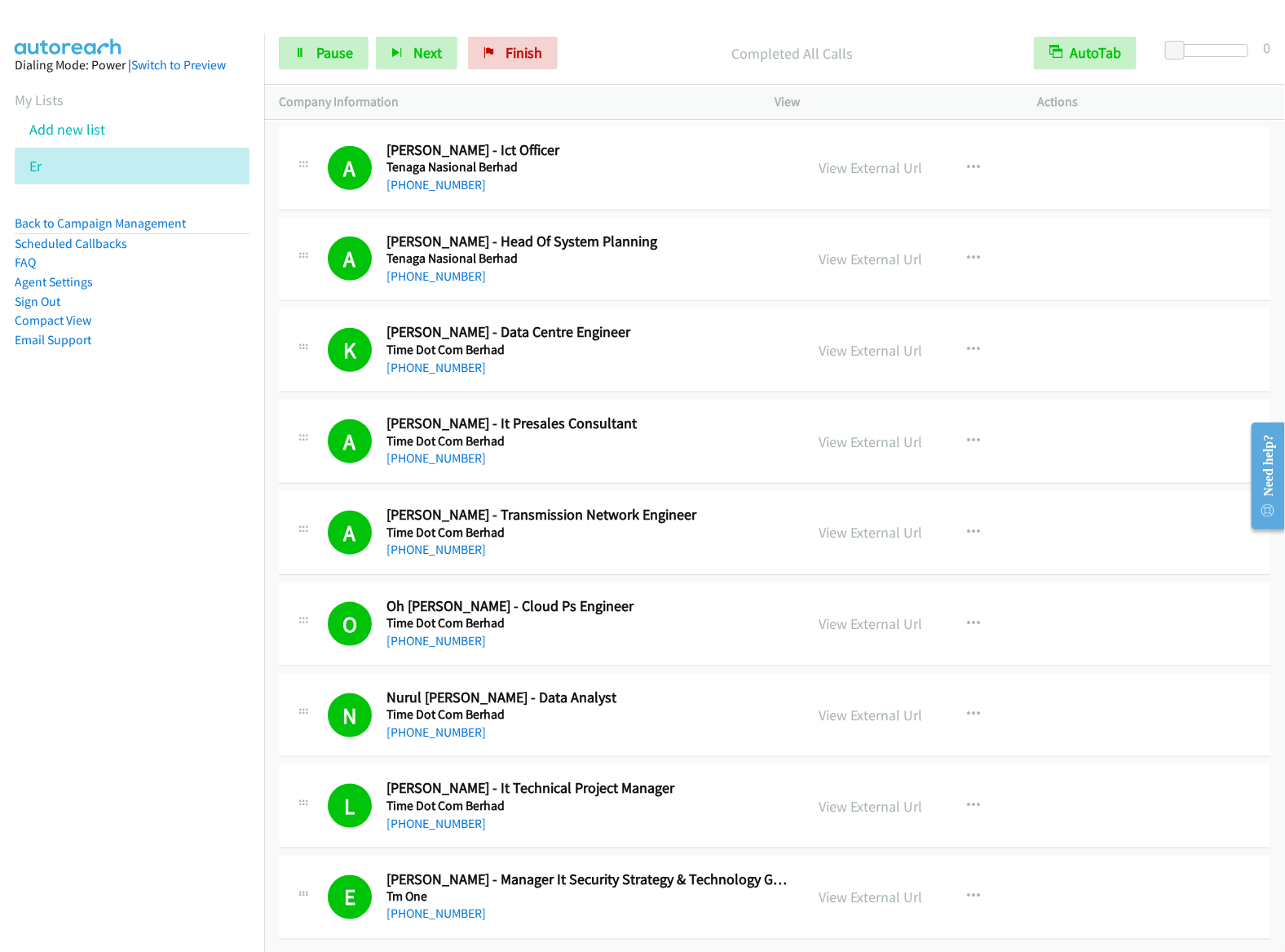
scroll to position [5696, 0]
